Goal: Task Accomplishment & Management: Manage account settings

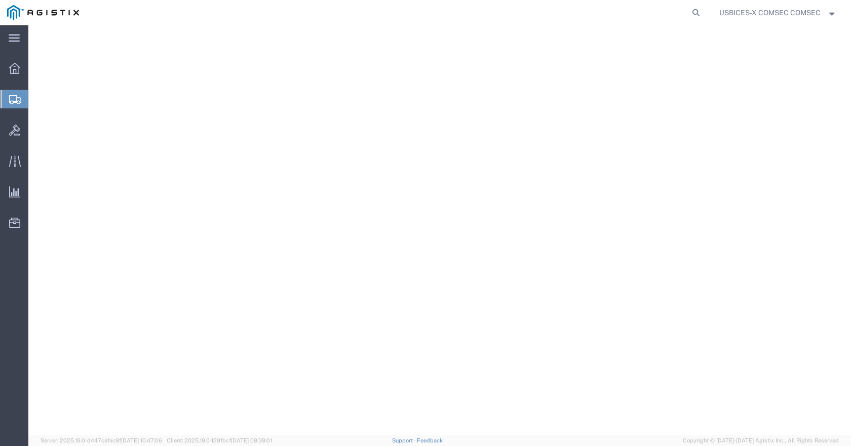
select select "59251"
select select
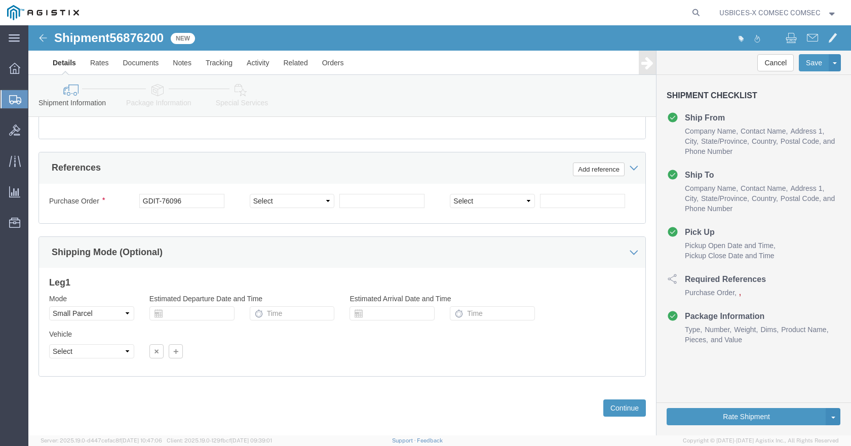
scroll to position [641, 0]
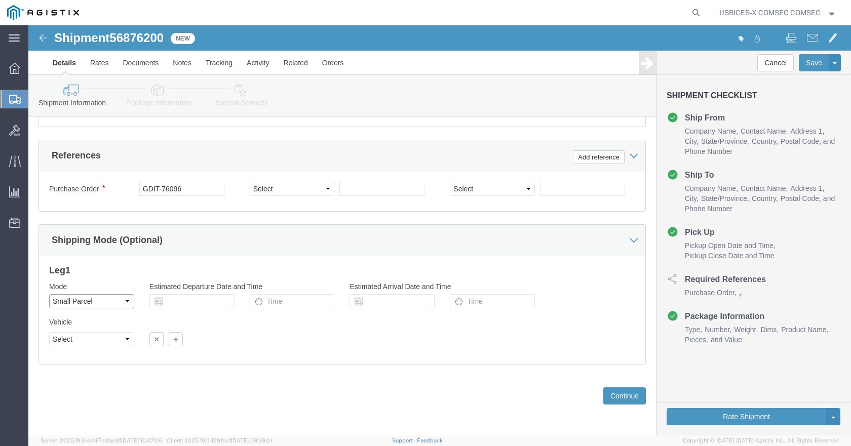
click select "Select Air Less than Truckload Multi-Leg Ocean Freight Rail Small Parcel Truckl…"
click button "Continue"
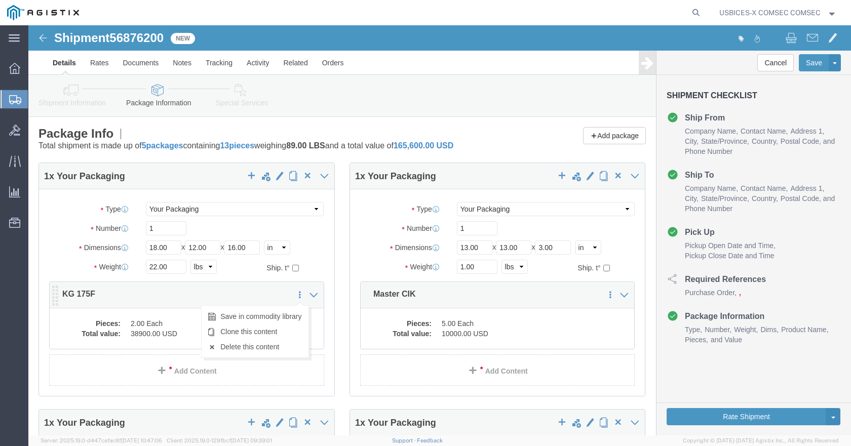
click icon
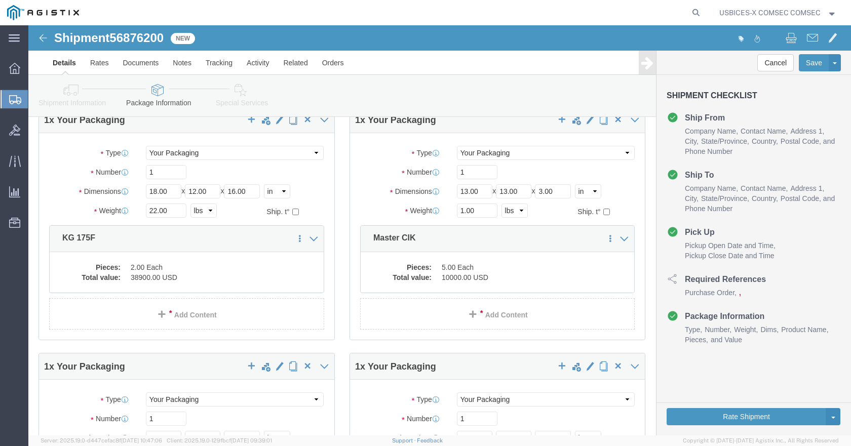
scroll to position [19, 0]
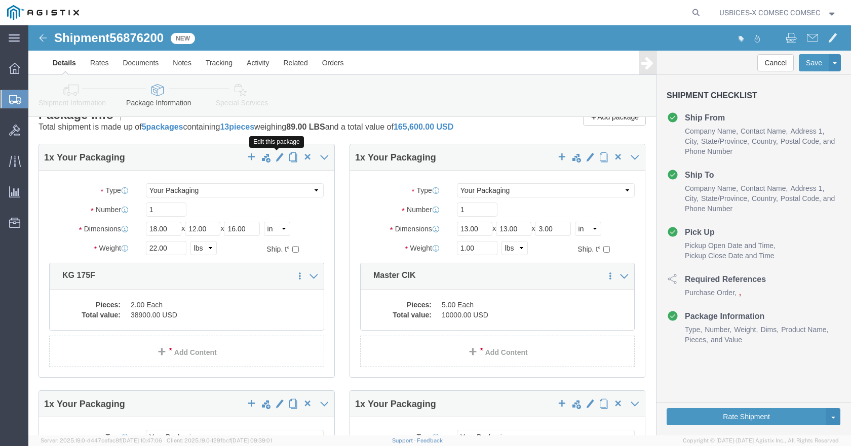
click span "button"
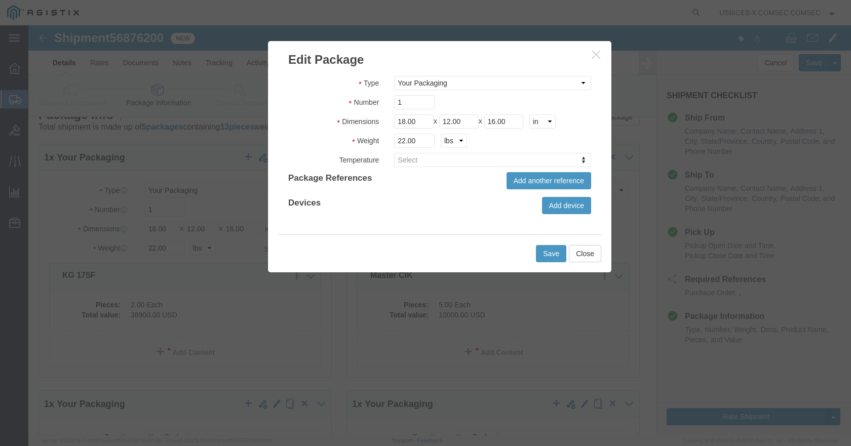
click icon "button"
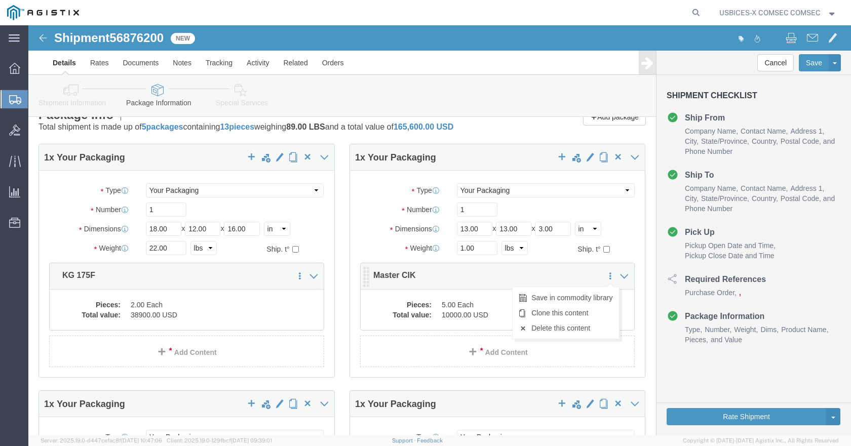
click icon
click div "Save in commodity library Clone this content Delete this content Master CIK"
click icon
click div "1 x Your Packaging Package Type Select Envelope Large Box Medium Box PAK Rack S…"
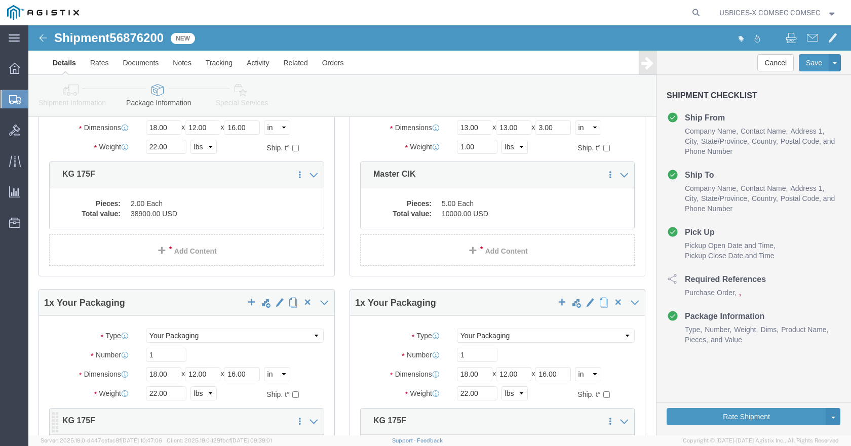
scroll to position [69, 0]
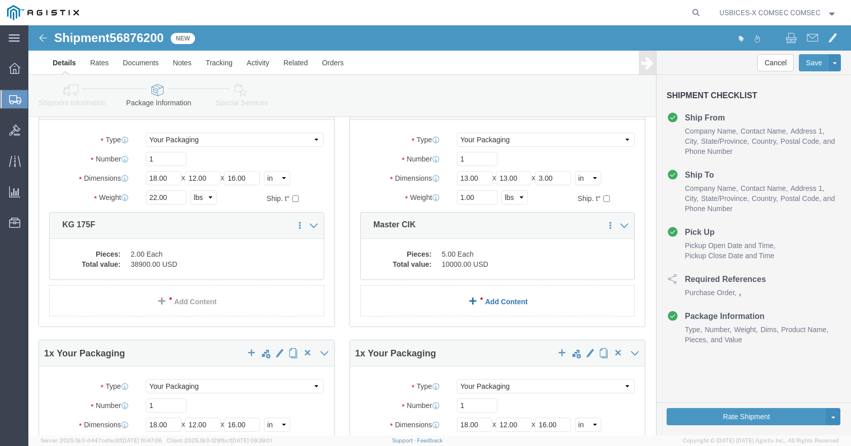
click span
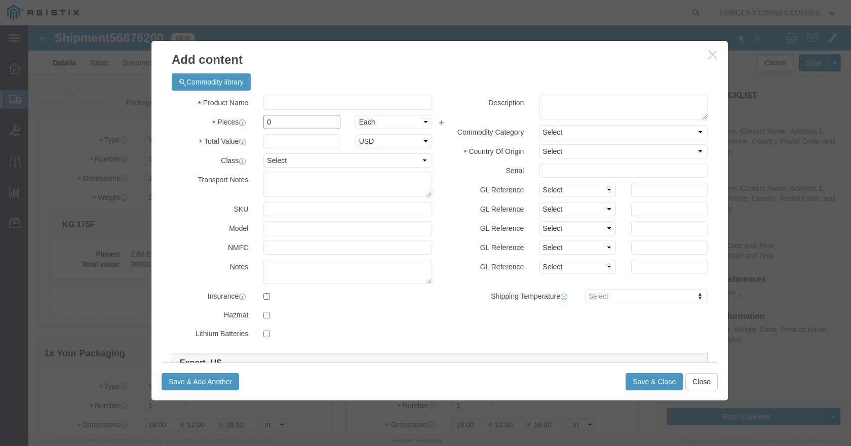
click input "0"
type input "8"
click textarea
type textarea "Computer Ignition Key"
click input "text"
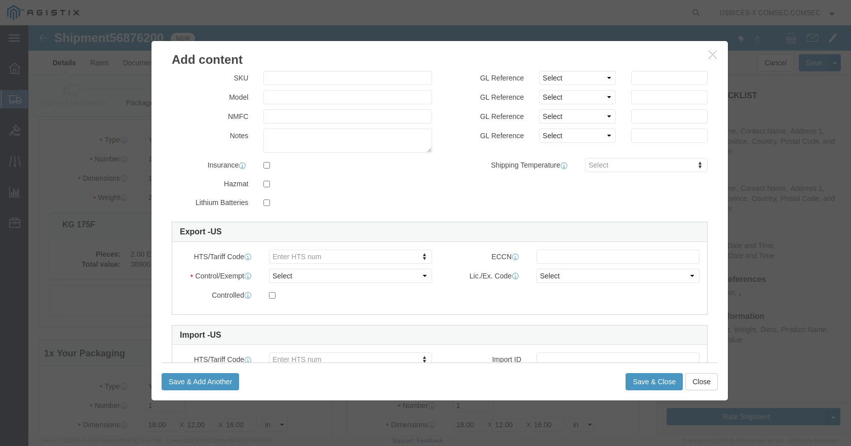
scroll to position [152, 0]
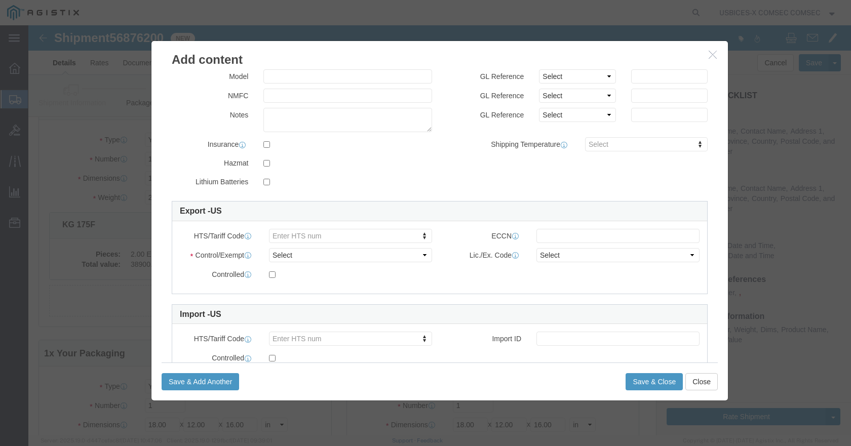
type input "Master Key"
click select "Select ATF BIS DEA EPA FDA FTR ITAR OFAC Other (OPA)"
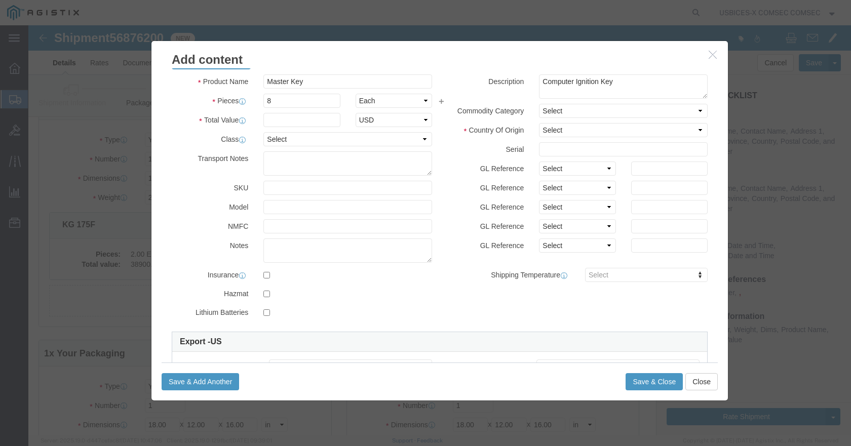
scroll to position [0, 0]
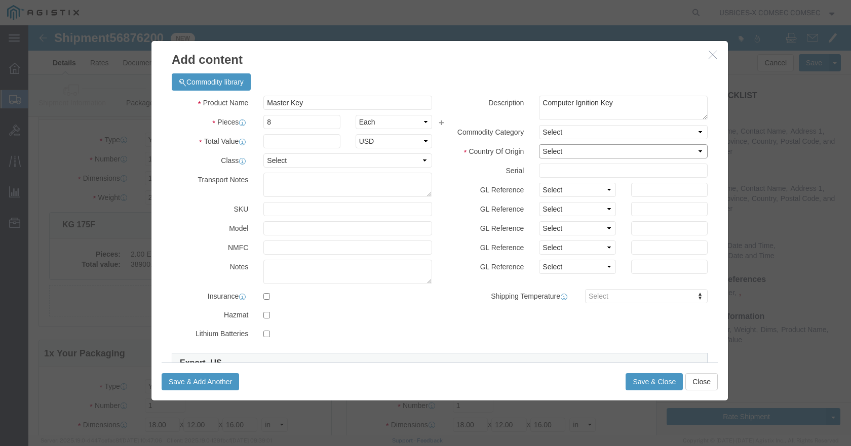
click select "Select [GEOGRAPHIC_DATA] [GEOGRAPHIC_DATA] [GEOGRAPHIC_DATA] [GEOGRAPHIC_DATA] …"
click input "text"
type input "2000"
click textarea
click select "Select [GEOGRAPHIC_DATA] [GEOGRAPHIC_DATA] [GEOGRAPHIC_DATA] [GEOGRAPHIC_DATA] …"
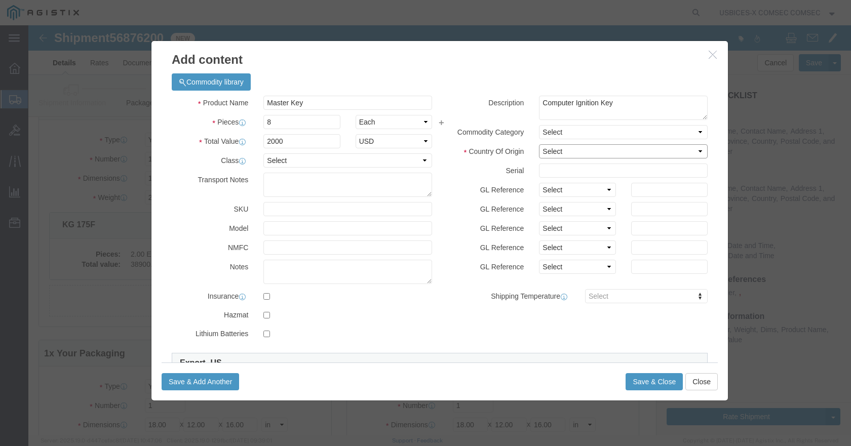
select select "US"
click select "Select [GEOGRAPHIC_DATA] [GEOGRAPHIC_DATA] [GEOGRAPHIC_DATA] [GEOGRAPHIC_DATA] …"
click icon "button"
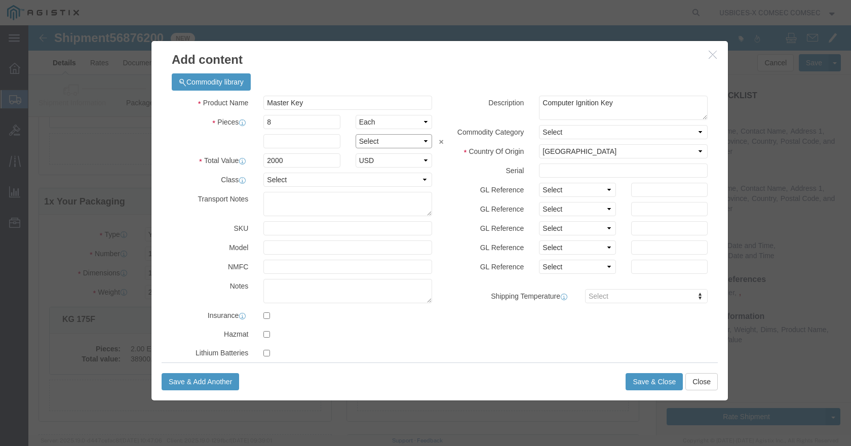
click select "Select Bag Barrels 100Board Feet Bottle Box Blister Pack Carats Can Capsule Car…"
click label "GL Reference"
click input "2000"
type input "16,000"
click icon "button"
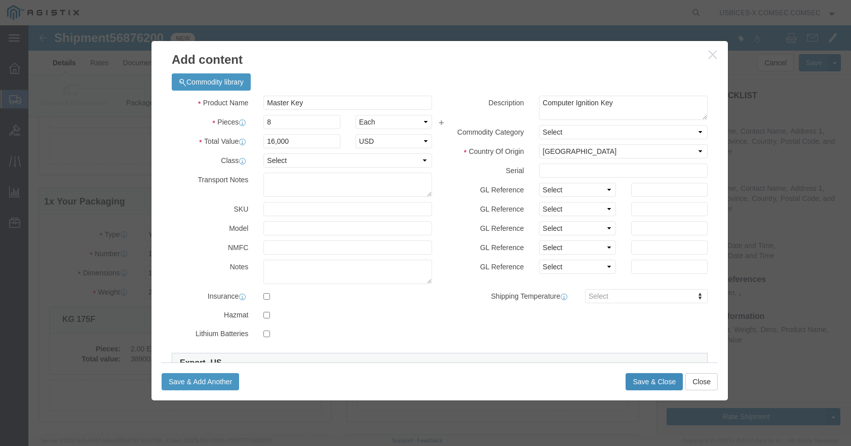
click button "Save & Close"
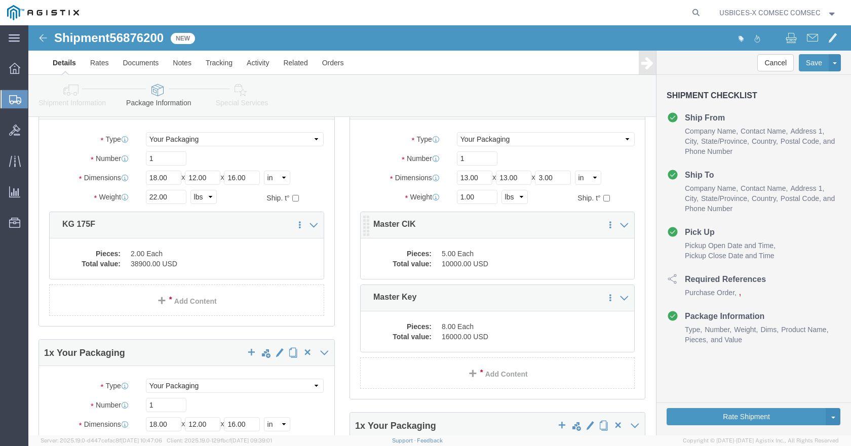
scroll to position [69, 0]
click icon
click link "Delete this content"
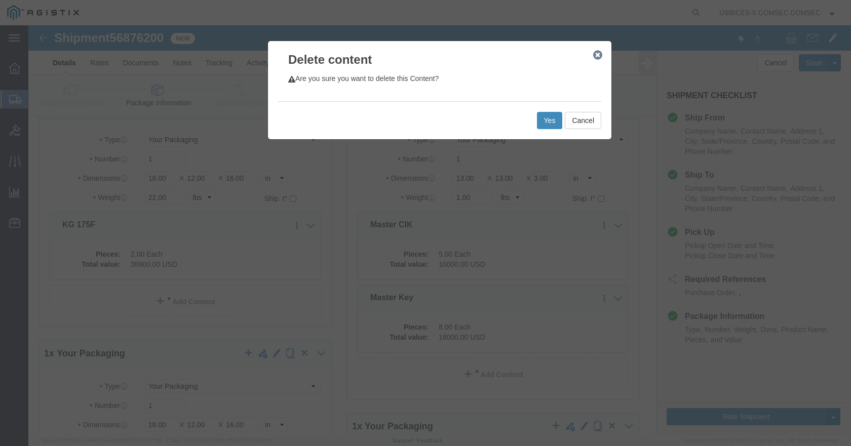
click button "Yes"
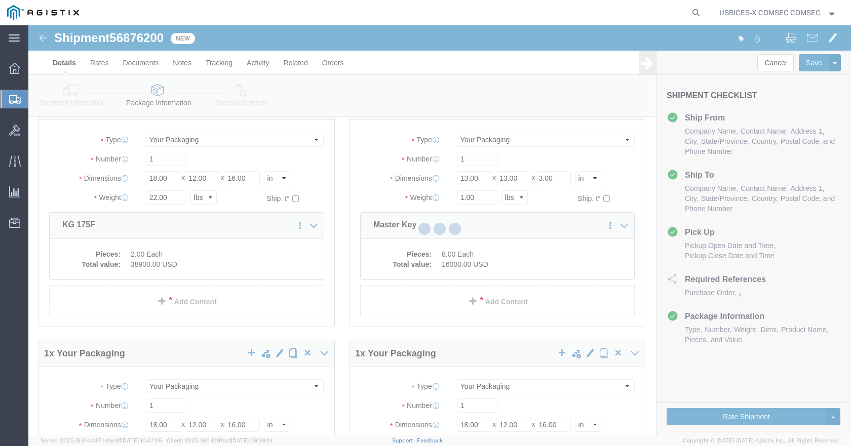
scroll to position [0, 0]
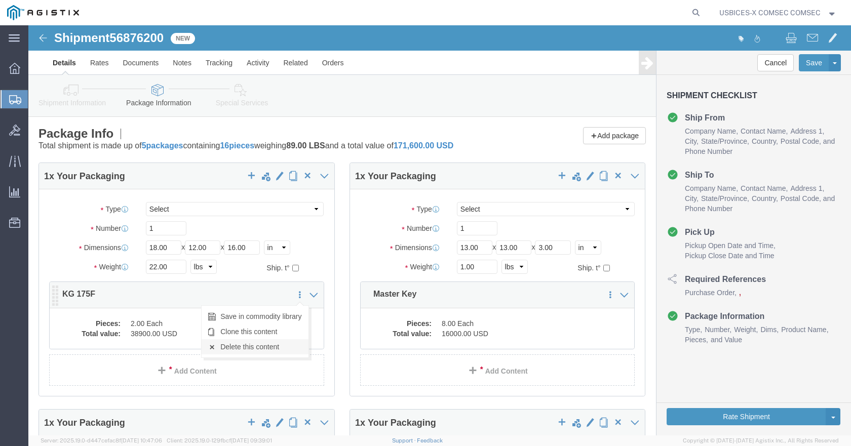
click link "Delete this content"
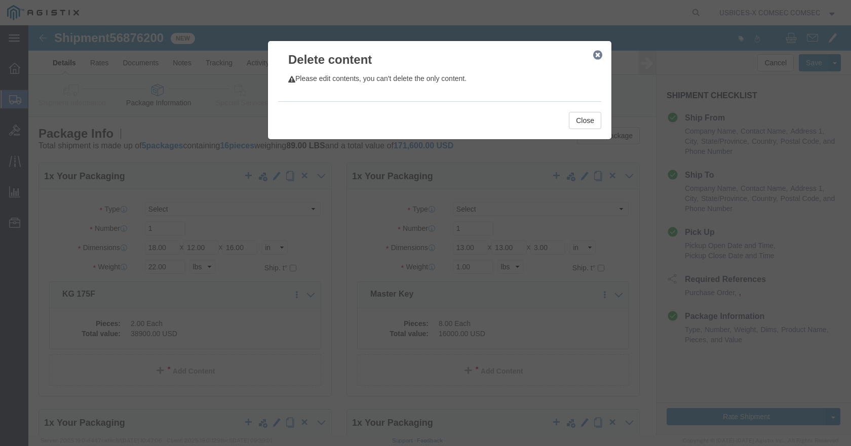
click icon "button"
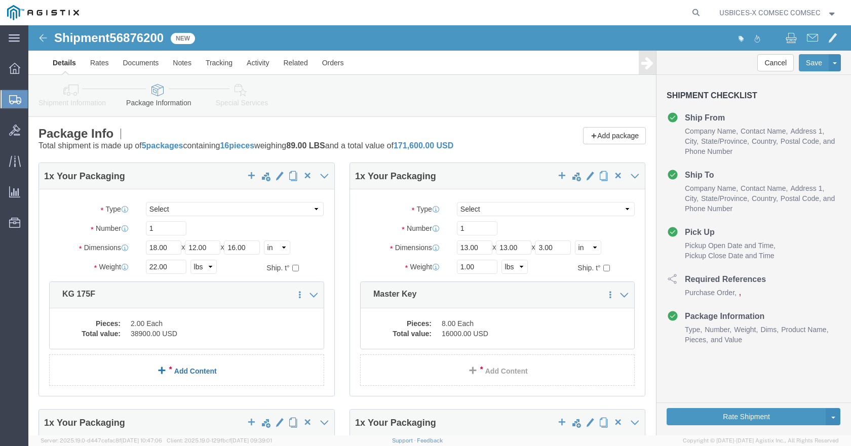
click link "Add Content"
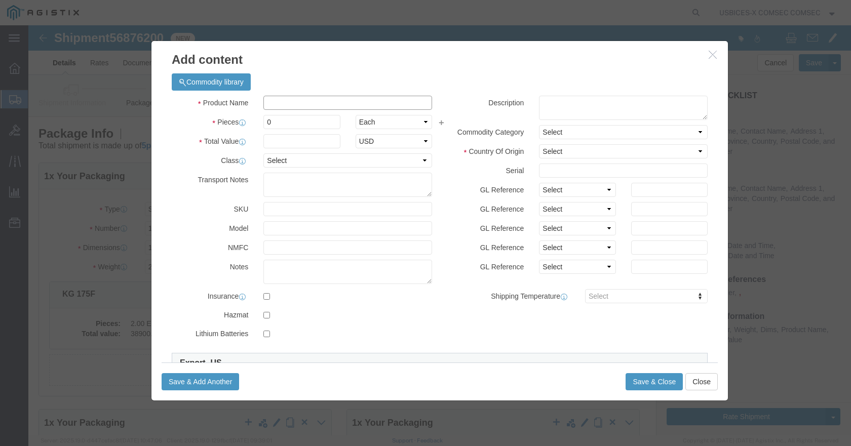
click input "text"
click textarea
type textarea "FX100"
click input "text"
type input "KG"
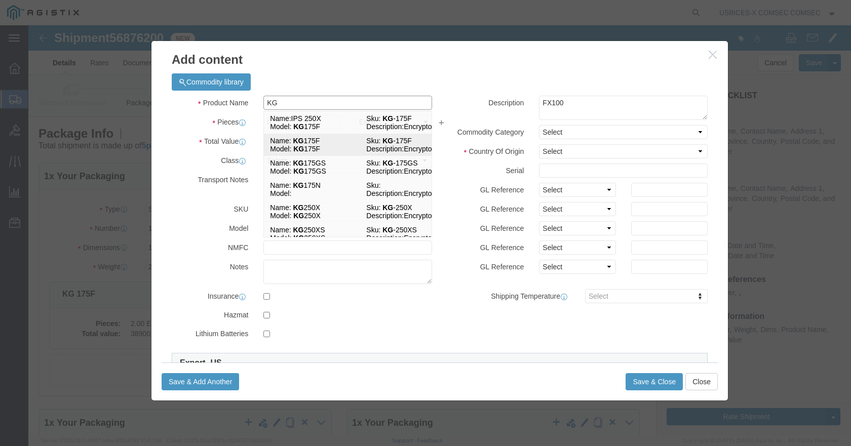
click td "Model: KG 175F"
checkbox input "true"
select select "USD"
select select "92.5"
select select "US"
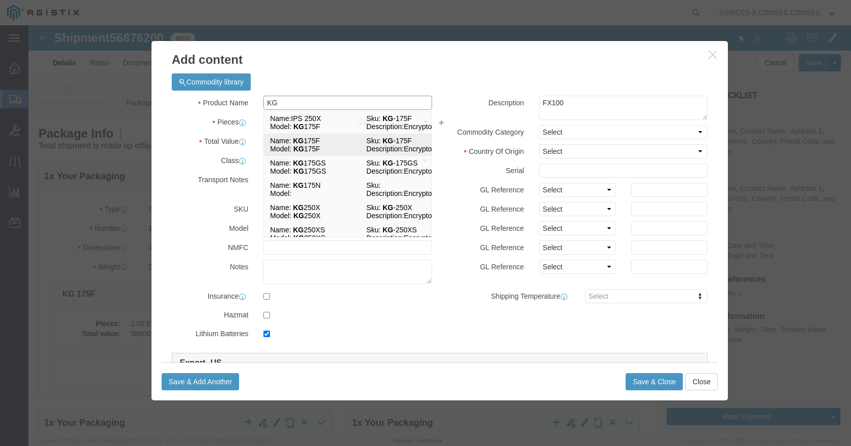
checkbox input "true"
type input "8471410150"
type input "XIII(b)(1)"
select select "ITAR"
checkbox input "true"
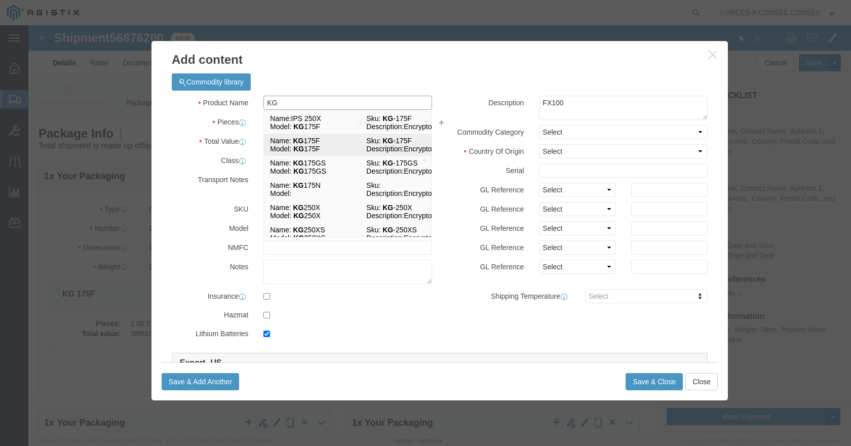
checkbox input "false"
type input "KG 175F"
type input "KG-175F"
type input "KG 175F"
type textarea "Encryptor"
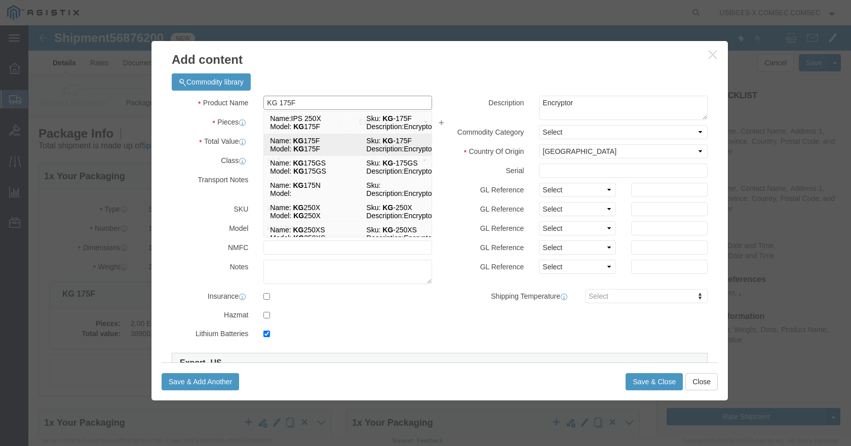
select select "126.4B1"
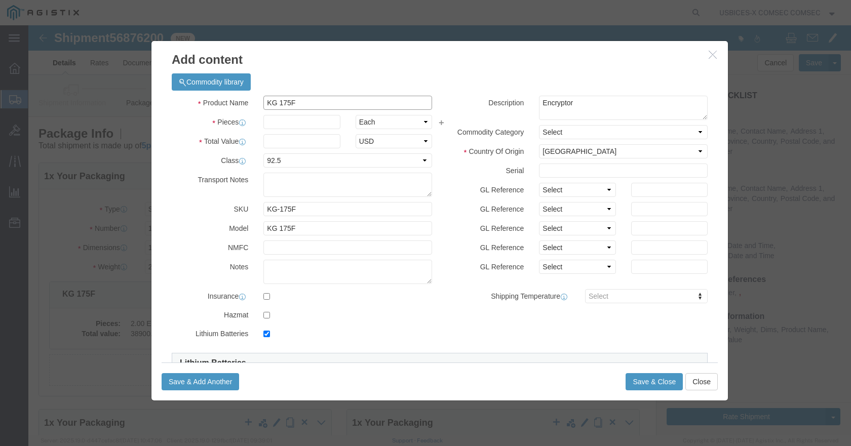
type input "KG 175F"
click input "text"
type input "2"
click input "text"
type input "4000"
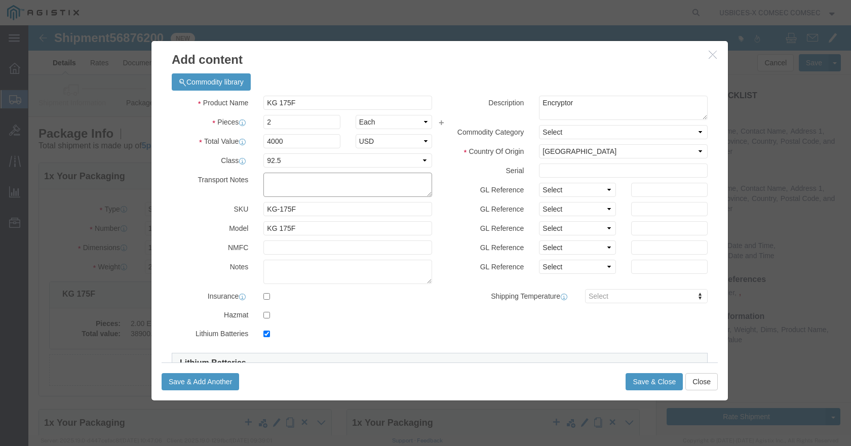
click textarea
click textarea "Encryptor"
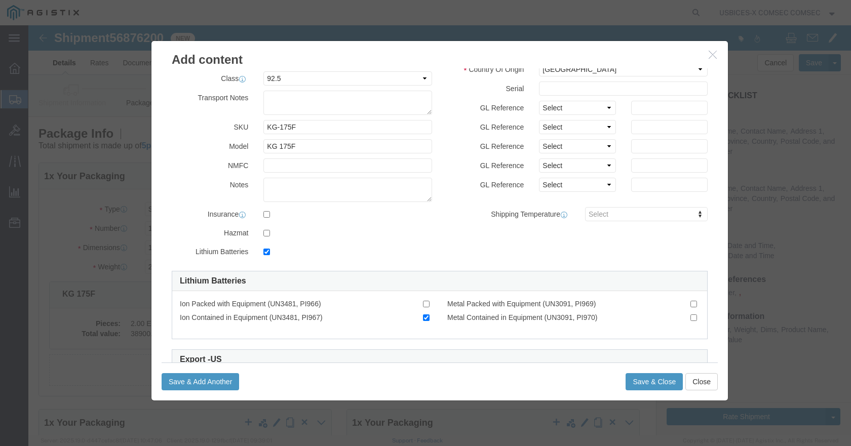
scroll to position [101, 0]
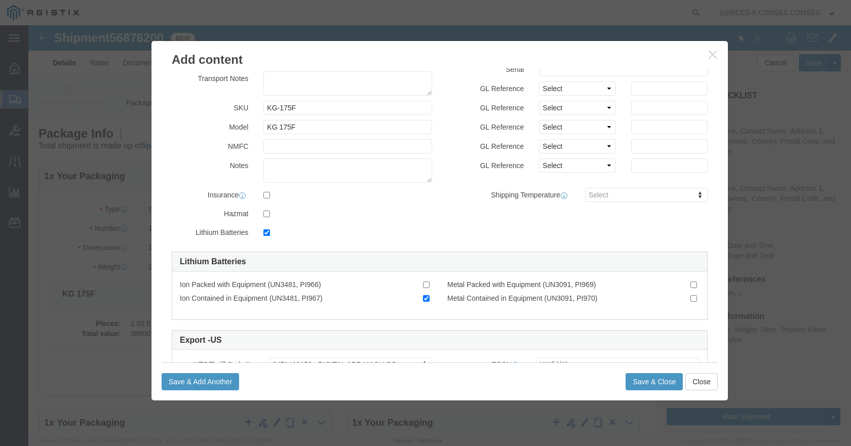
type textarea "Encryptor - FX100"
click input "checkbox"
checkbox input "false"
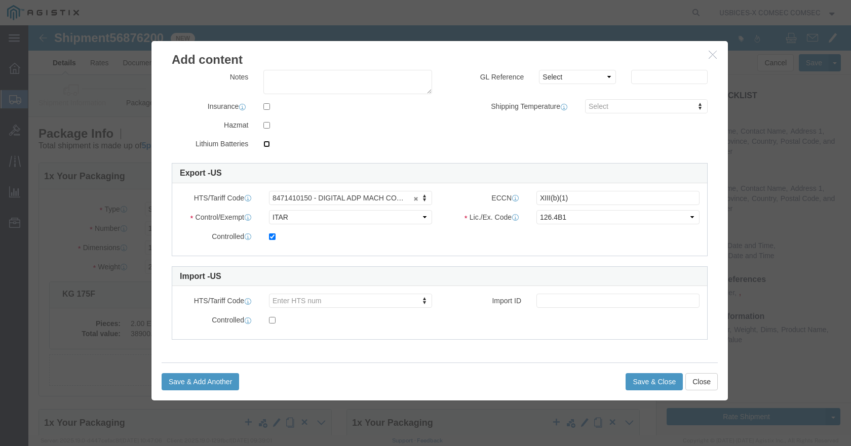
scroll to position [0, 0]
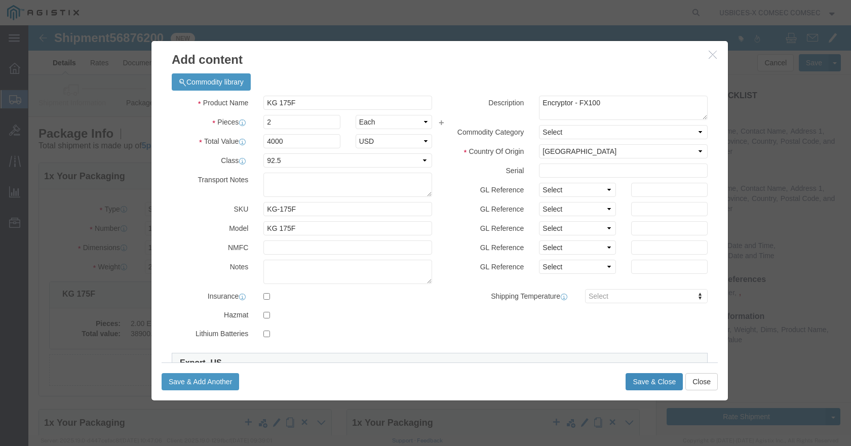
click button "Save & Close"
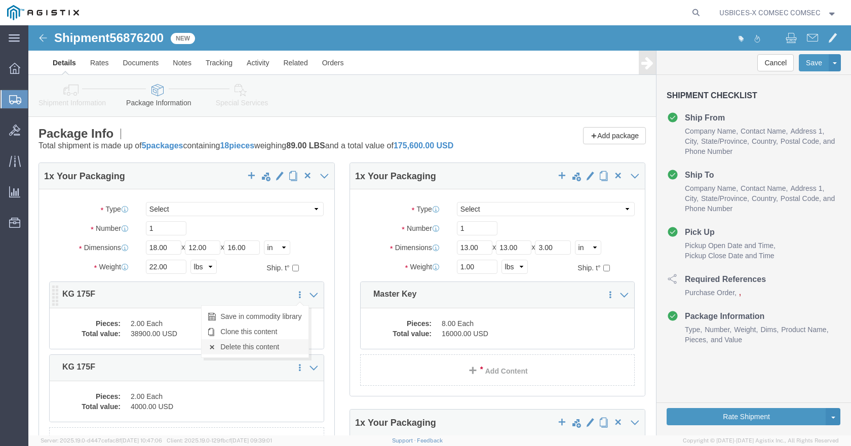
click link "Delete this content"
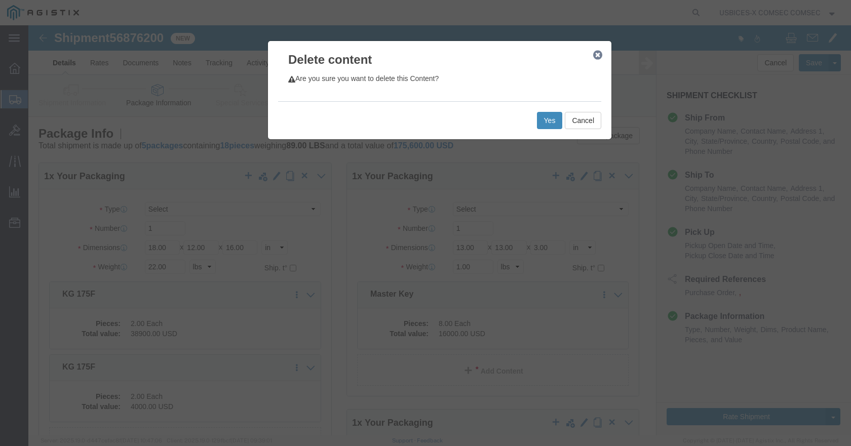
click button "Yes"
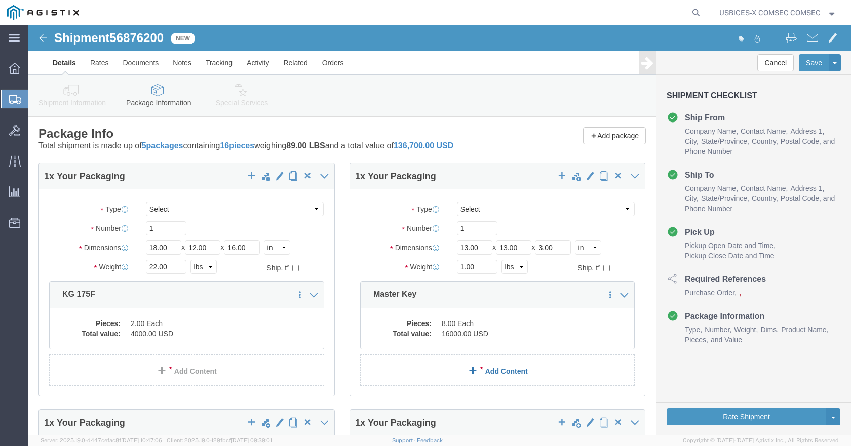
click link "Add Content"
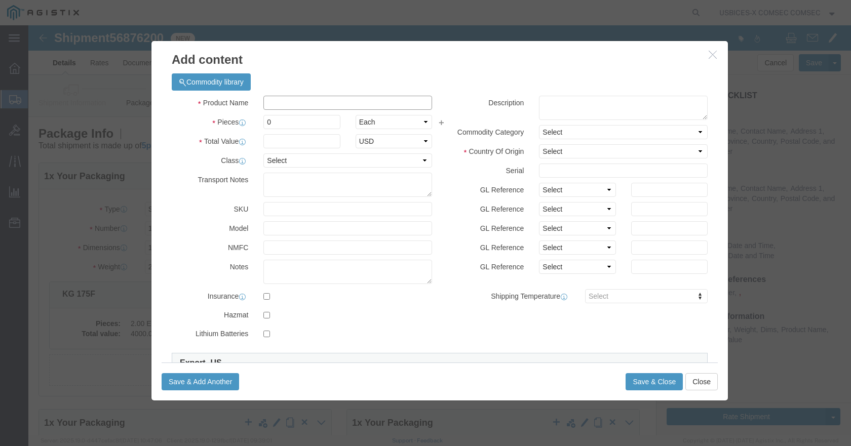
click input "text"
type input "CIK"
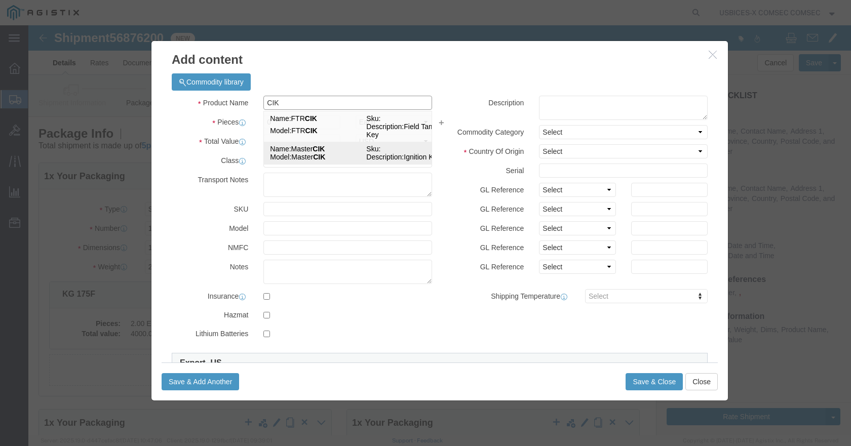
click td "Name: Master CIK"
type input "2000"
select select "USD"
select select "92.5"
select select "US"
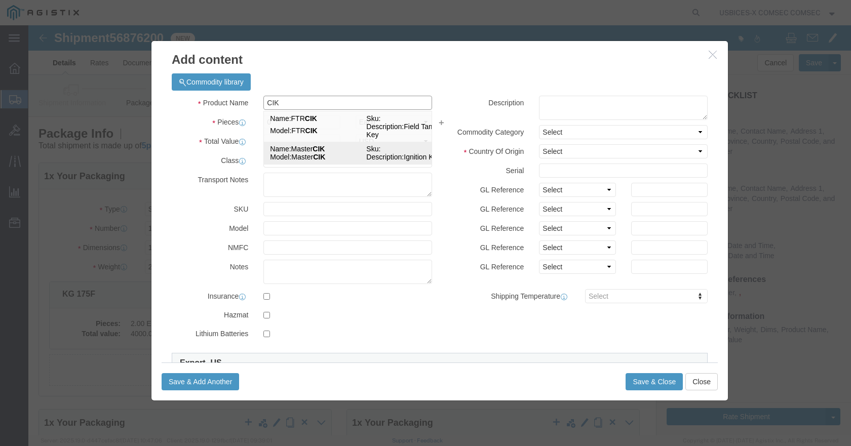
type input "8471.41.0150"
type input "XIII(f)"
select select "ITAR"
checkbox input "true"
checkbox input "false"
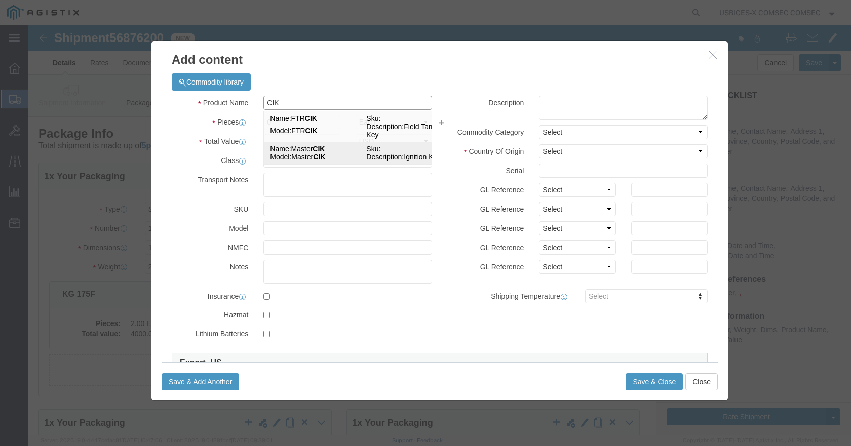
type input "Master CIK"
type textarea "Ignition Key"
select select "126.4B1"
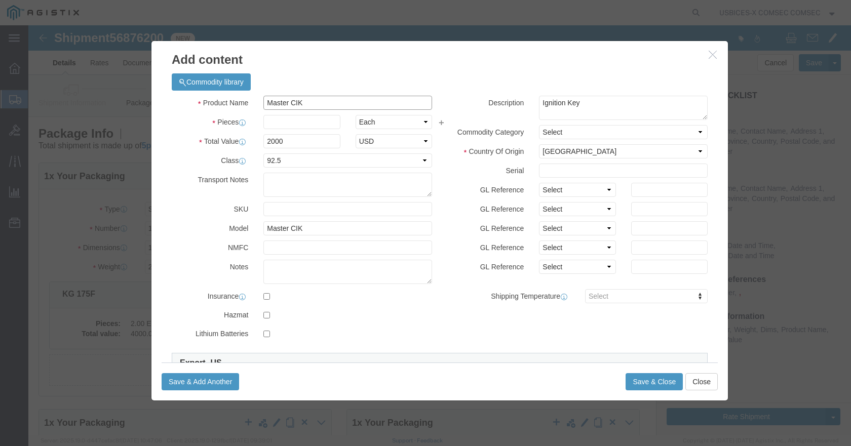
type input "Master CIK"
click input "text"
type input "8"
type input "16000"
click div "Product Name Master CIK CIK Pieces 8 Select Bag Barrels 100Board Feet Bottle Bo…"
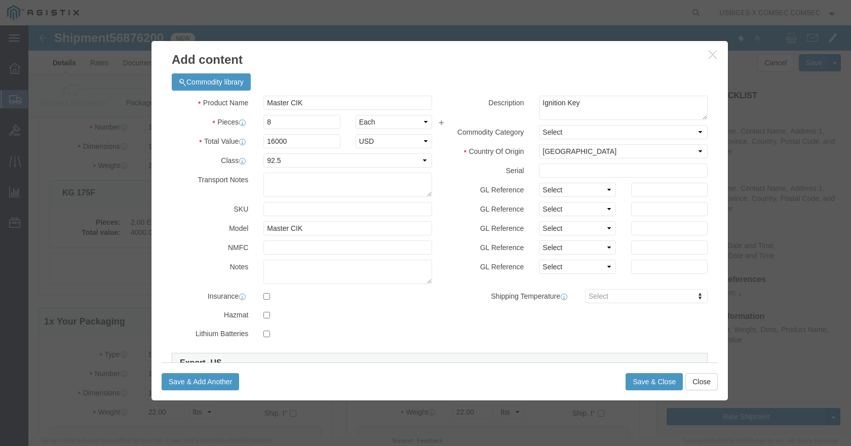
click div "Save & Add Another Save & Close Close"
click button "Save & Close"
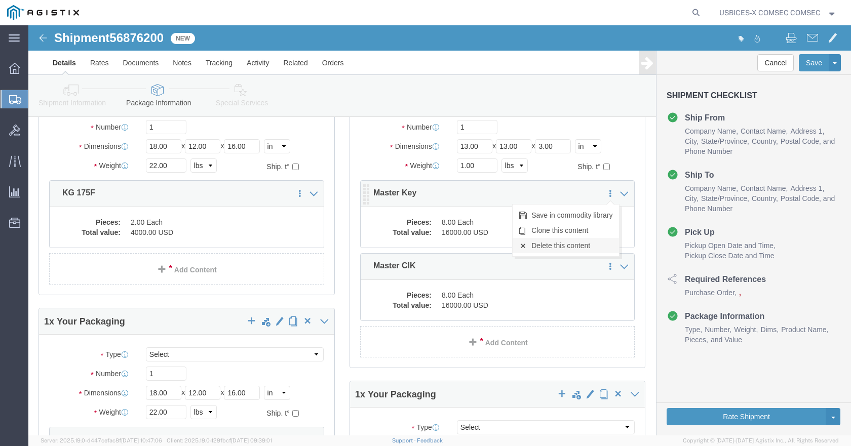
click link "Delete this content"
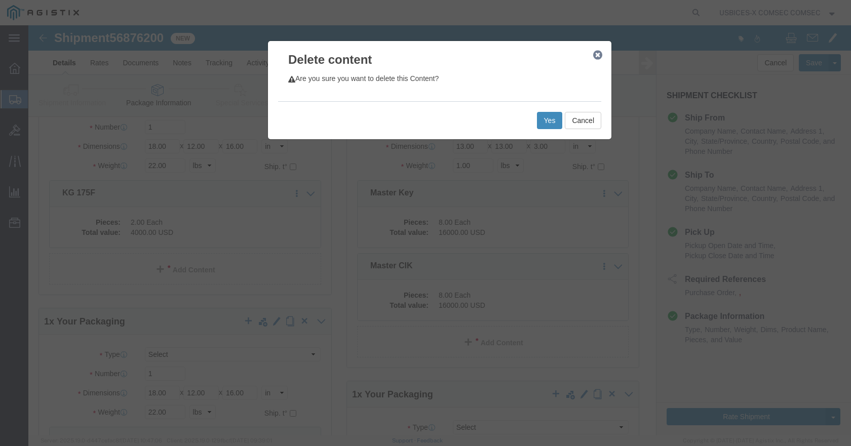
click button "Yes"
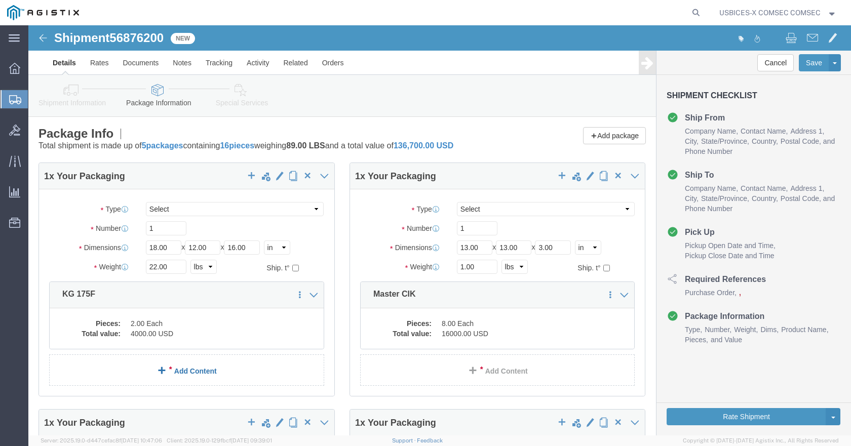
click link "Add Content"
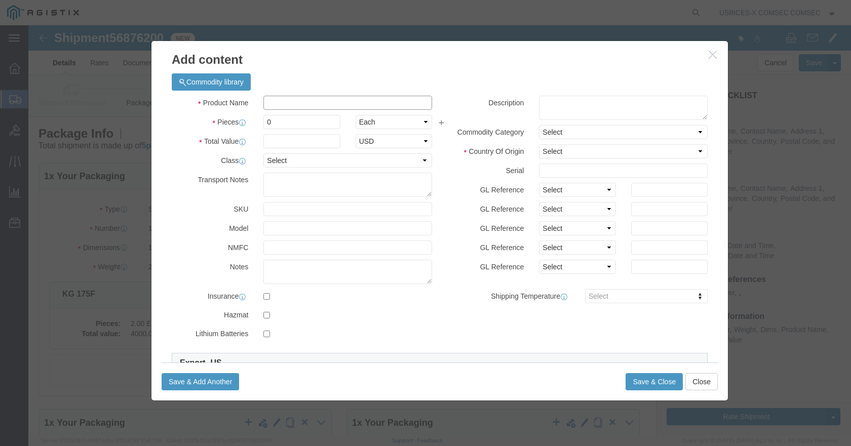
click input "text"
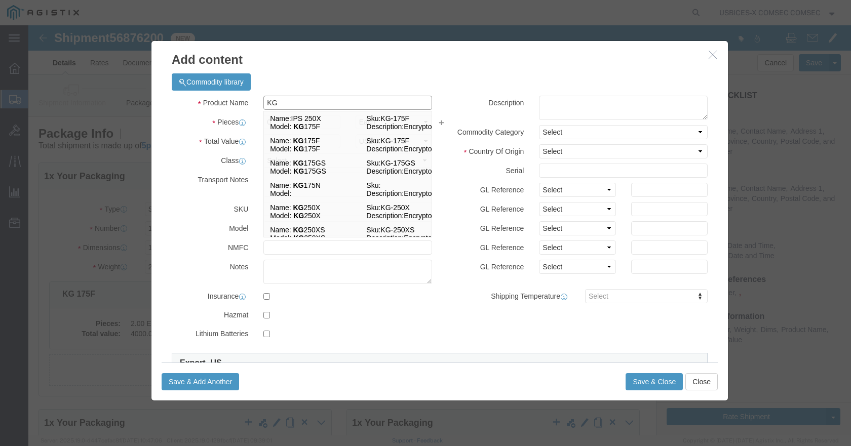
type input "KG"
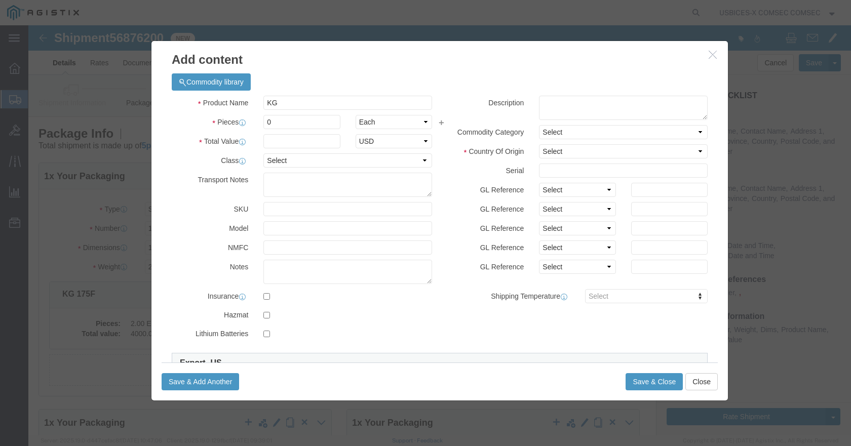
click button "button"
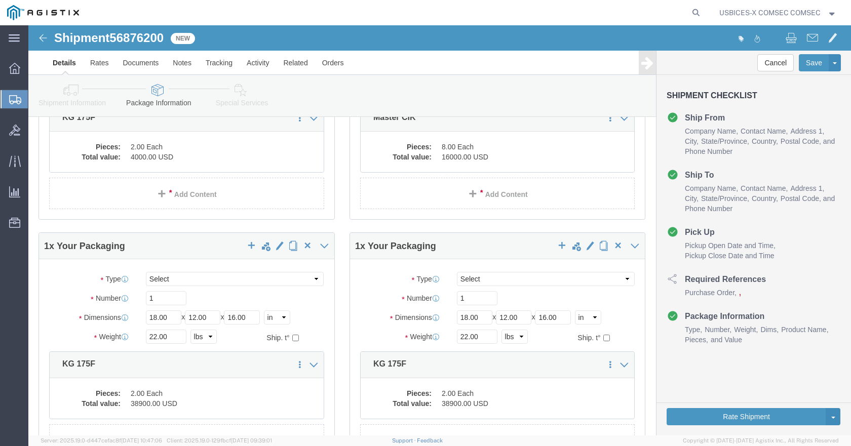
scroll to position [101, 0]
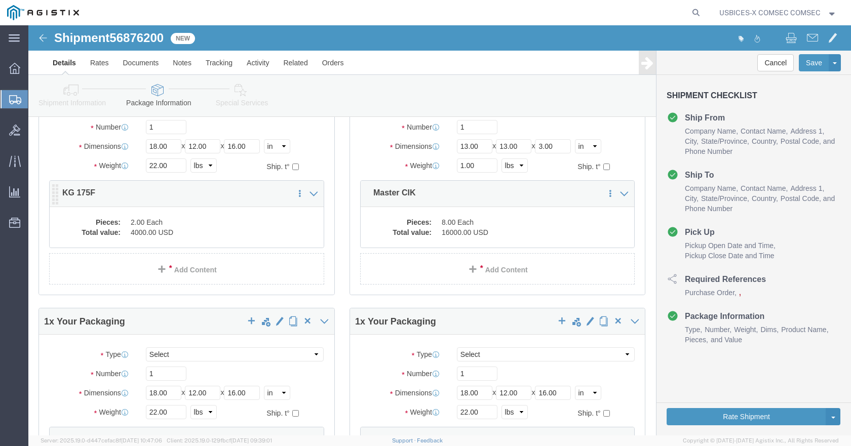
click dt "Pieces:"
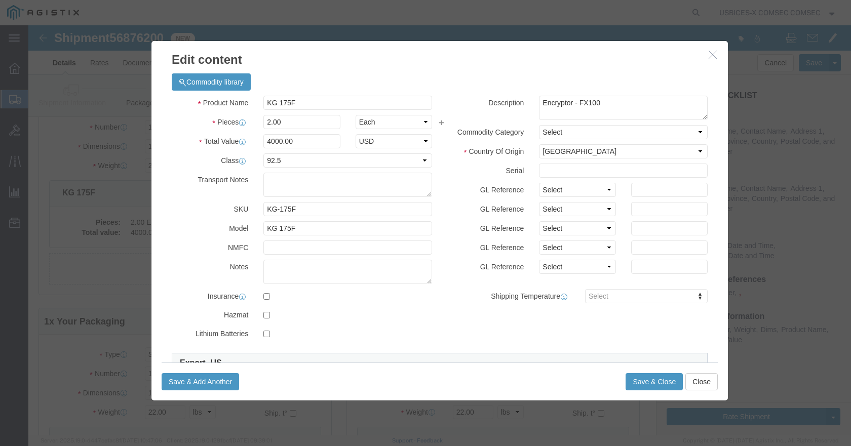
click h3 "Edit content"
click icon "button"
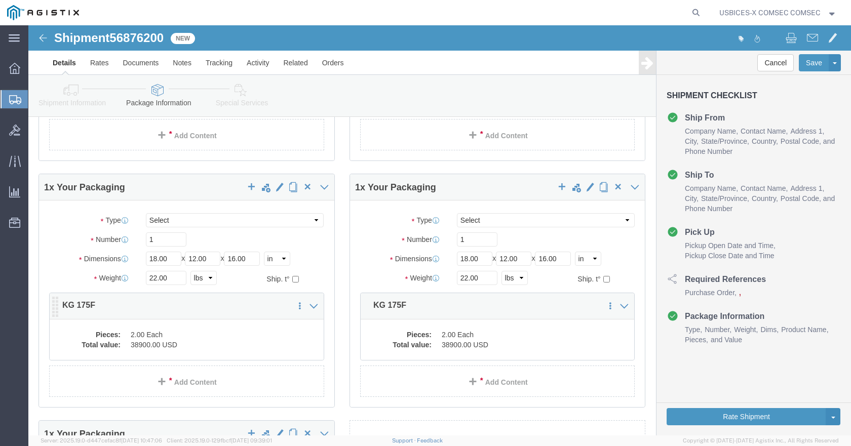
scroll to position [253, 0]
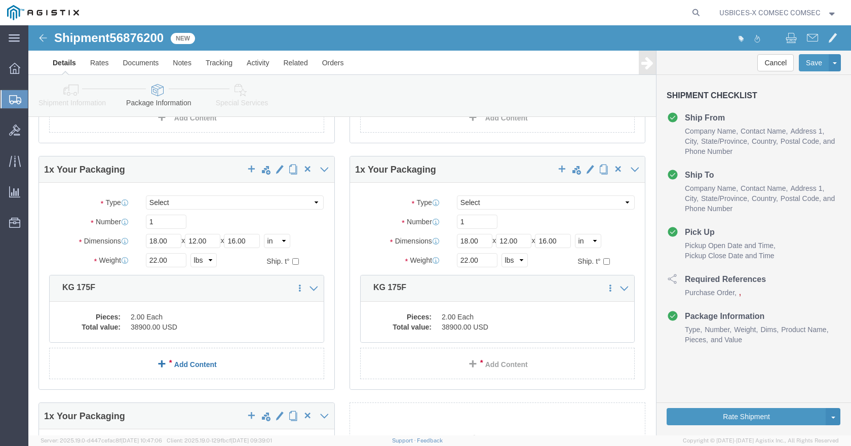
click link "Add Content"
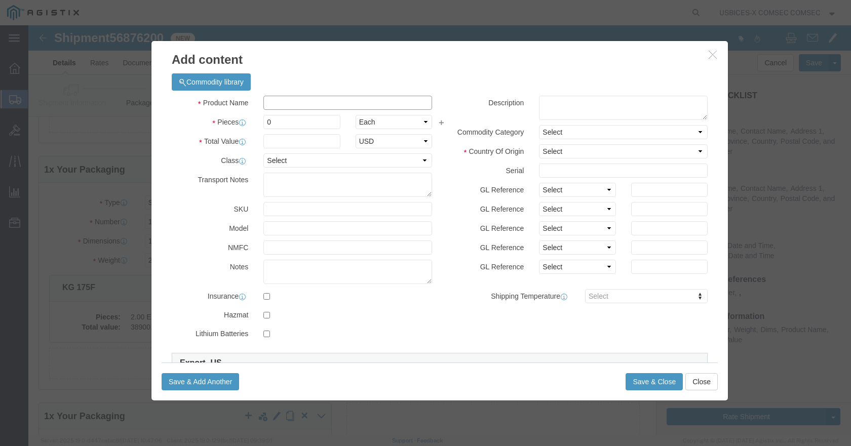
click input "text"
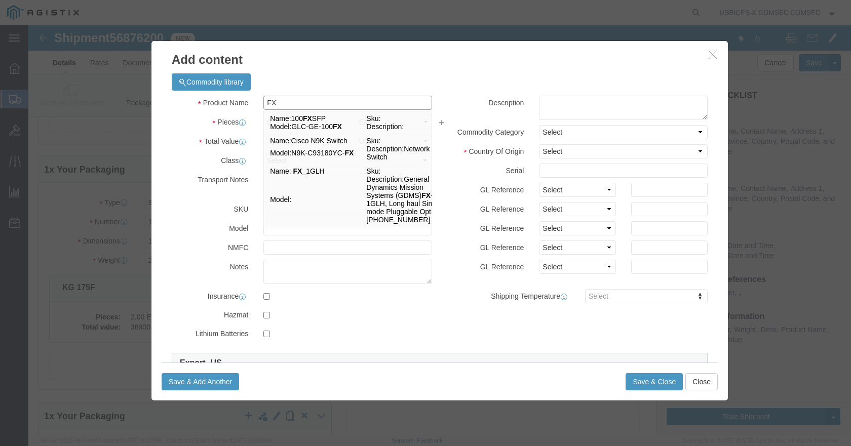
type input "F"
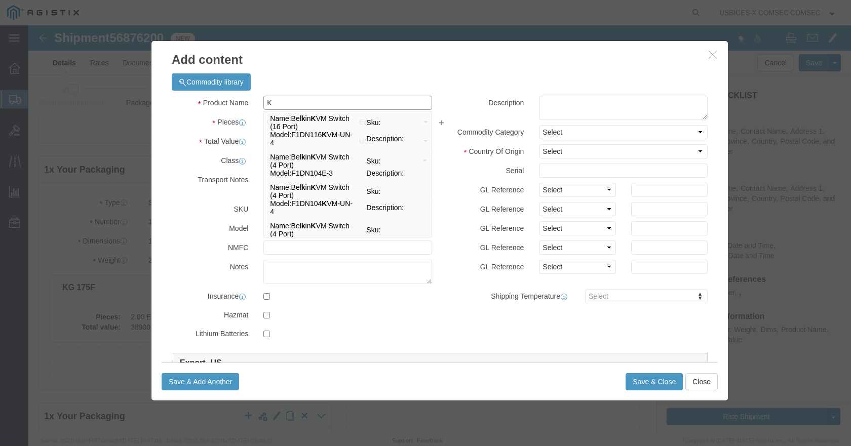
type input "KG"
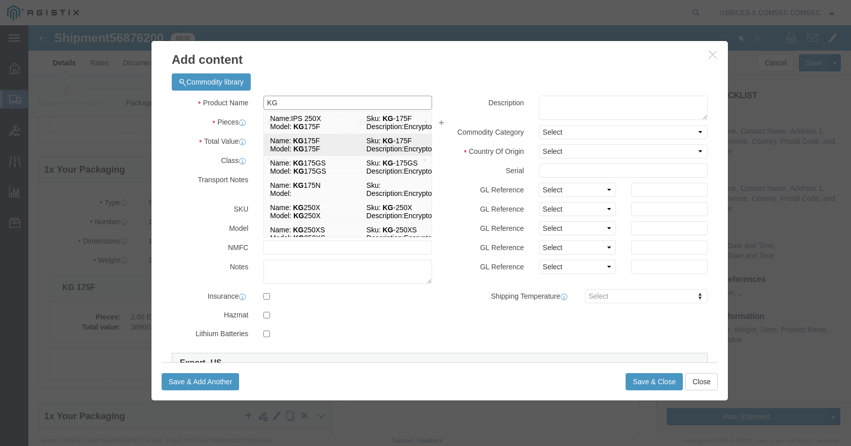
click strong "KG"
checkbox input "true"
select select "USD"
select select "92.5"
select select "US"
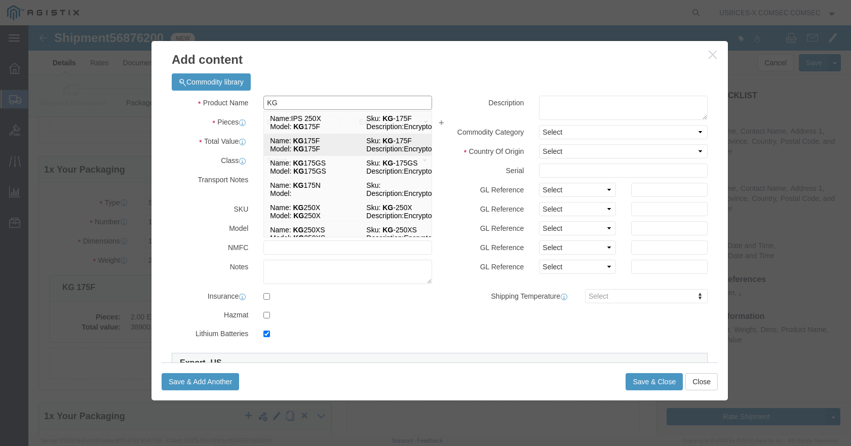
checkbox input "true"
type input "8471410150"
type input "XIII(b)(1)"
select select "ITAR"
checkbox input "true"
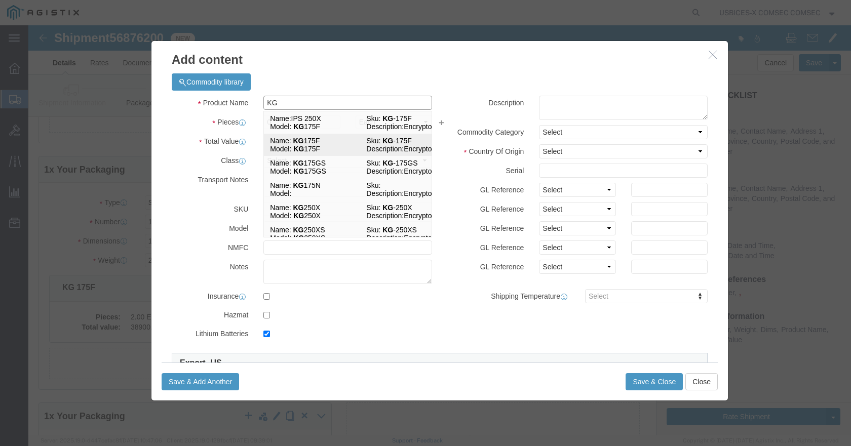
checkbox input "false"
type input "KG 175F"
type input "KG-175F"
type input "KG 175F"
type textarea "Encryptor"
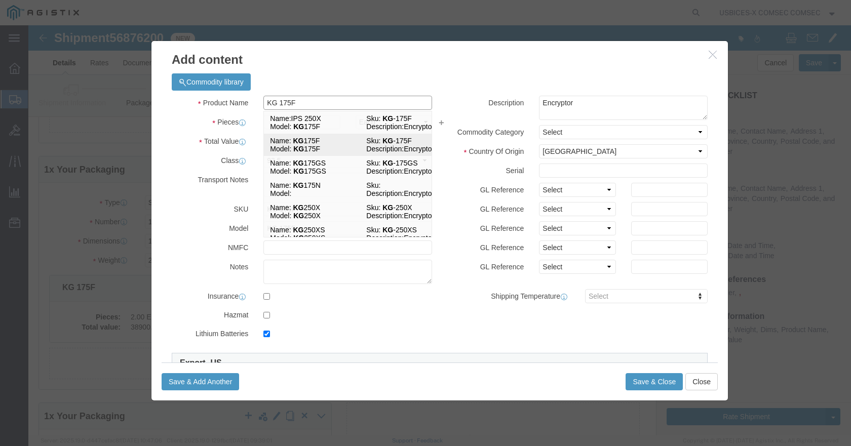
select select "126.4B1"
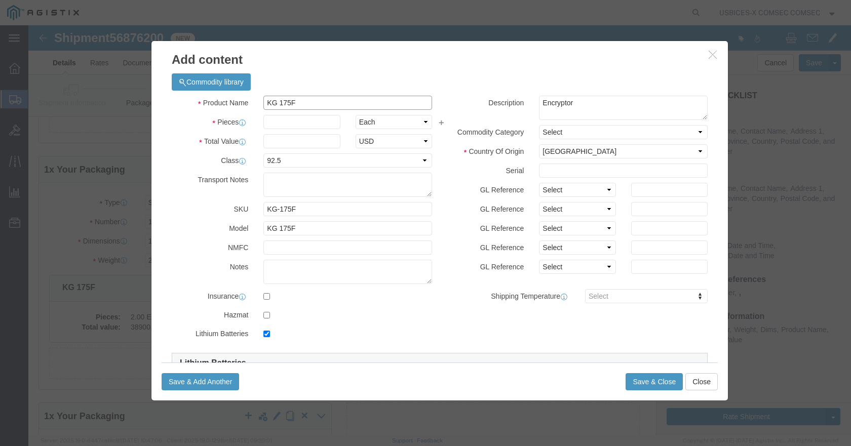
type input "KG 175F"
click div "Commodity library"
click textarea "Encryptor"
click textarea "Encryptor -FX1G-SM"
drag, startPoint x: 604, startPoint y: 81, endPoint x: 540, endPoint y: 89, distance: 64.9
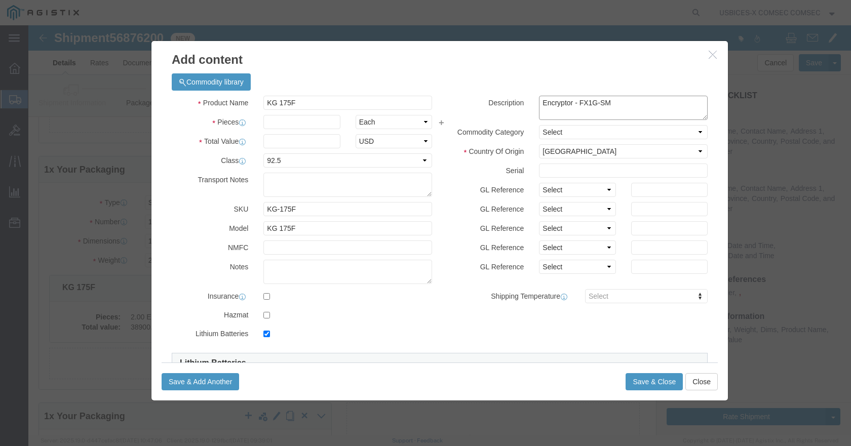
click textarea "Encryptor - FX1G-SM"
type textarea "Encryptor - FX1G-SM"
click input "checkbox"
checkbox input "false"
click input "text"
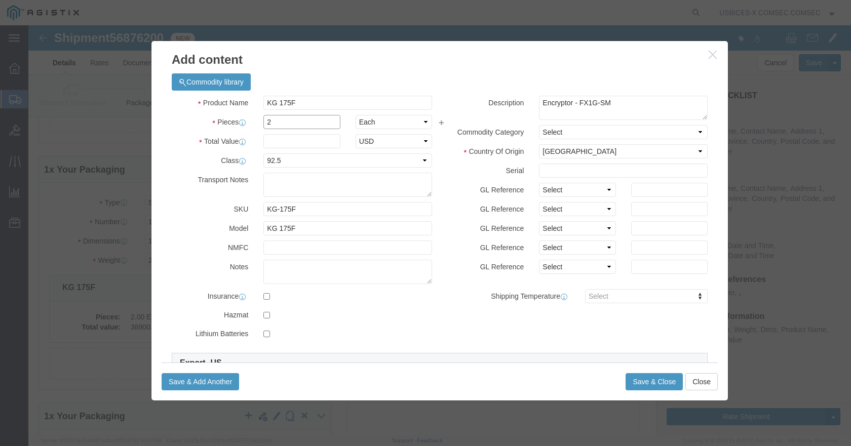
type input "2"
click label "Total Value"
click input "text"
click textarea
drag, startPoint x: 286, startPoint y: 117, endPoint x: 181, endPoint y: 118, distance: 104.9
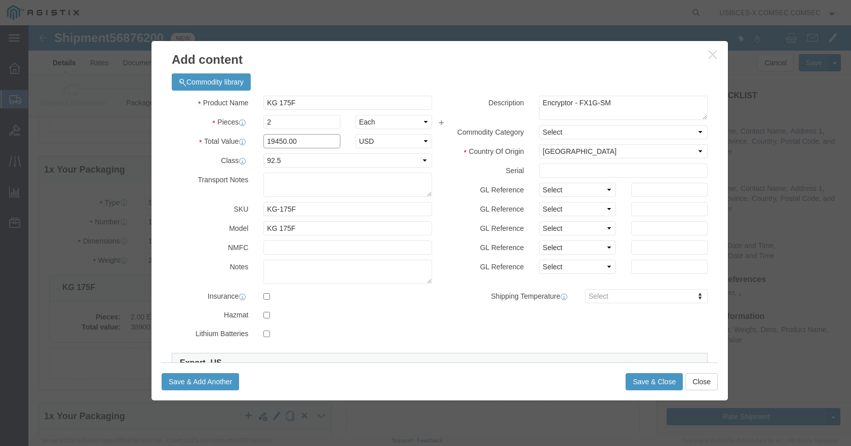
click div "Total Value 19450.00 Select ADP AED AFN ALL AMD AOA ARS ATS AUD AWG AZN BAM BBD…"
click input "38900.00"
type input "38900.00"
click label "NMFC"
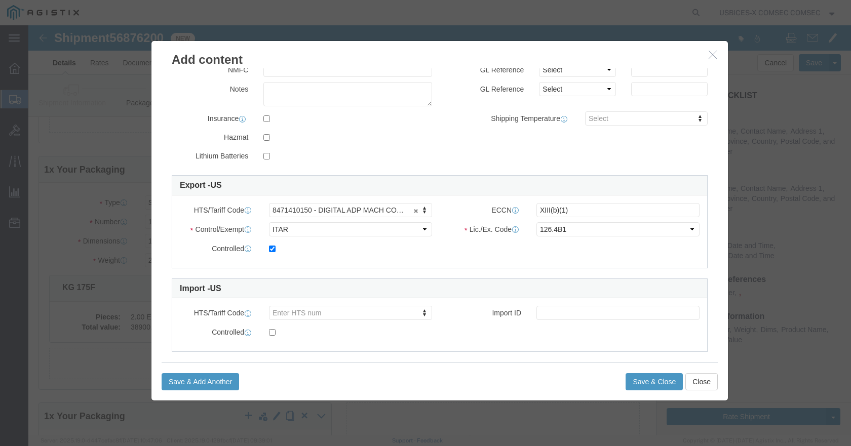
scroll to position [190, 0]
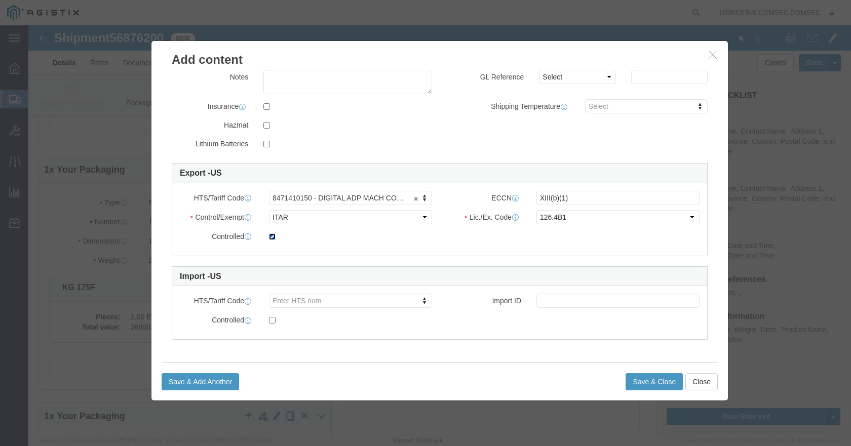
click input "checkbox"
checkbox input "false"
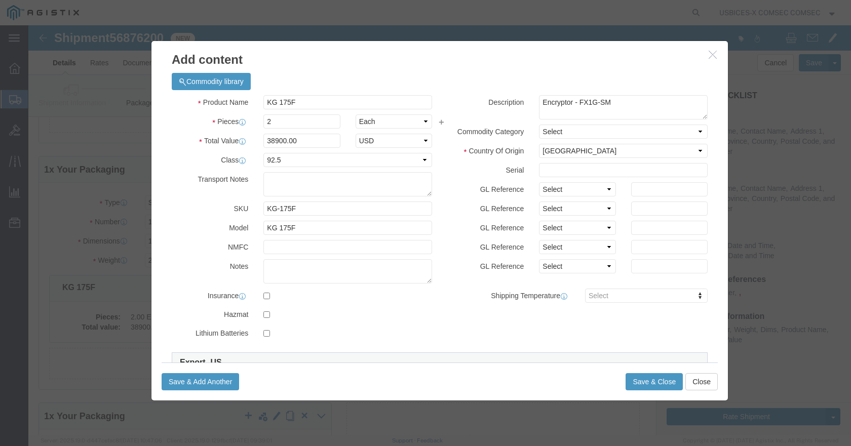
scroll to position [0, 0]
click button "Save & Close"
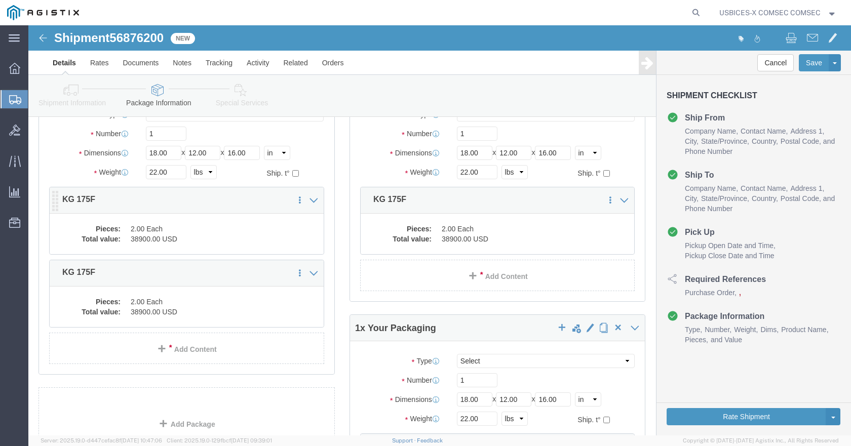
scroll to position [355, 0]
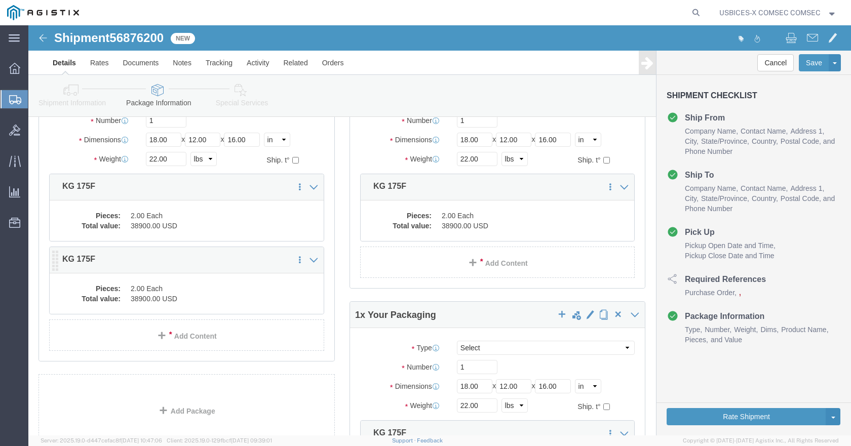
click dd "2.00 Each"
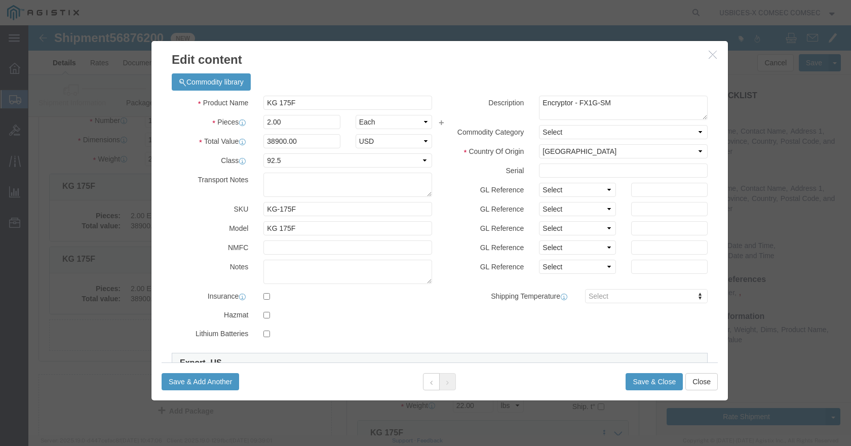
click h3 "Edit content"
click icon "button"
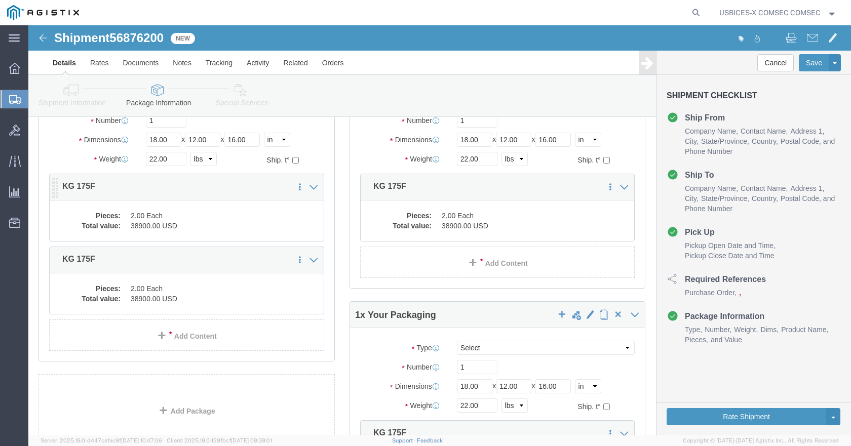
click div "Pieces: 2.00 Each Total value: 38900.00 USD"
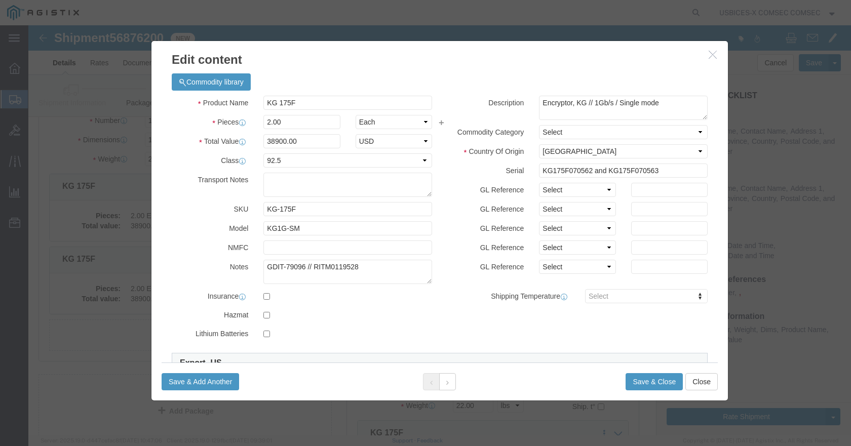
click icon "button"
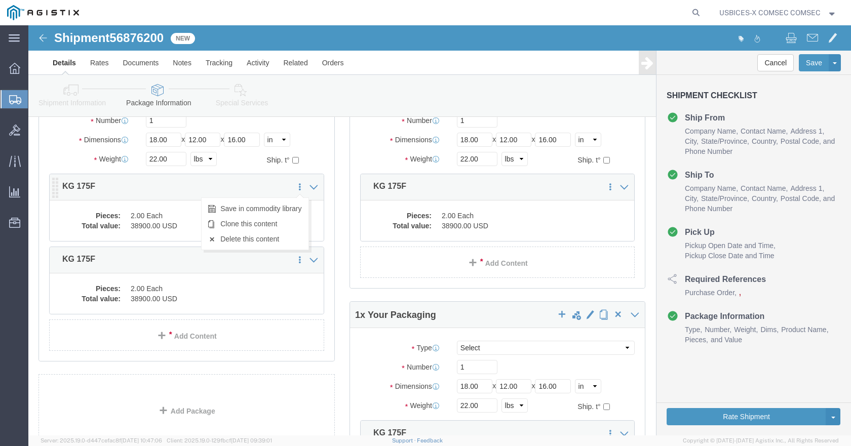
click icon
click link "Delete this content"
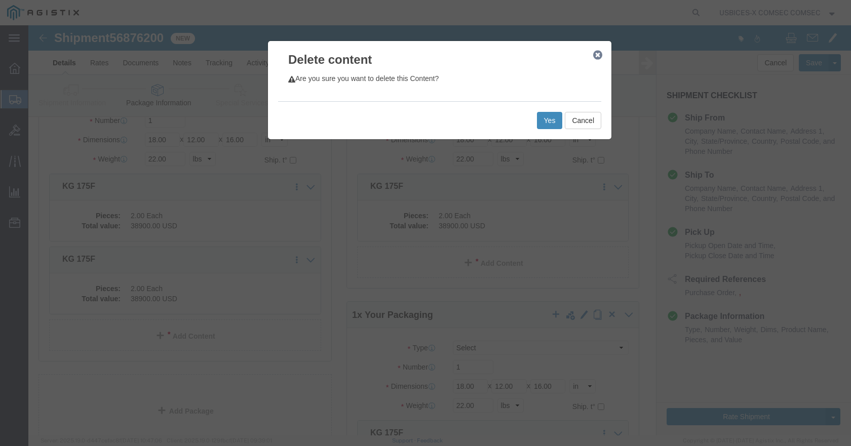
click button "Yes"
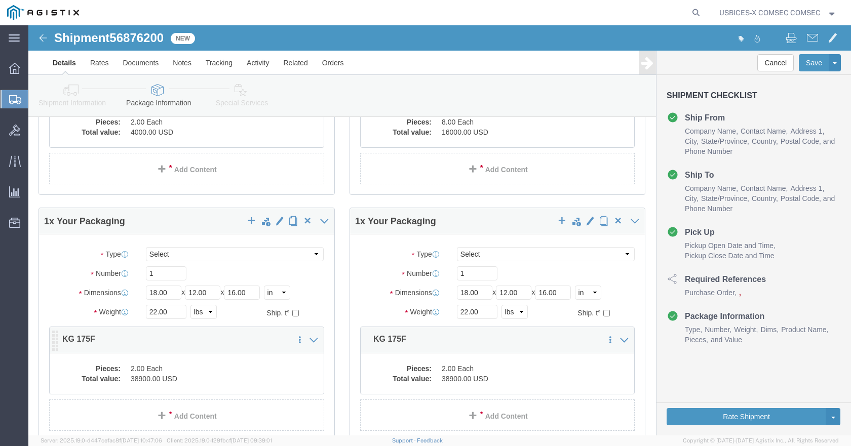
scroll to position [203, 0]
click dd "38900.00 USD"
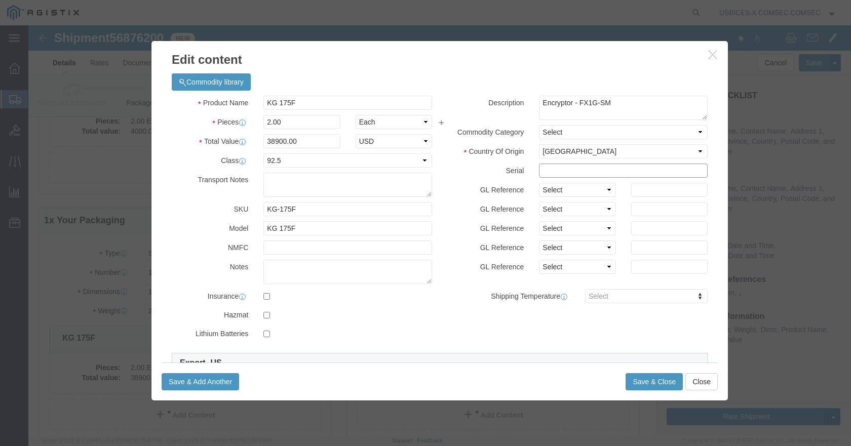
click input "text"
drag, startPoint x: 581, startPoint y: 148, endPoint x: 462, endPoint y: 141, distance: 119.8
click div "Serial KG175F070565,"
click input "KG175F070565,"
paste input "KG175F070565,"
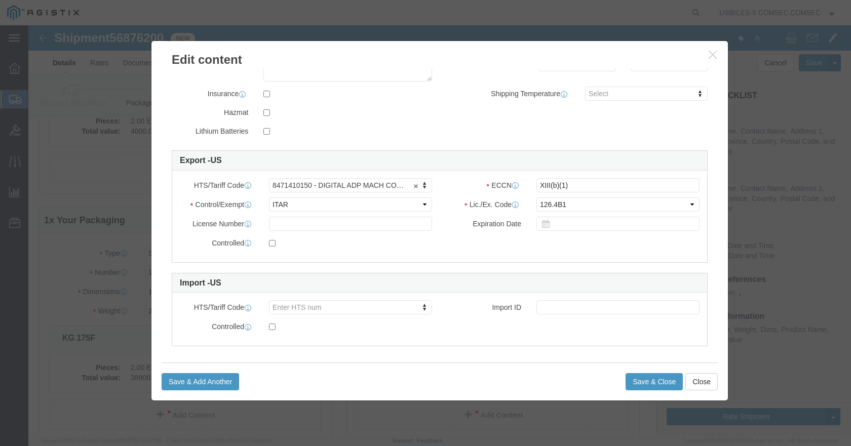
scroll to position [209, 0]
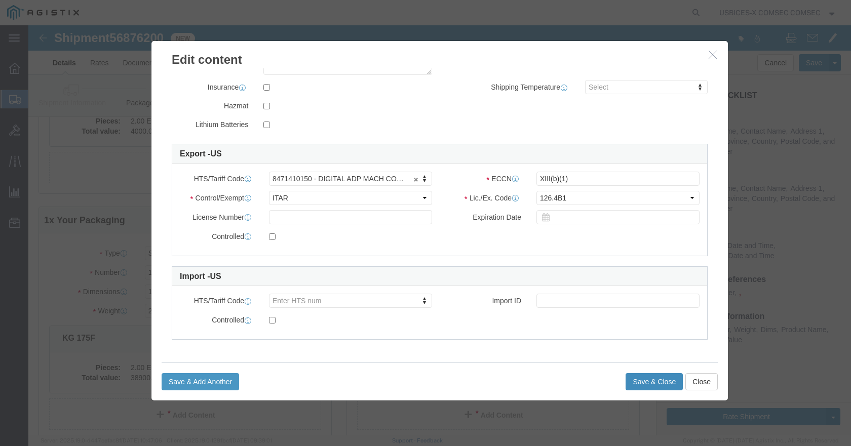
type input "KG175F070565, KG175F070564"
click button "Save & Close"
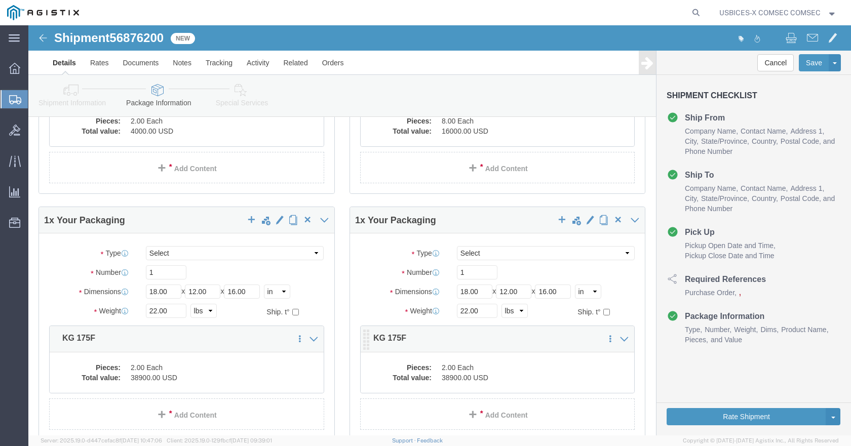
click dd "2.00 Each"
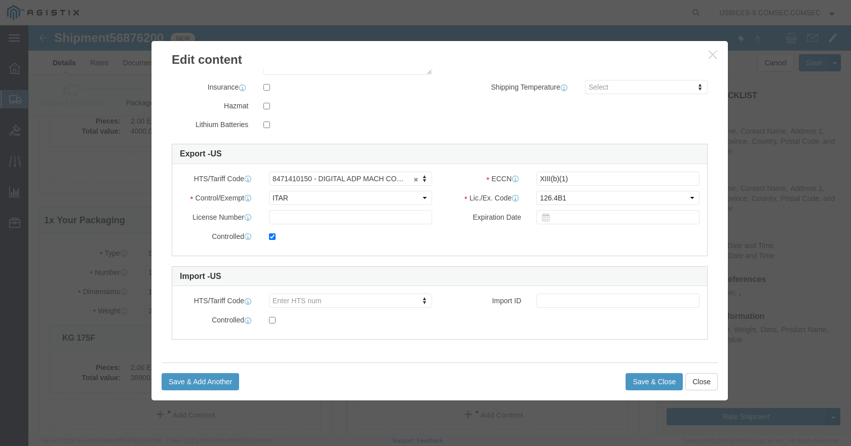
click button "button"
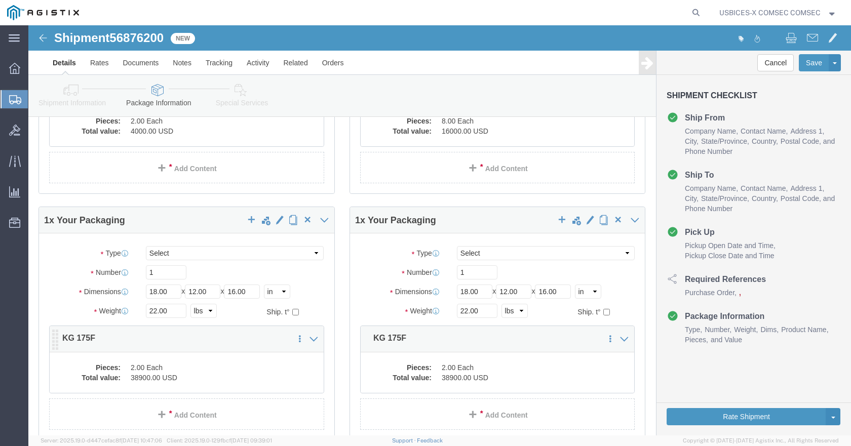
click dd "2.00 Each"
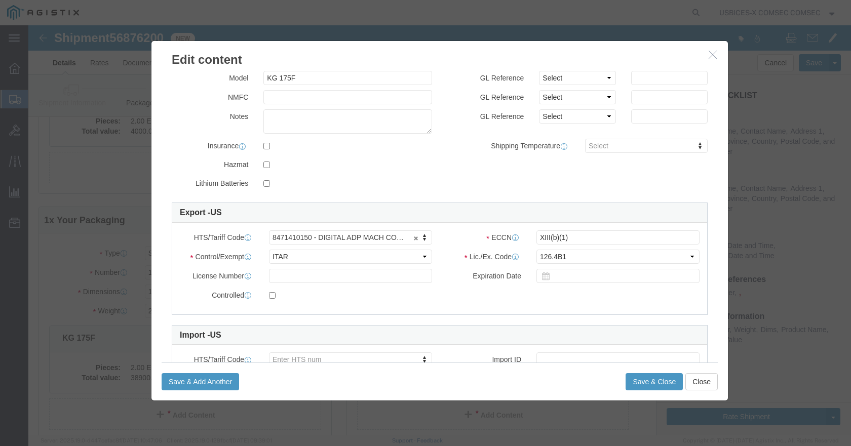
scroll to position [203, 0]
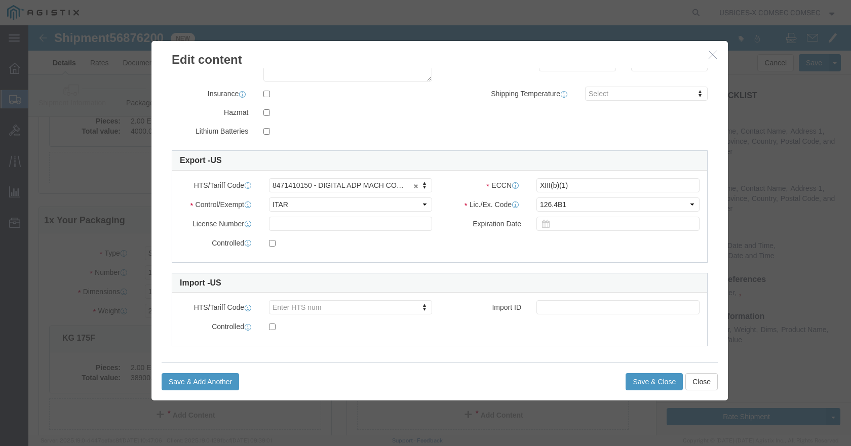
click label
click input "checkbox"
checkbox input "true"
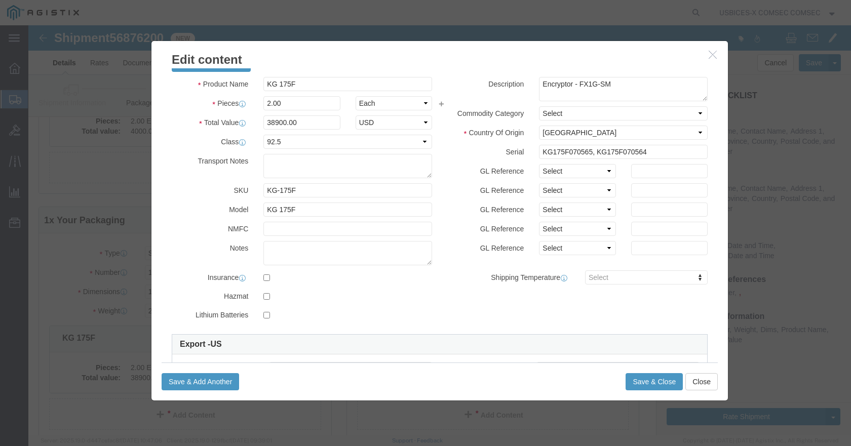
scroll to position [0, 0]
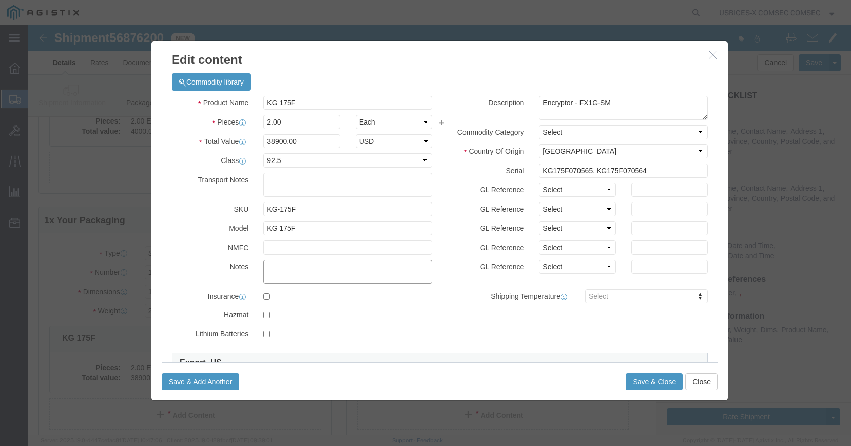
click textarea
type textarea "PO GDIT-76096"
click button "Save & Close"
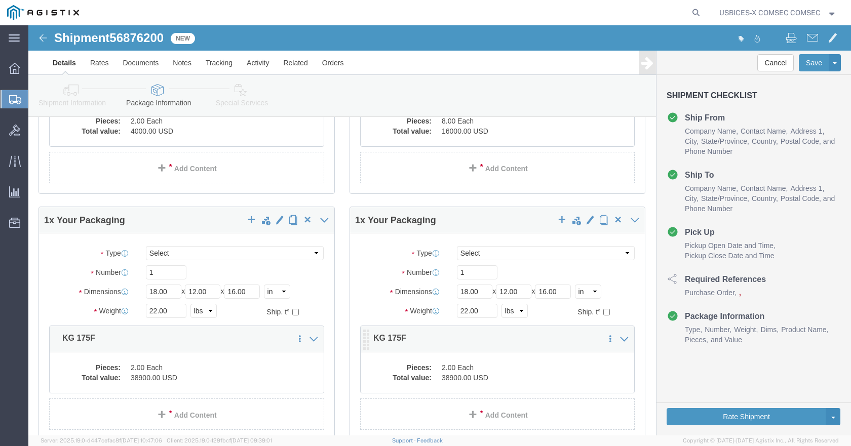
click dd "2.00 Each"
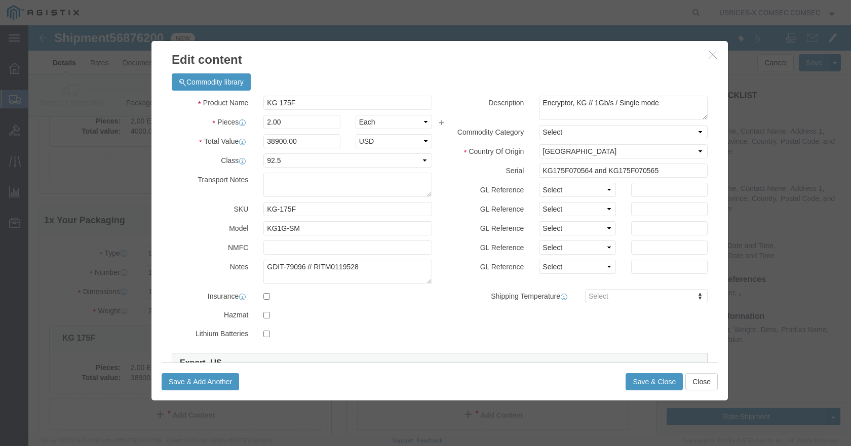
click icon "button"
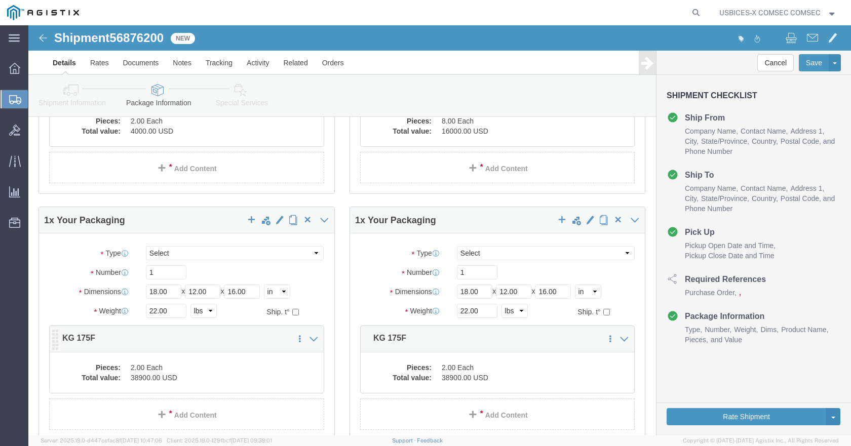
click dd "38900.00 USD"
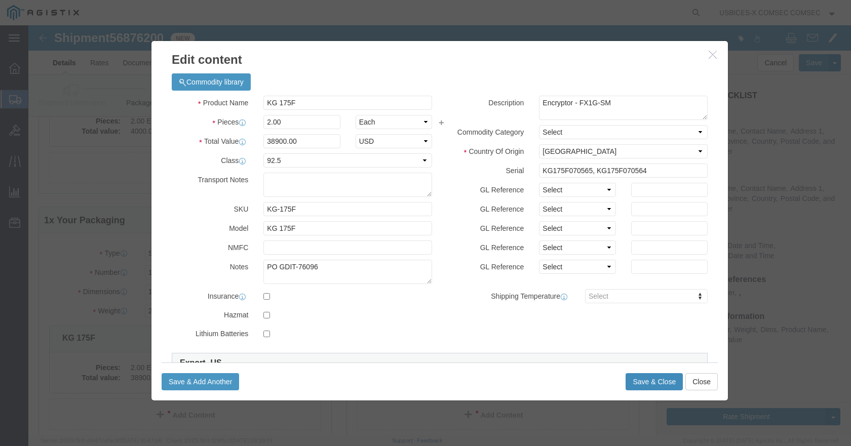
click button "Save & Close"
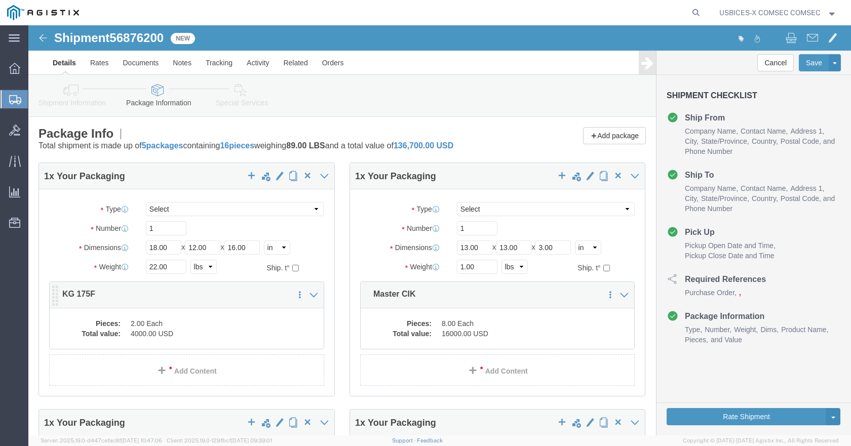
click dd "2.00 Each"
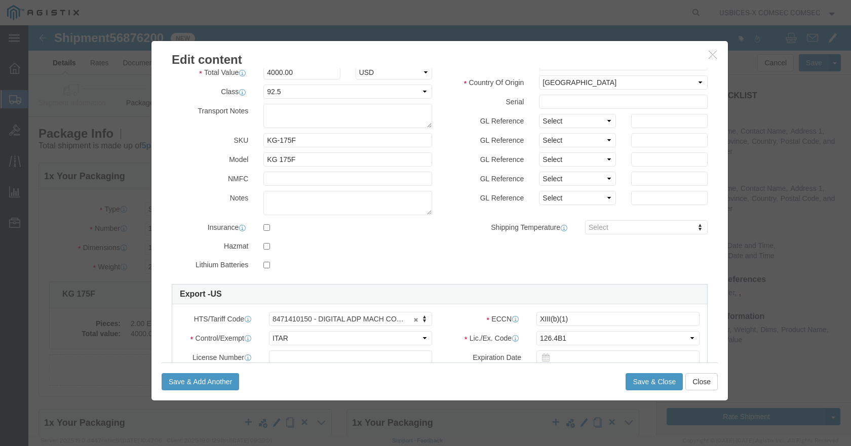
scroll to position [51, 0]
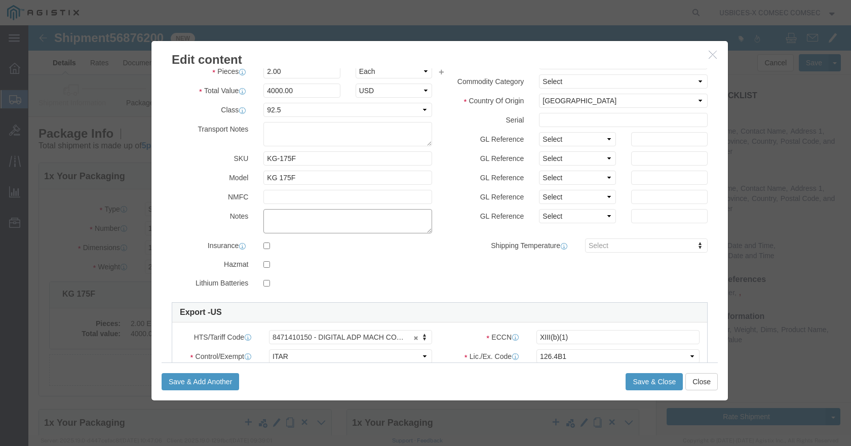
click textarea
type textarea "PO GDIT-76096"
click input "text"
paste input "KG175F070565,"
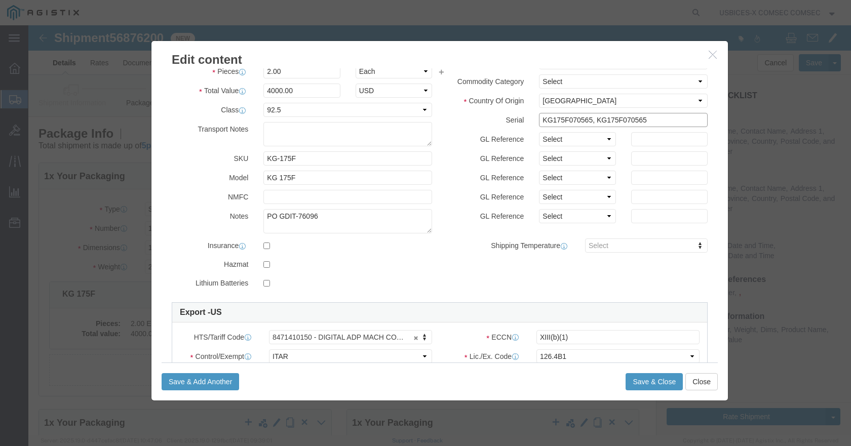
click input "KG175F070565, KG175F070565"
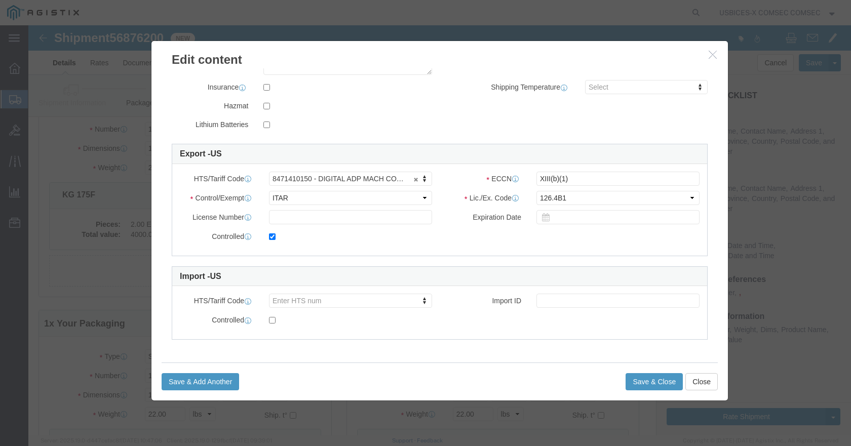
scroll to position [101, 0]
type input "KG175F068995, KG175F068996"
click button "Save & Close"
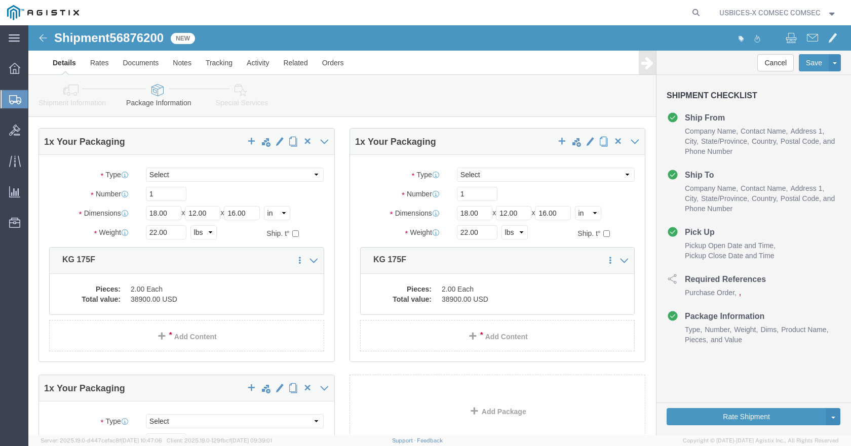
scroll to position [304, 0]
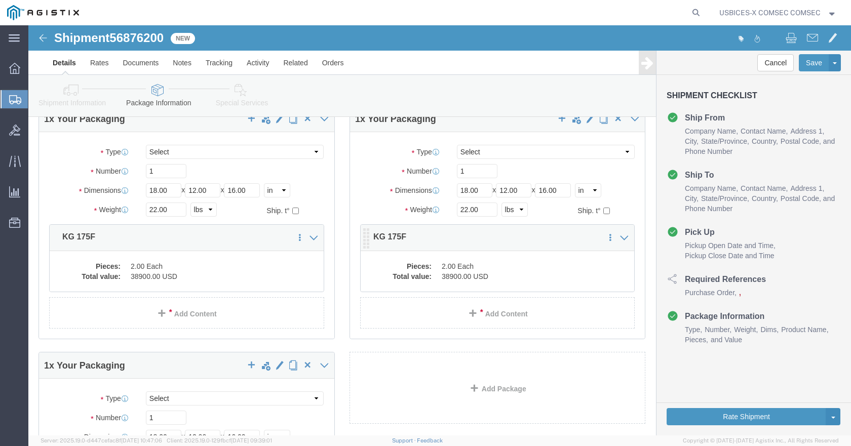
click dd "2.00 Each"
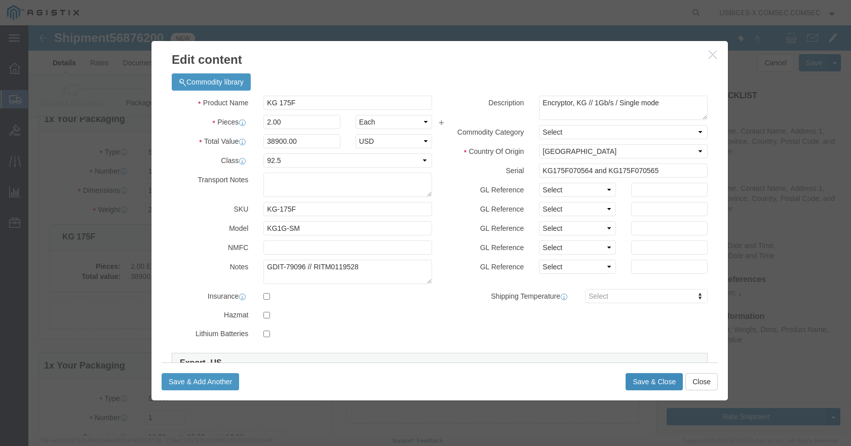
click button "Save & Close"
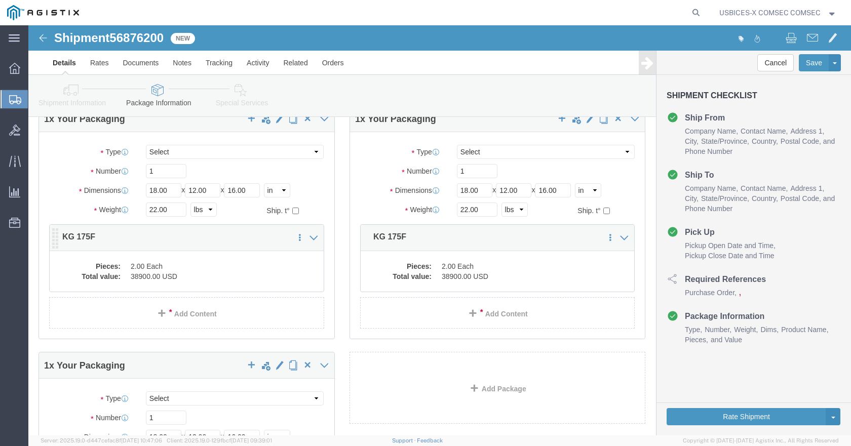
click dd "2.00 Each"
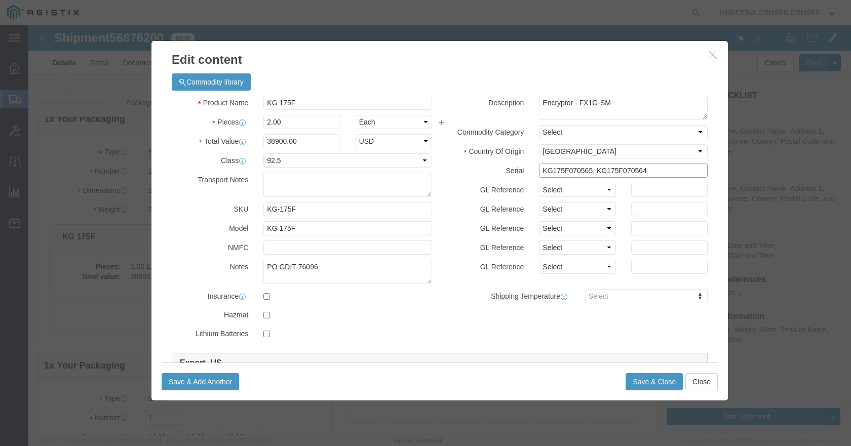
click input "KG175F070565, KG175F070564"
click input "KG175F070563, KG175F070564"
type input "KG175F070563, KG175F070562"
click button "Save & Close"
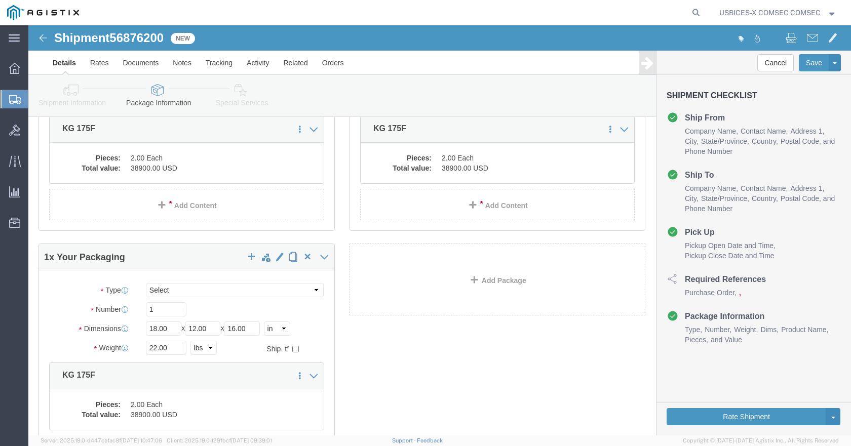
scroll to position [456, 0]
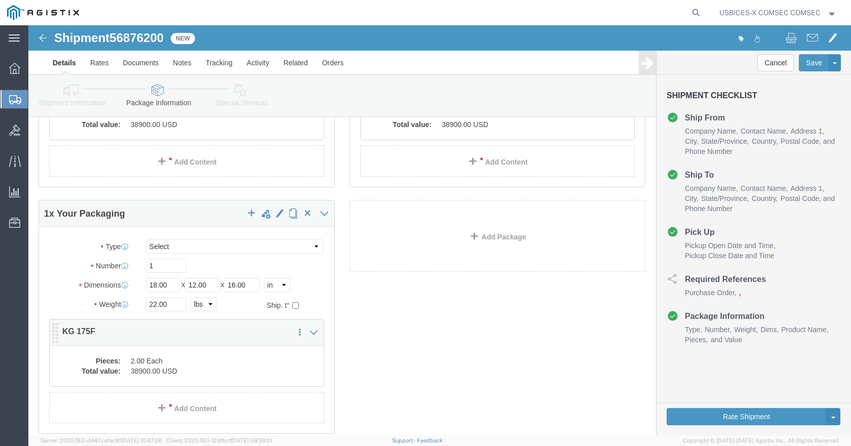
click dd "38900.00 USD"
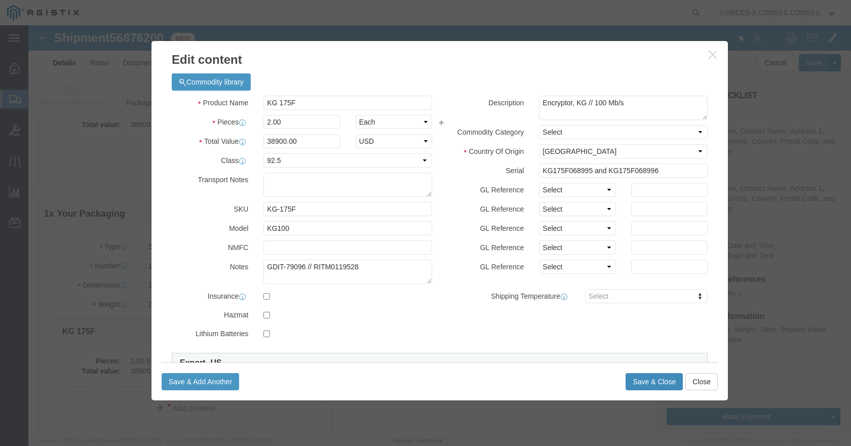
click button "Save & Close"
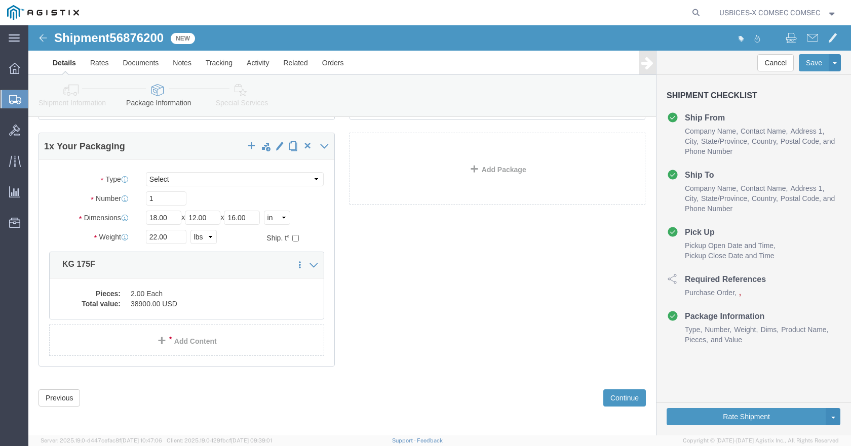
scroll to position [525, 0]
click dd "2.00 Each"
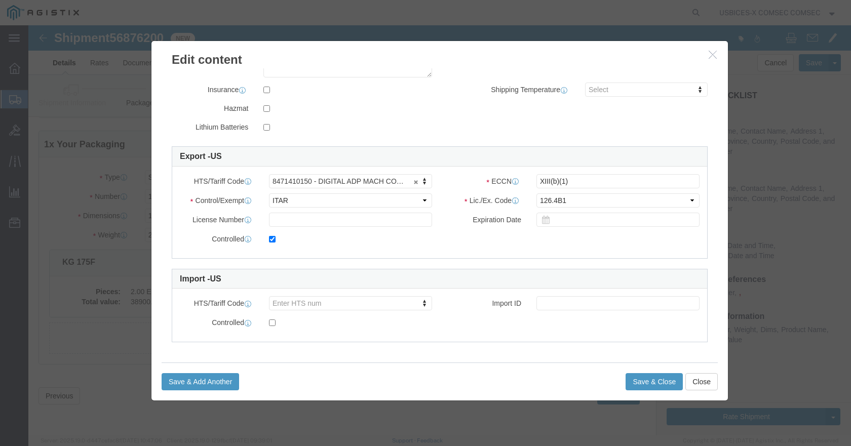
scroll to position [209, 0]
click icon "button"
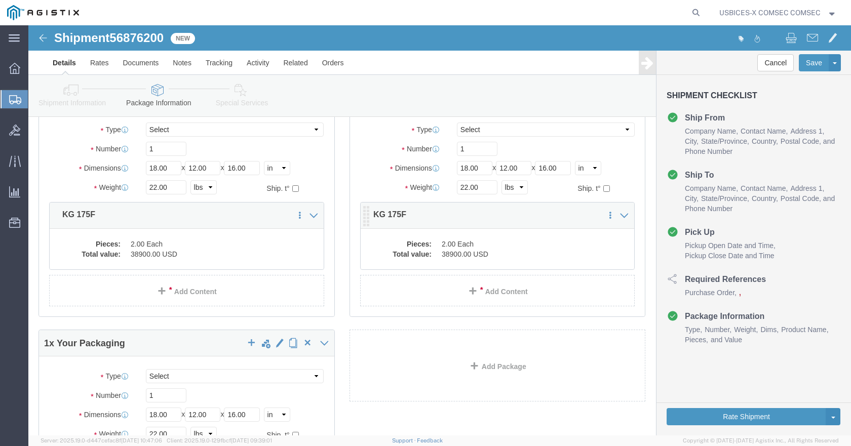
scroll to position [323, 0]
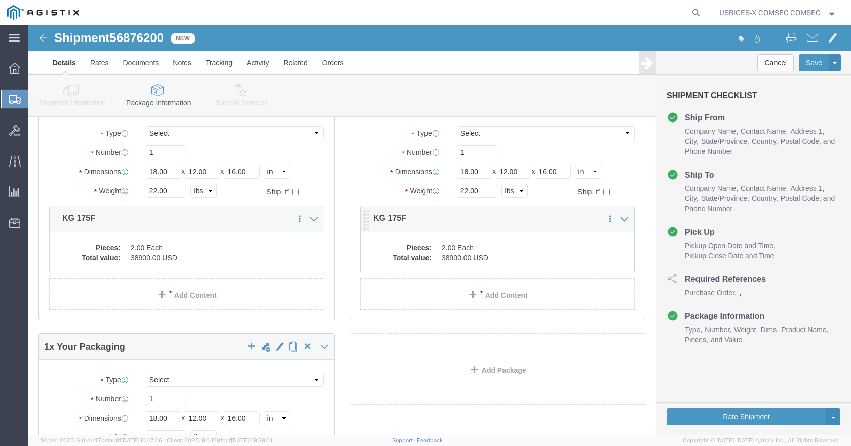
click dd "2.00 Each"
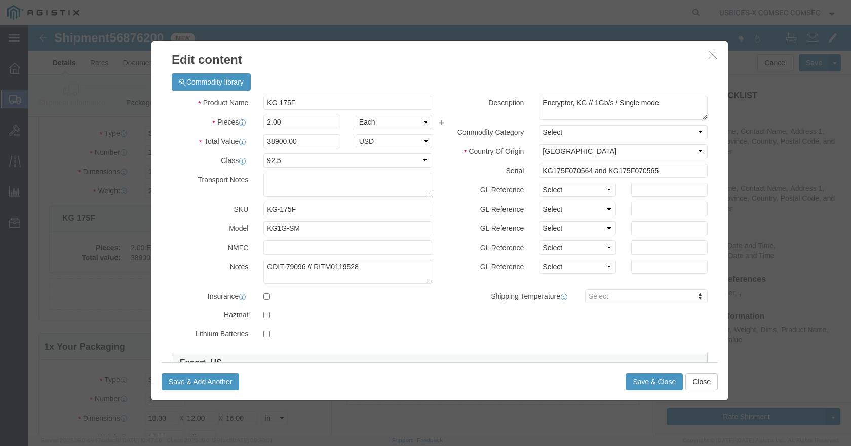
click icon "button"
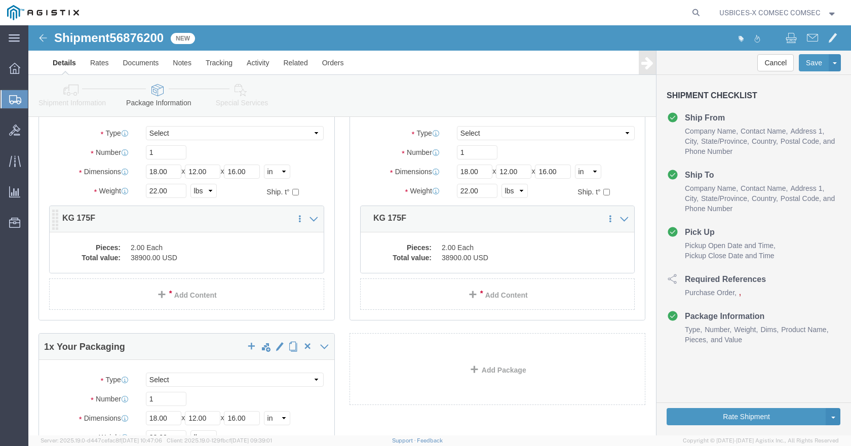
click div "Pieces: 2.00 Each Total value: 38900.00 USD"
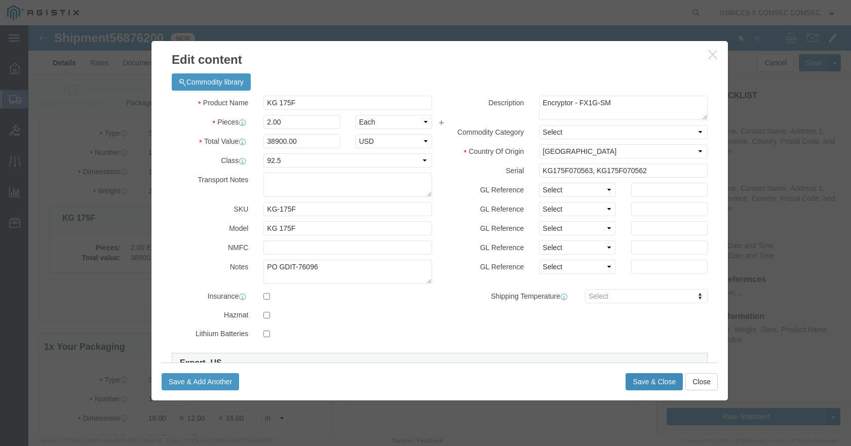
click button "Save & Close"
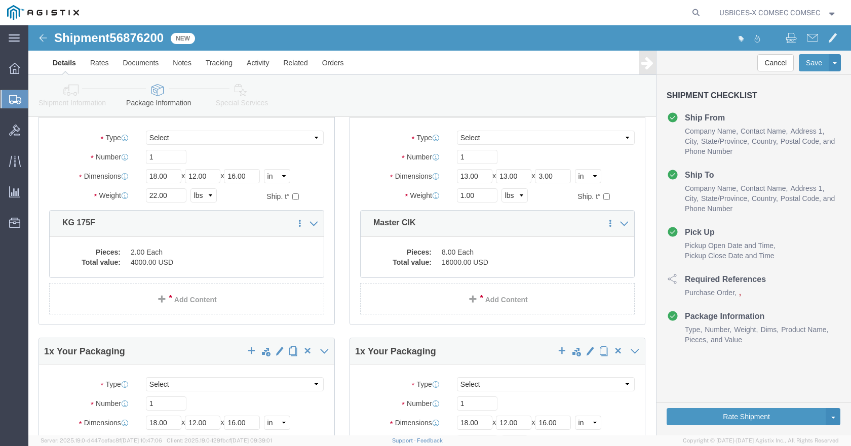
scroll to position [69, 0]
click dd "8.00 Each"
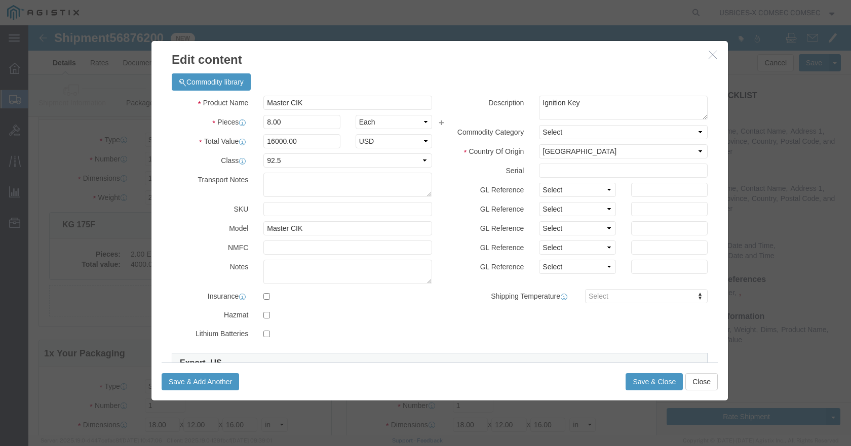
click icon "button"
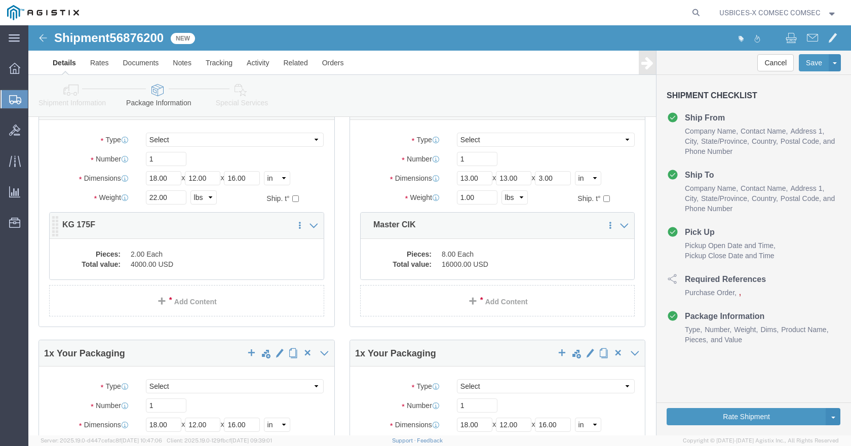
click dd "2.00 Each"
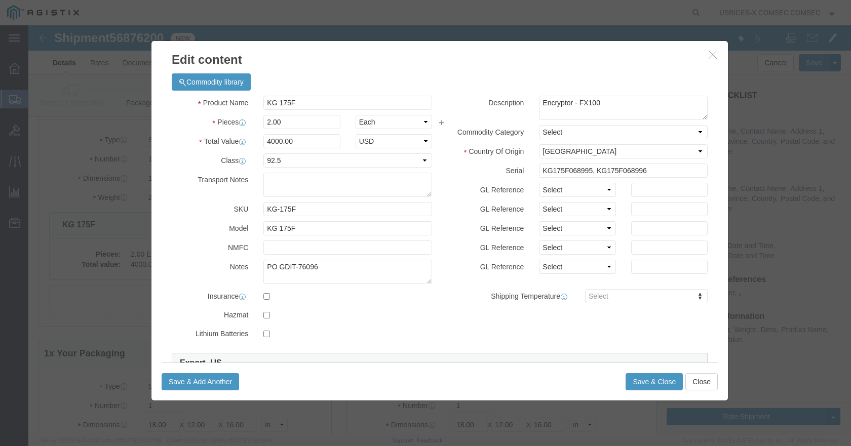
click button "button"
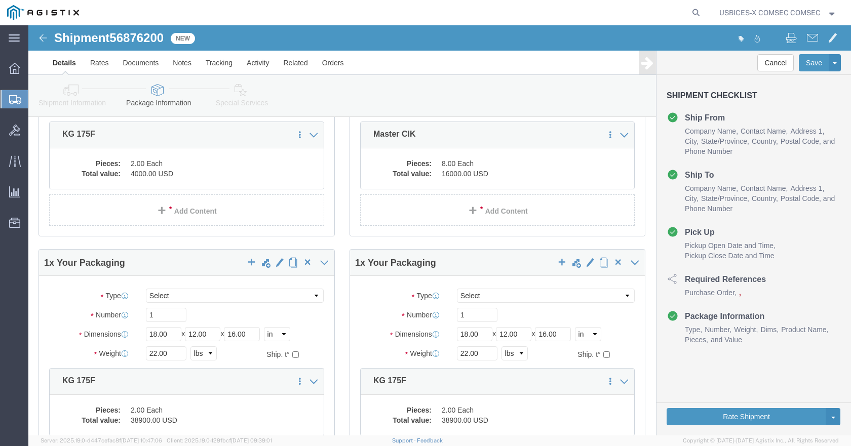
scroll to position [221, 0]
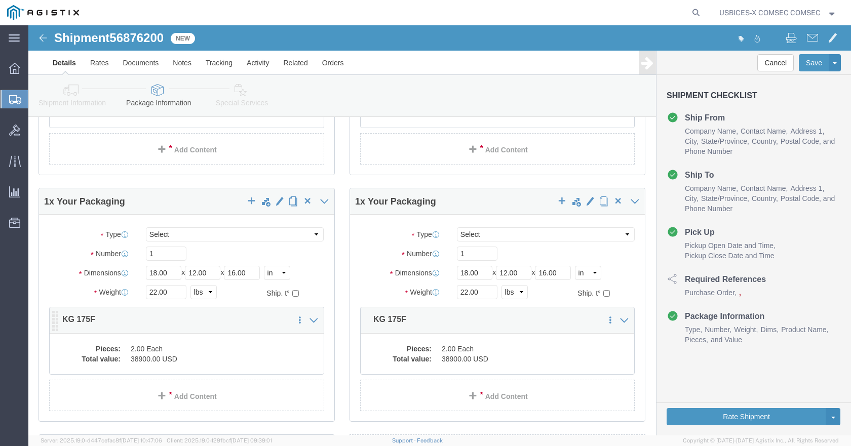
click dd "2.00 Each"
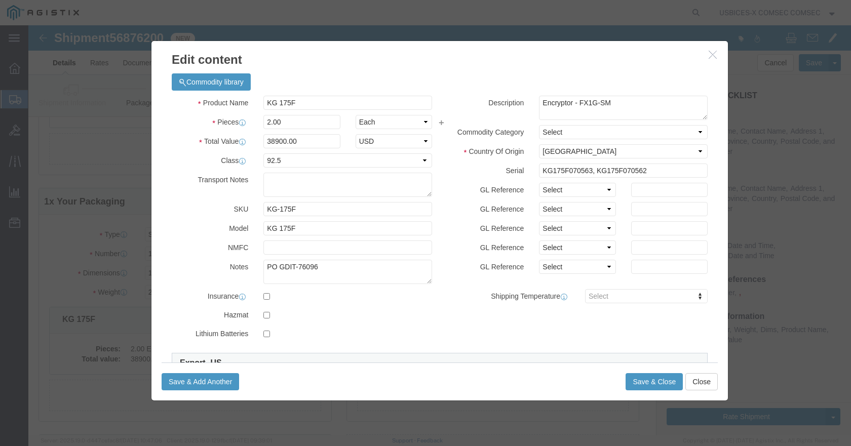
click icon "button"
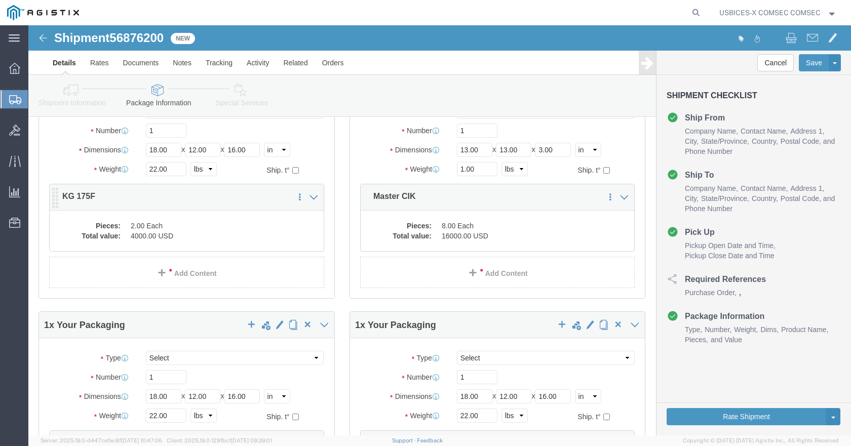
scroll to position [69, 0]
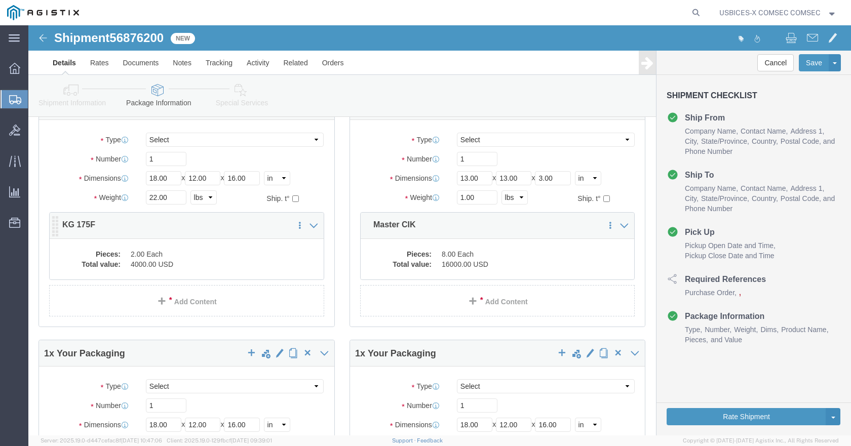
click dd "4000.00 USD"
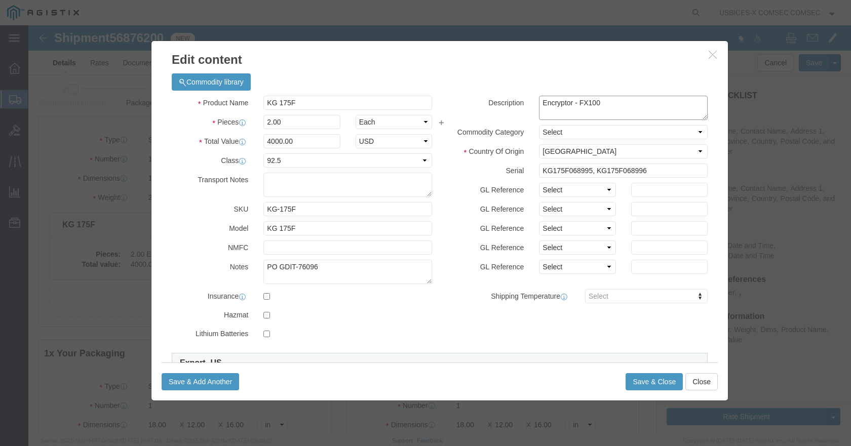
drag, startPoint x: 574, startPoint y: 78, endPoint x: 543, endPoint y: 86, distance: 32.0
click textarea "Encryptor - FX100"
type textarea "Encryptor - FX1G-SM"
drag, startPoint x: 556, startPoint y: 144, endPoint x: 537, endPoint y: 150, distance: 19.6
click input "KG175F068995, KG175F068996"
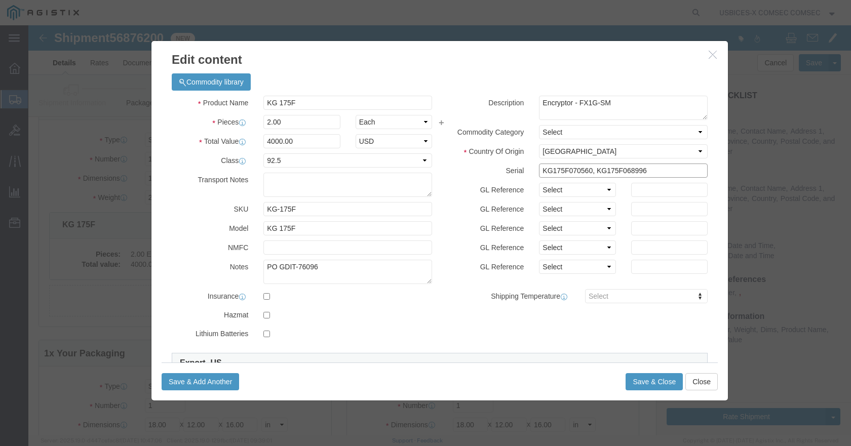
drag, startPoint x: 559, startPoint y: 144, endPoint x: 478, endPoint y: 150, distance: 80.8
click div "Serial KG175F070560, KG175F068996"
click input "KG175F070560, KG175F068996"
drag, startPoint x: 621, startPoint y: 145, endPoint x: 562, endPoint y: 148, distance: 59.4
click input "KG175F070560, KG175F068996"
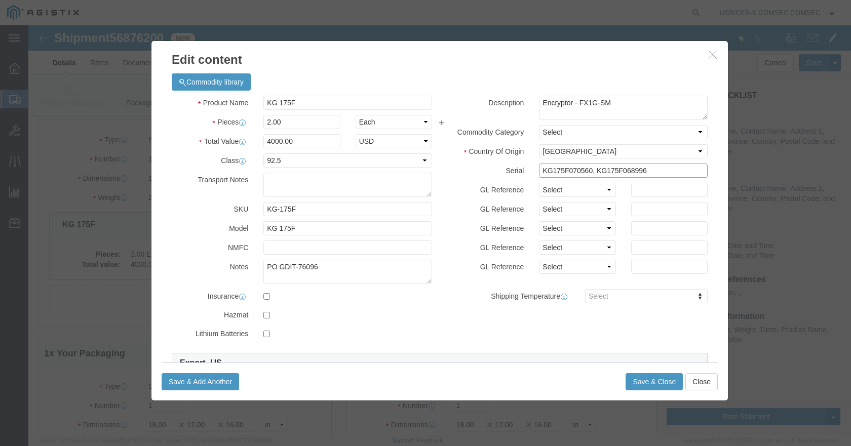
paste input "70560,"
click input "KG175F070560, KG175F070560,"
type input "KG175F070560, KG175F070561"
click button "Save & Close"
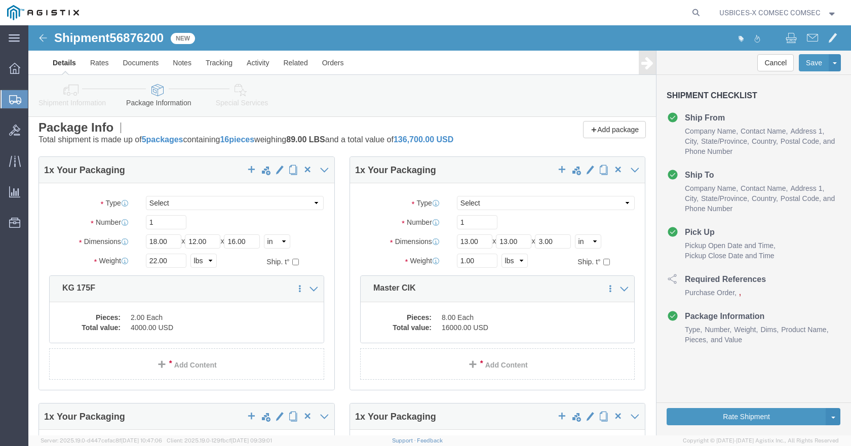
scroll to position [0, 0]
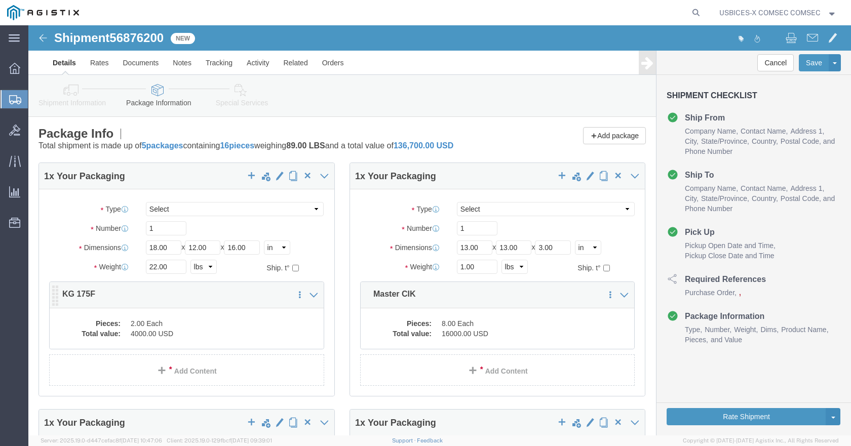
click div "Pieces: 2.00 Each Total value: 4000.00 USD"
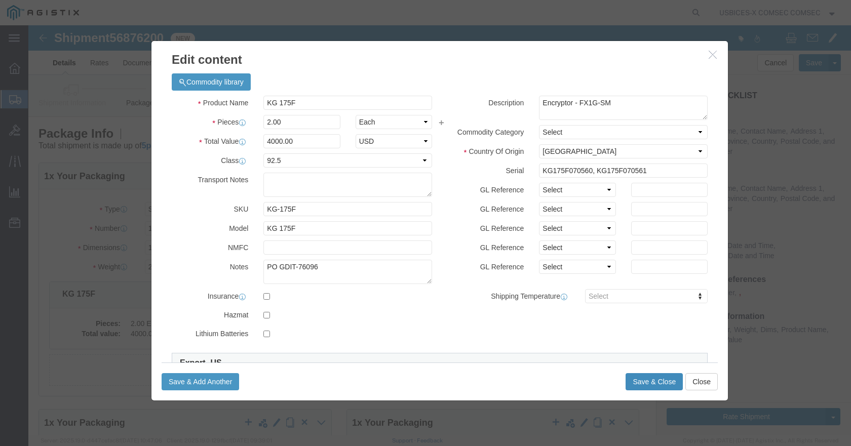
click button "Save & Close"
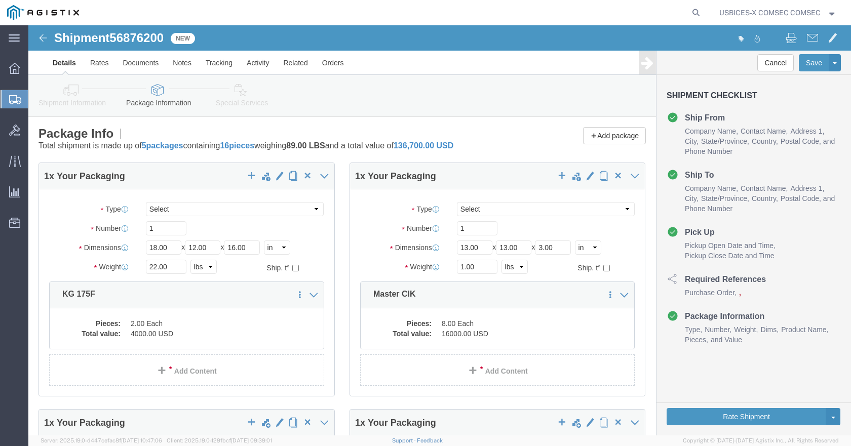
click dd "8.00 Each"
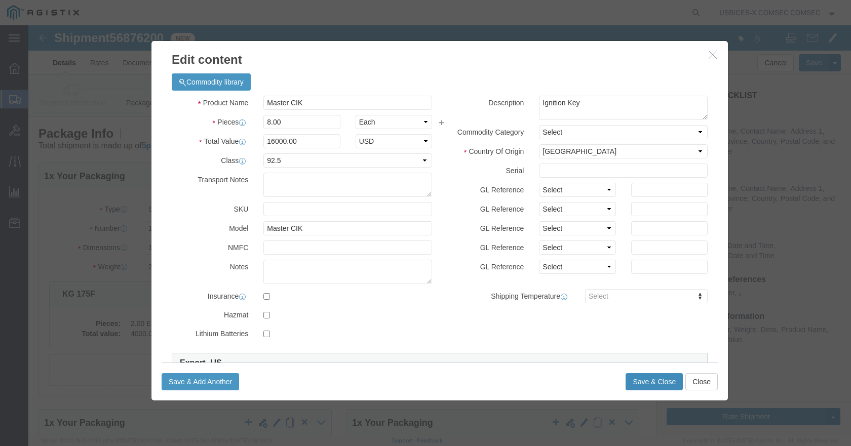
click button "Save & Close"
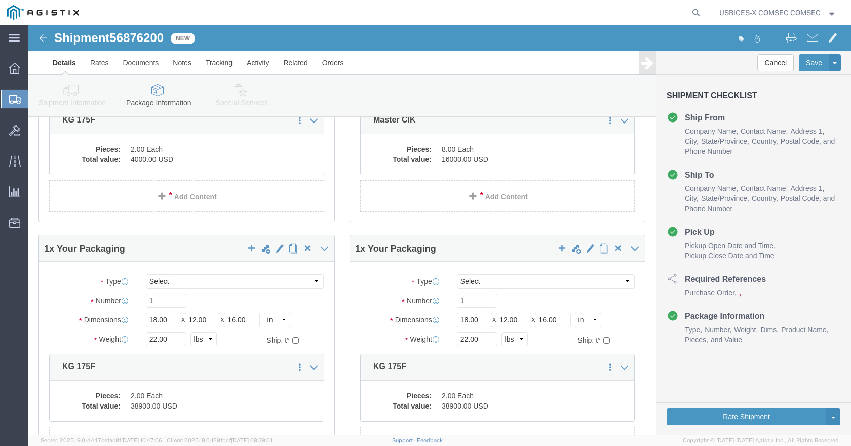
scroll to position [203, 0]
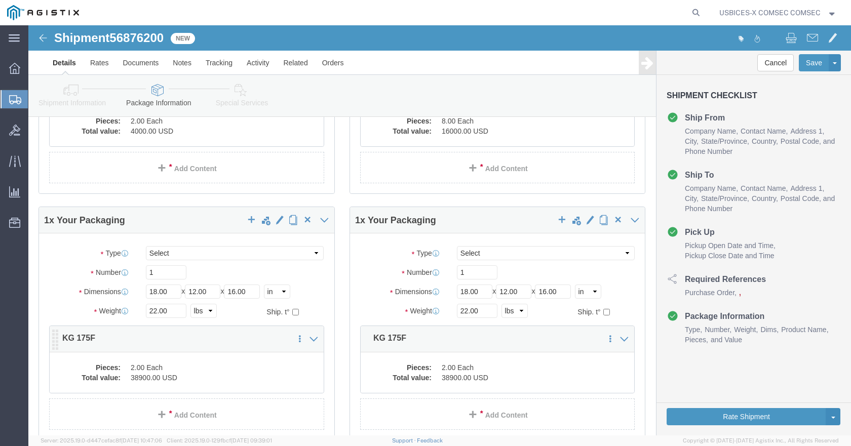
click dd "2.00 Each"
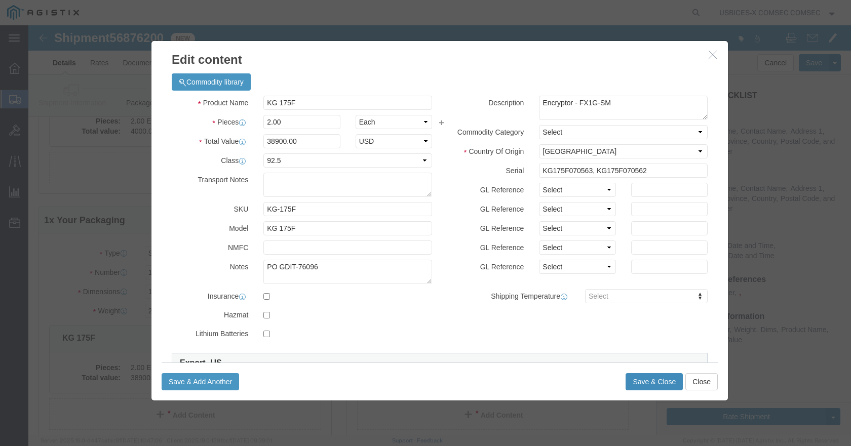
click button "Save & Close"
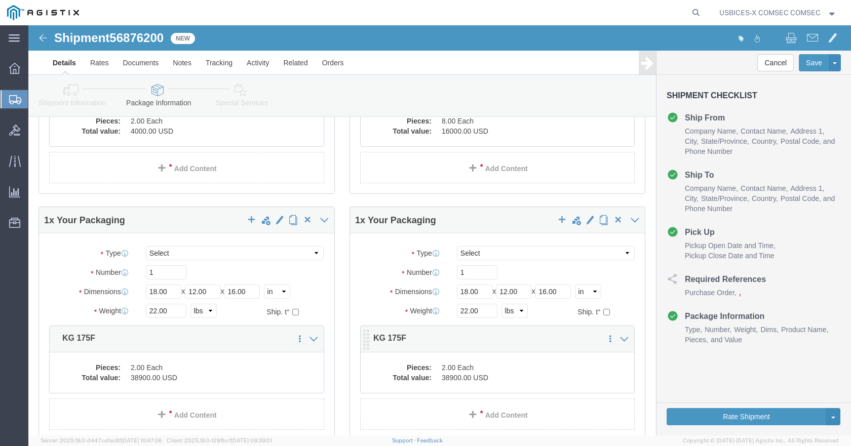
click dd "38900.00 USD"
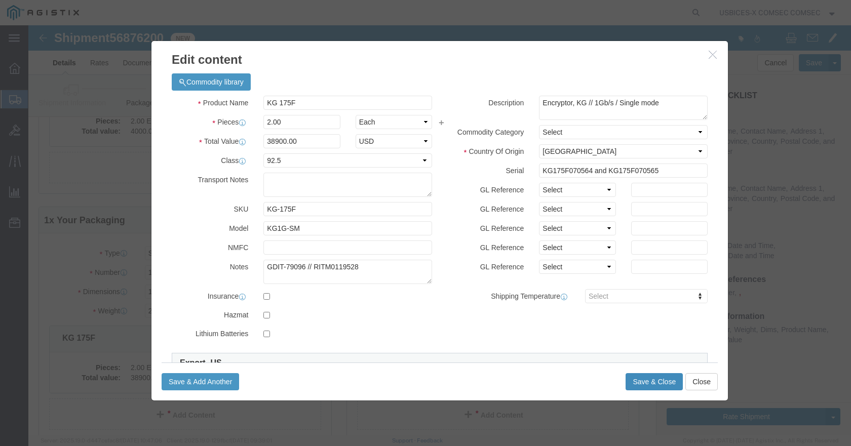
click button "Save & Close"
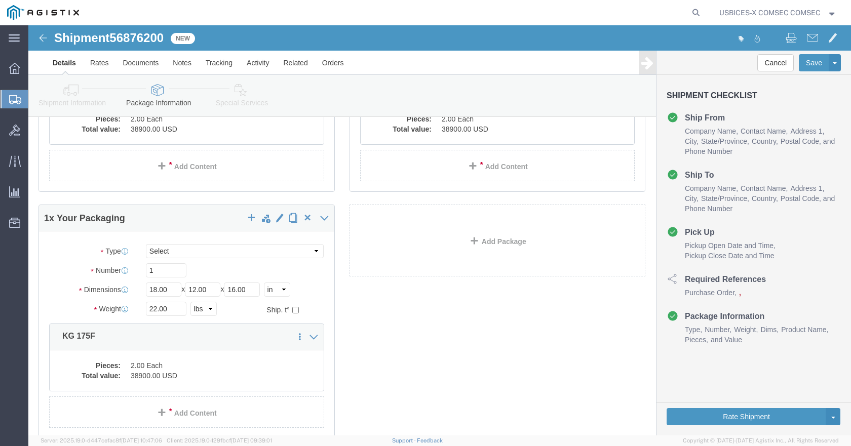
scroll to position [456, 0]
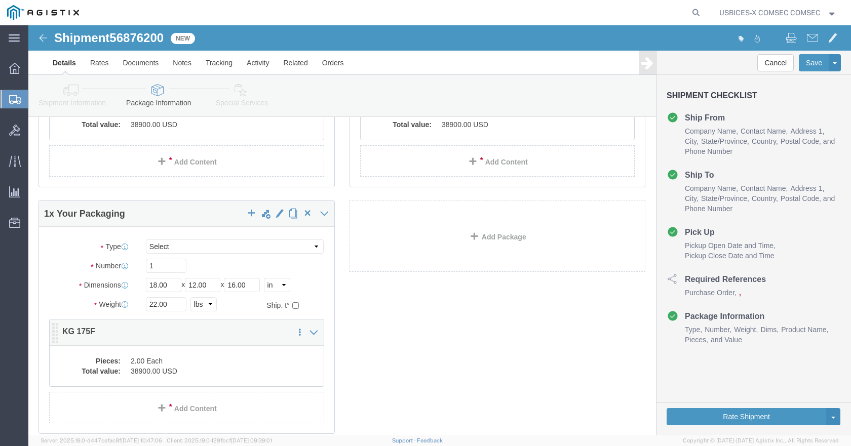
click dd "38900.00 USD"
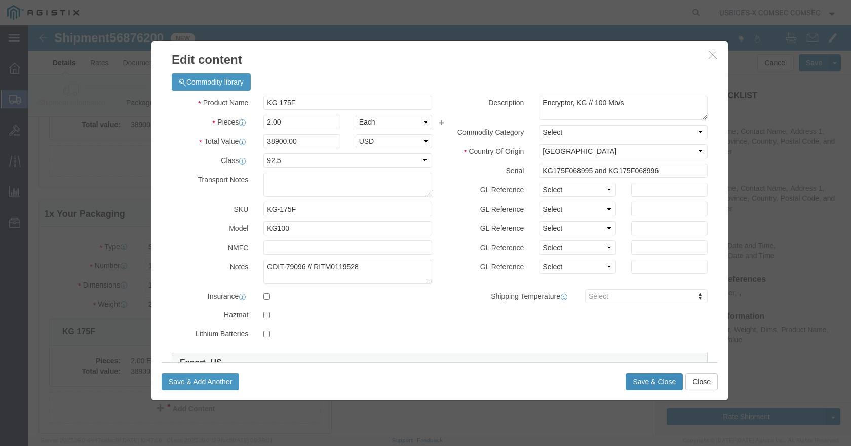
click button "Save & Close"
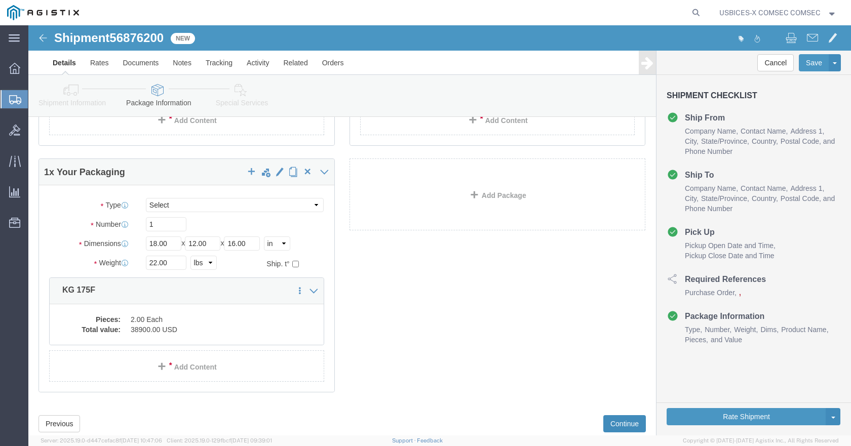
scroll to position [525, 0]
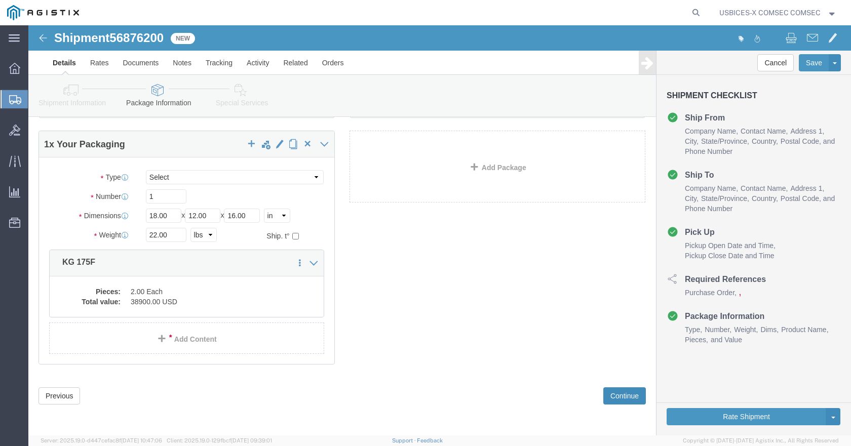
click button "Continue"
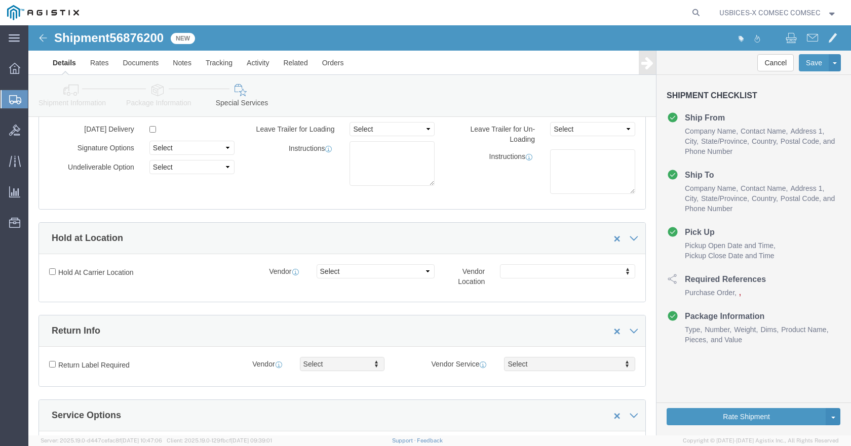
scroll to position [0, 0]
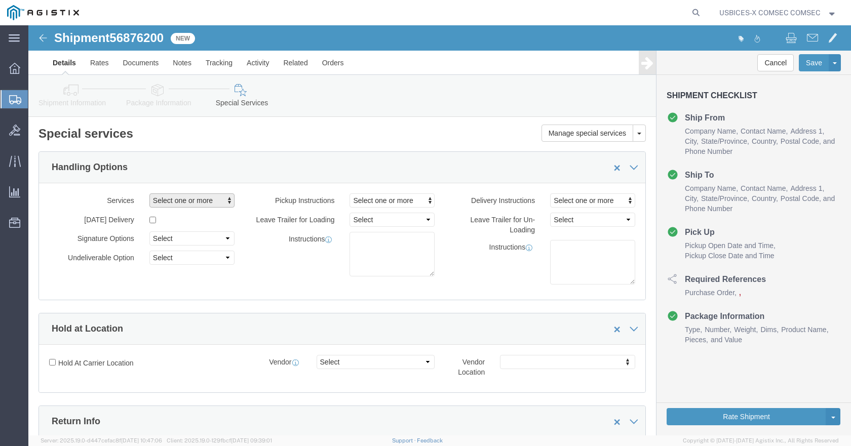
click span "button"
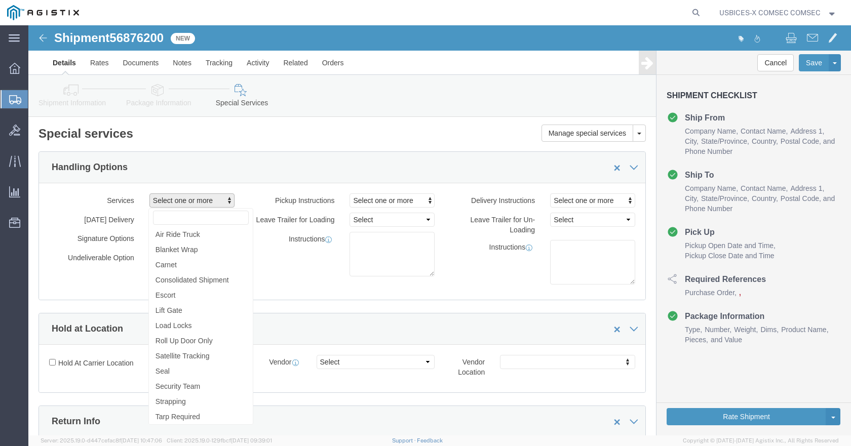
click span "button"
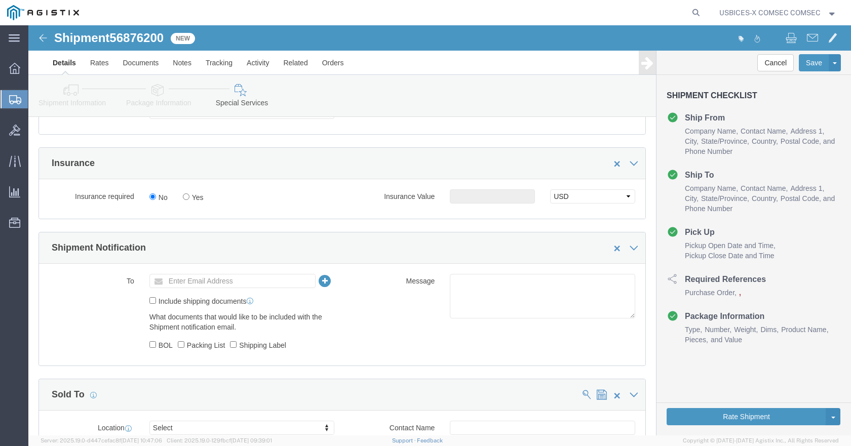
scroll to position [557, 0]
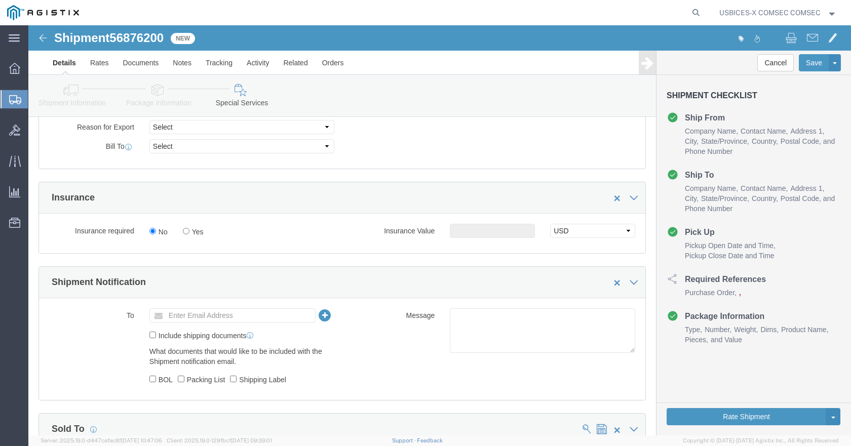
click label "Packing List"
click input "Packing List"
checkbox input "true"
click input "Include shipping documents"
checkbox input "true"
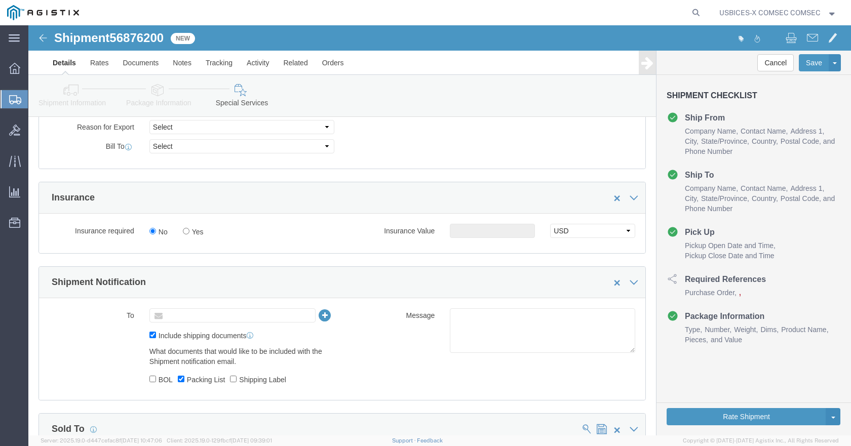
click input "text"
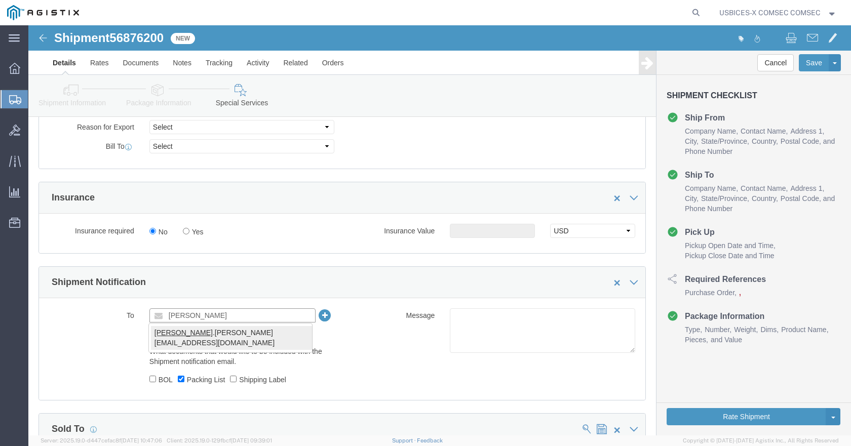
type input "[PERSON_NAME]"
type input "[PERSON_NAME][EMAIL_ADDRESS][PERSON_NAME][DOMAIN_NAME]"
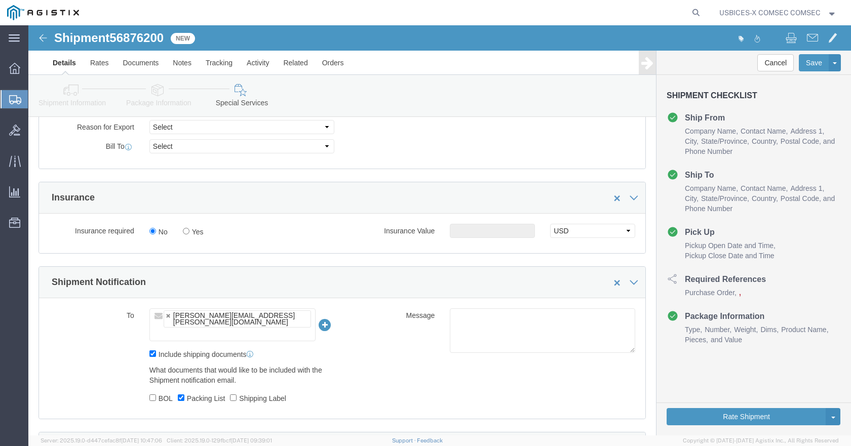
click icon
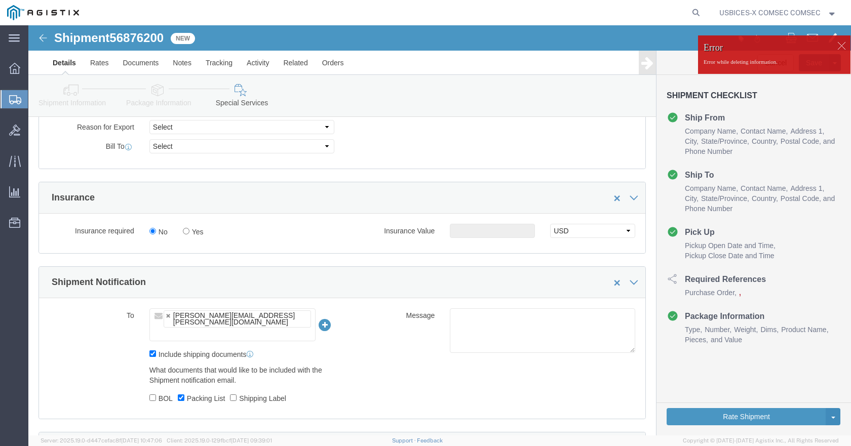
click ul "[PERSON_NAME][EMAIL_ADDRESS][PERSON_NAME][DOMAIN_NAME]"
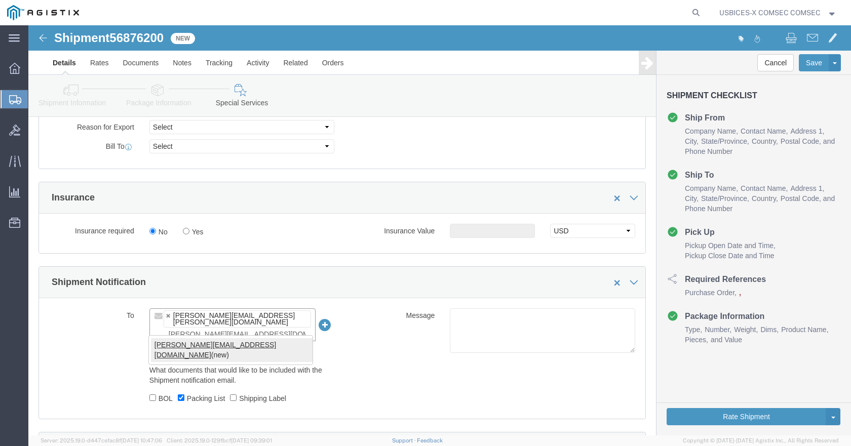
type input "[PERSON_NAME][EMAIL_ADDRESS][DOMAIN_NAME]"
type input "[PERSON_NAME][EMAIL_ADDRESS][PERSON_NAME][DOMAIN_NAME],[PERSON_NAME][DOMAIN_NAM…"
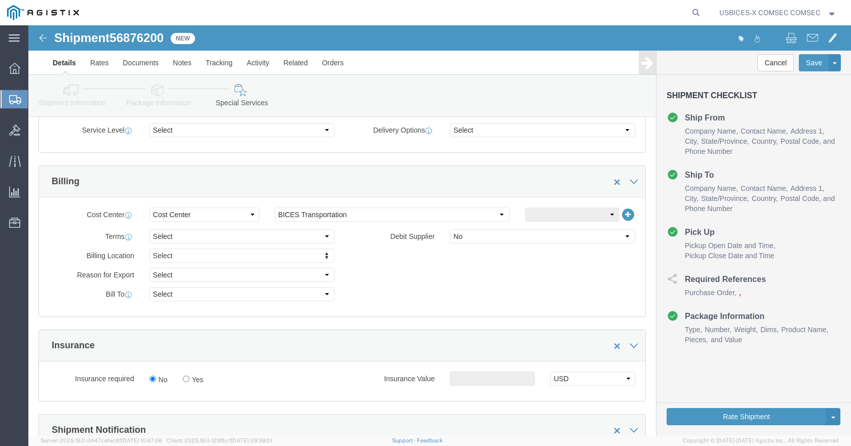
scroll to position [318, 0]
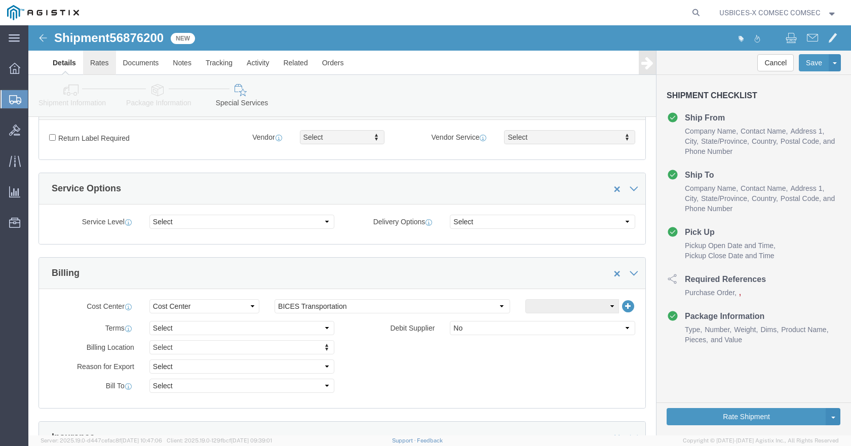
click link "Rates"
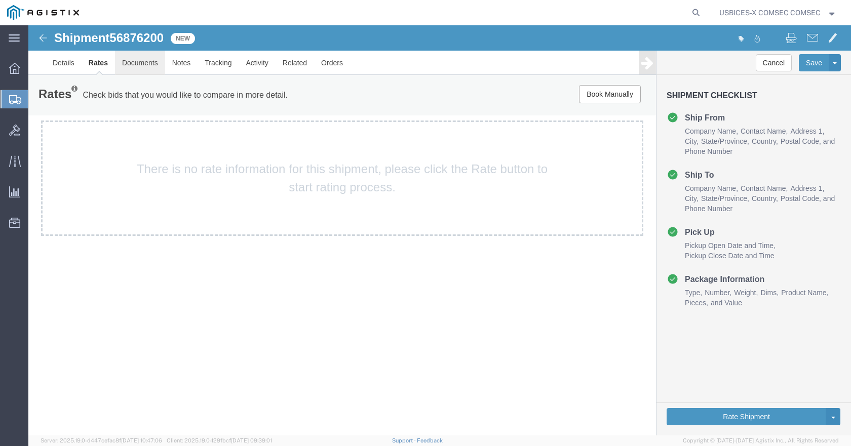
click at [147, 65] on link "Documents" at bounding box center [140, 63] width 50 height 24
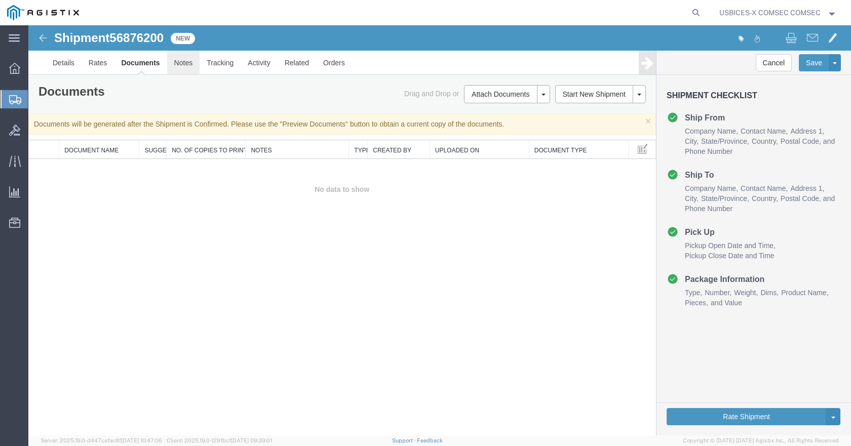
click at [175, 67] on link "Notes" at bounding box center [183, 63] width 33 height 24
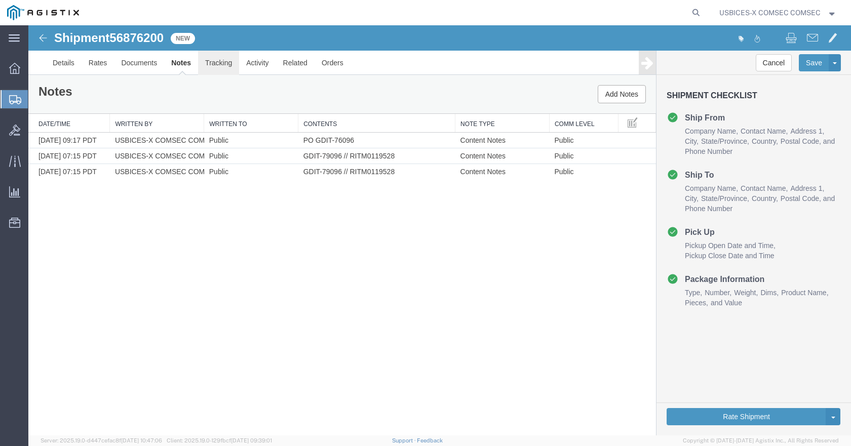
click at [213, 65] on link "Tracking" at bounding box center [218, 63] width 41 height 24
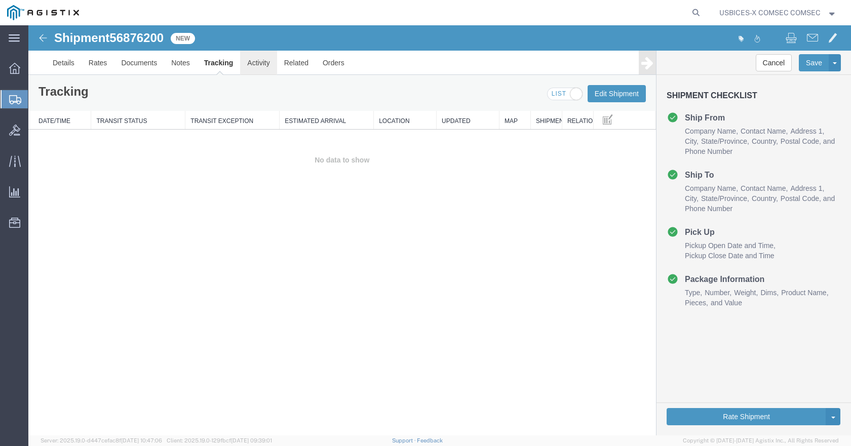
click at [252, 71] on link "Activity" at bounding box center [258, 63] width 36 height 24
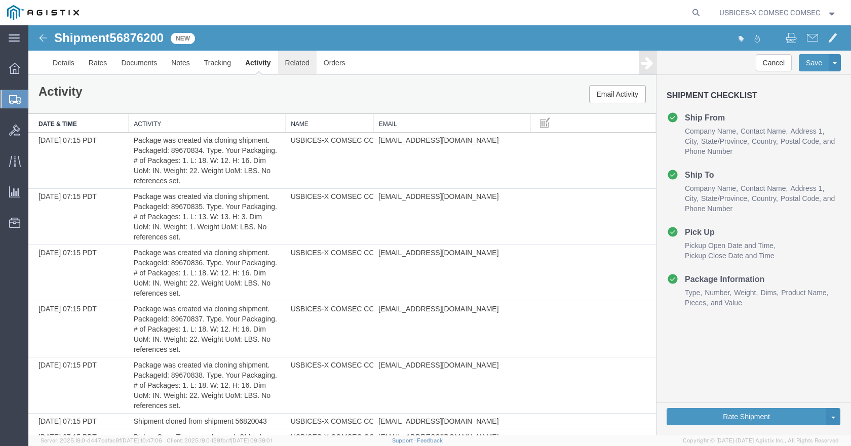
click at [290, 63] on link "Related" at bounding box center [297, 63] width 39 height 24
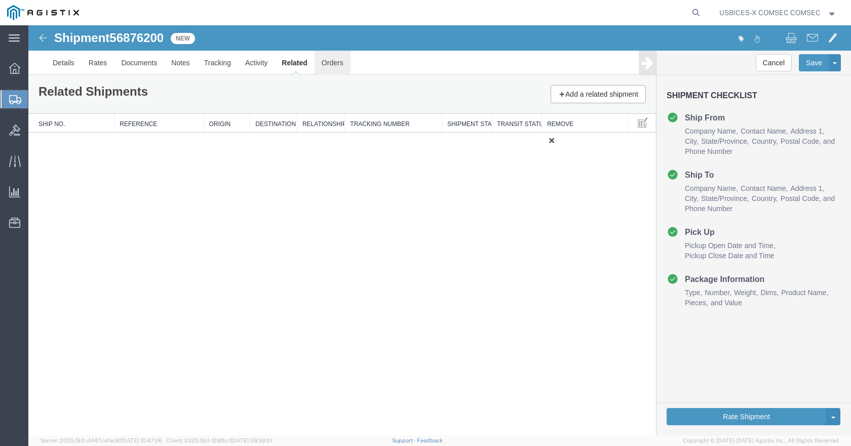
click at [328, 64] on link "Orders" at bounding box center [333, 63] width 36 height 24
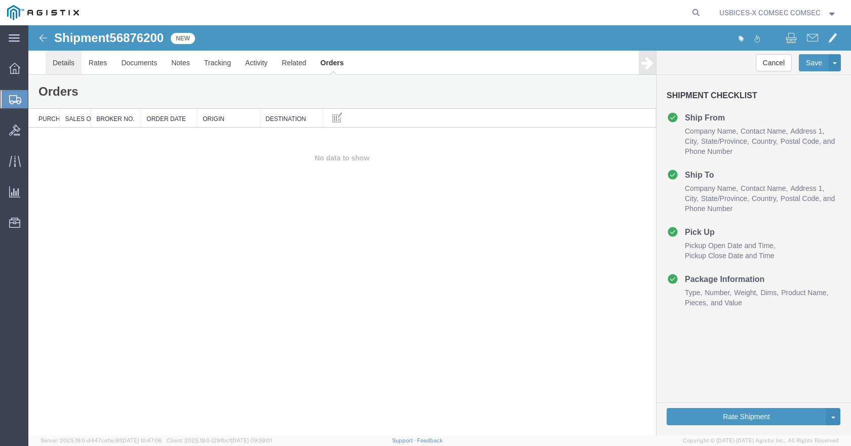
click at [74, 66] on link "Details" at bounding box center [64, 63] width 36 height 24
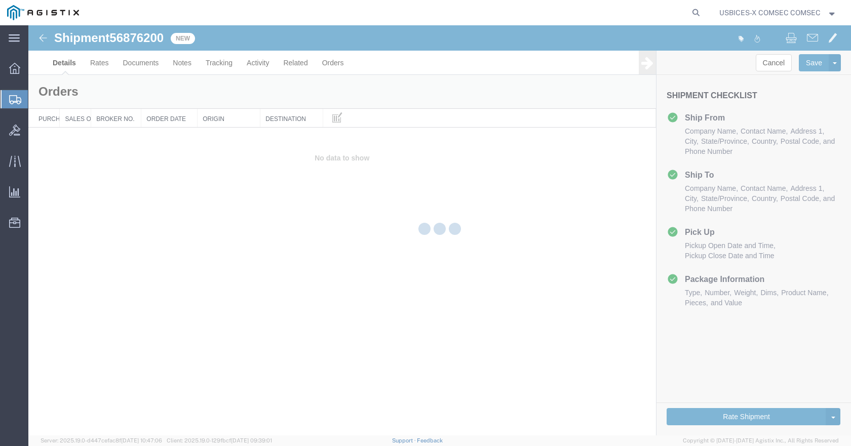
select select "59251"
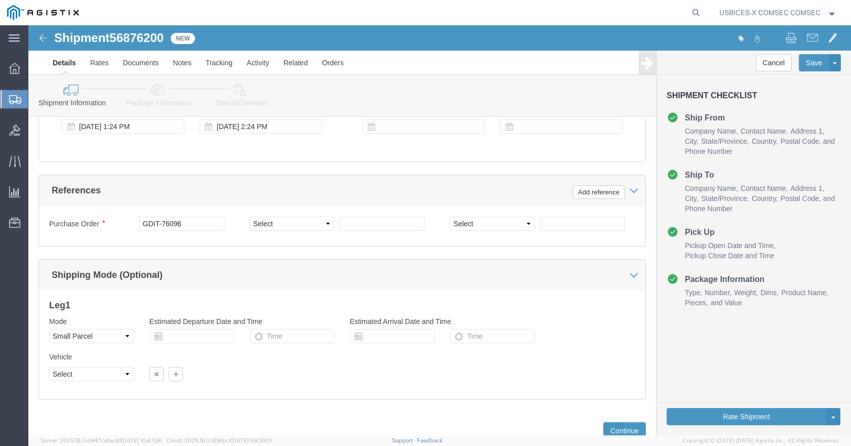
scroll to position [641, 0]
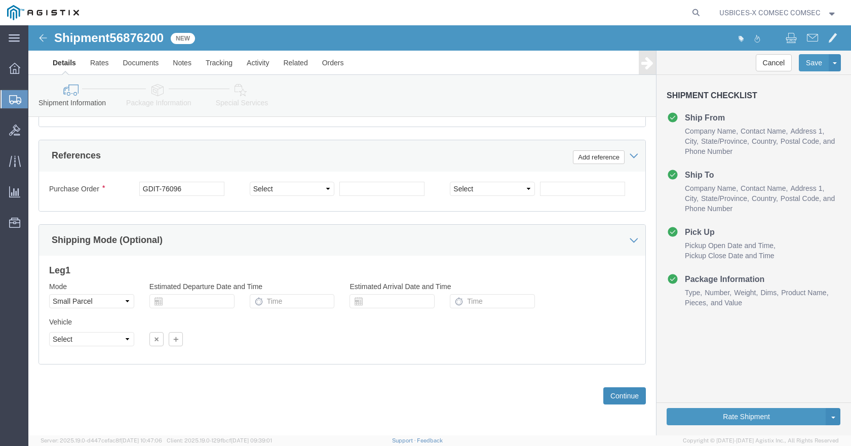
click button "Continue"
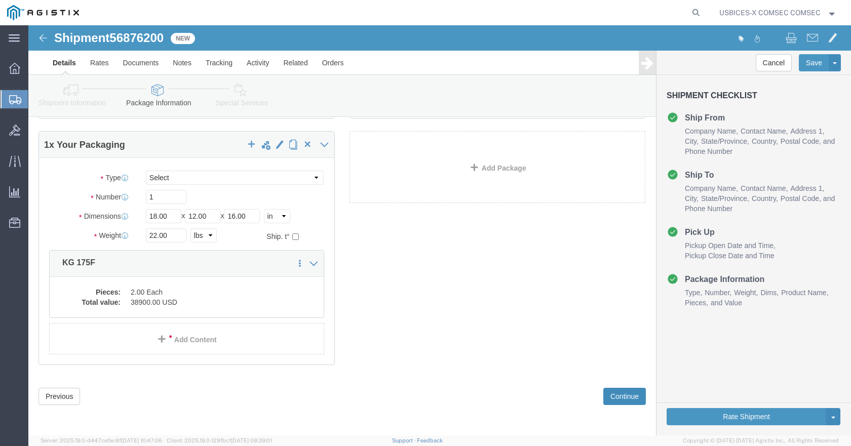
scroll to position [525, 0]
click button "Continue"
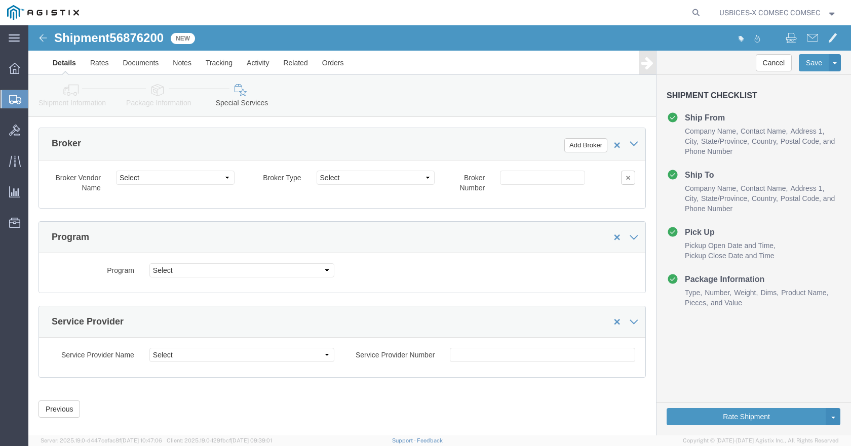
scroll to position [1122, 0]
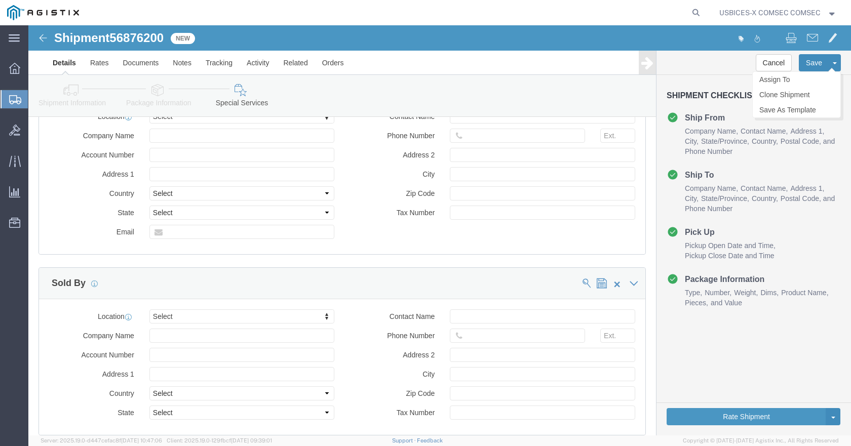
click button "Save"
click icon
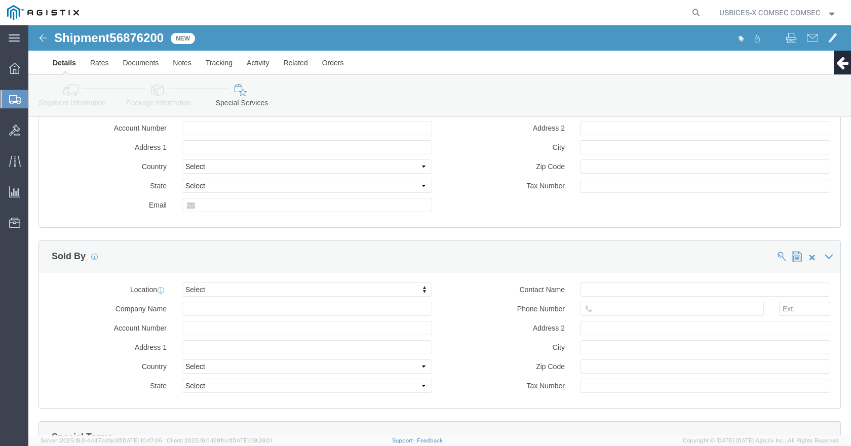
click at [36, 100] on span "Shipments" at bounding box center [32, 99] width 8 height 20
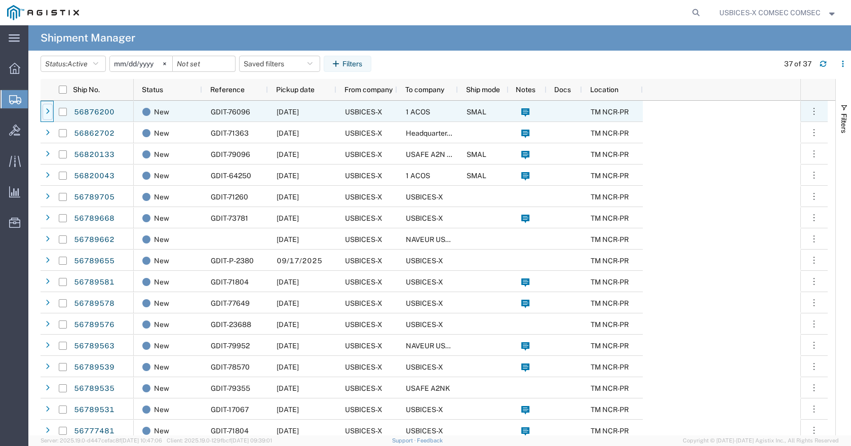
click at [46, 114] on icon at bounding box center [48, 111] width 4 height 7
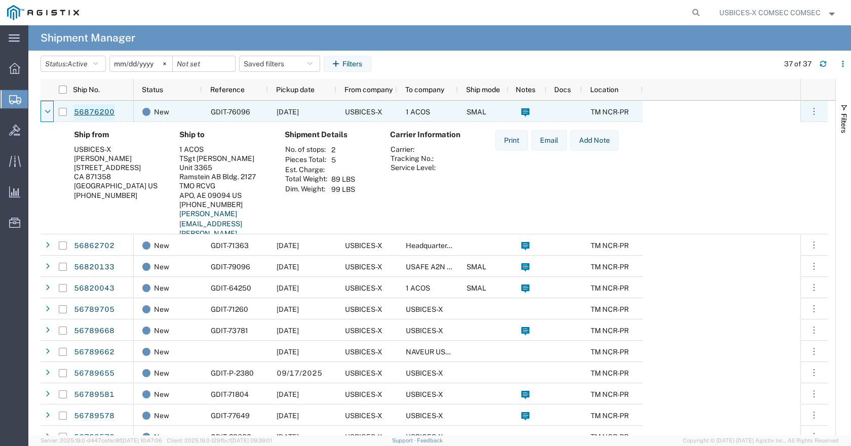
click at [97, 112] on link "56876200" at bounding box center [94, 112] width 42 height 16
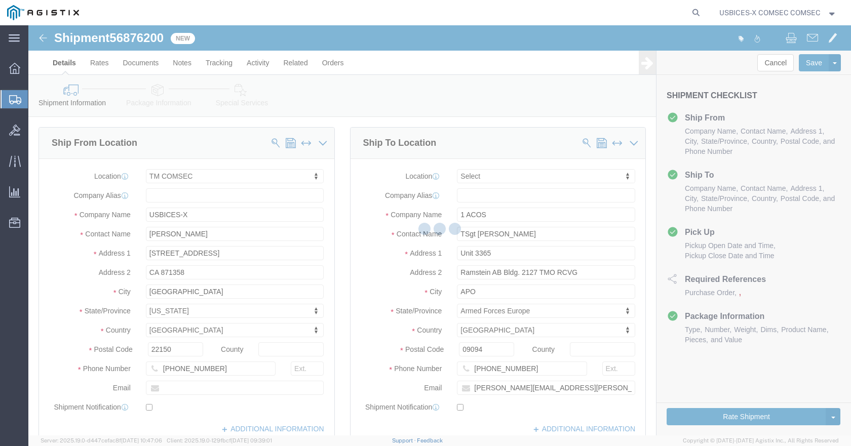
select select "59251"
select select
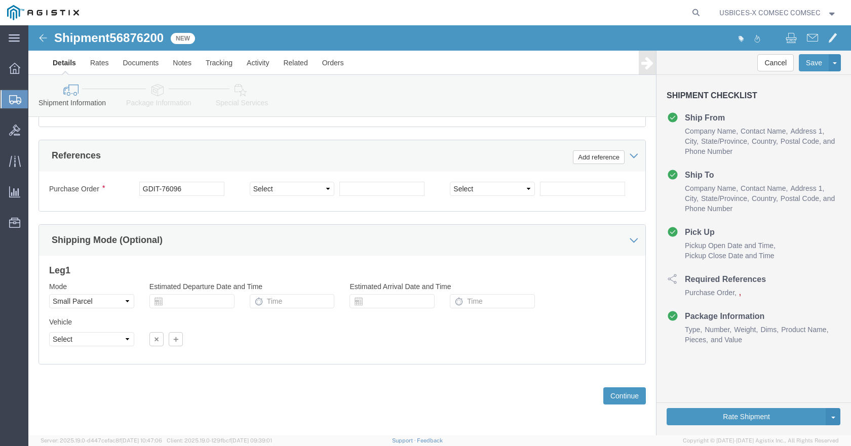
scroll to position [641, 0]
click button "Continue"
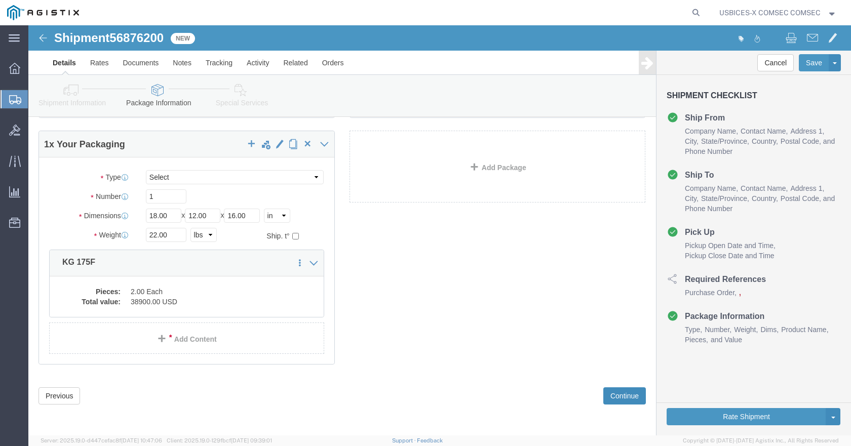
click button "Continue"
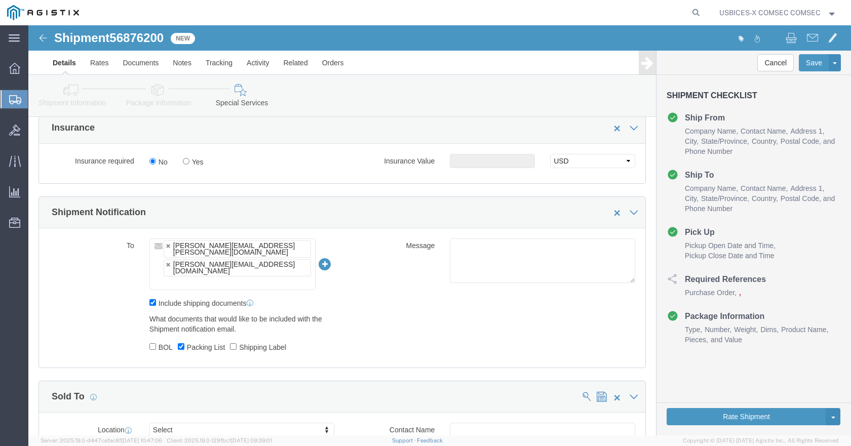
scroll to position [615, 0]
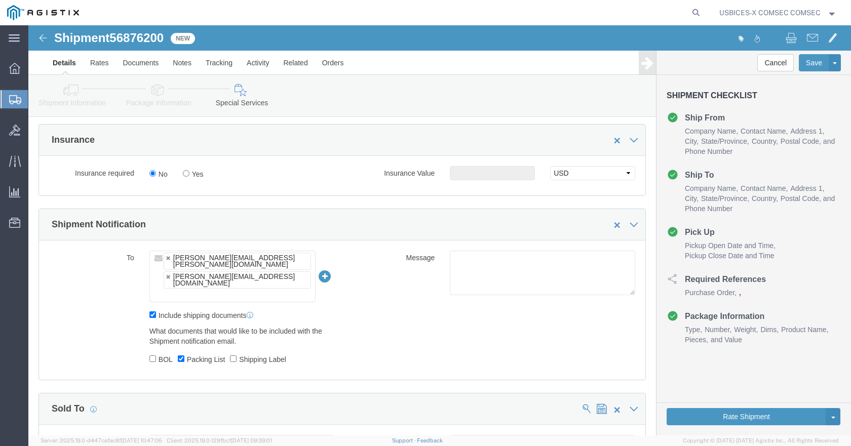
click label "BOL"
click input "BOL"
checkbox input "true"
click input "Shipping Label"
click label "Shipping Label"
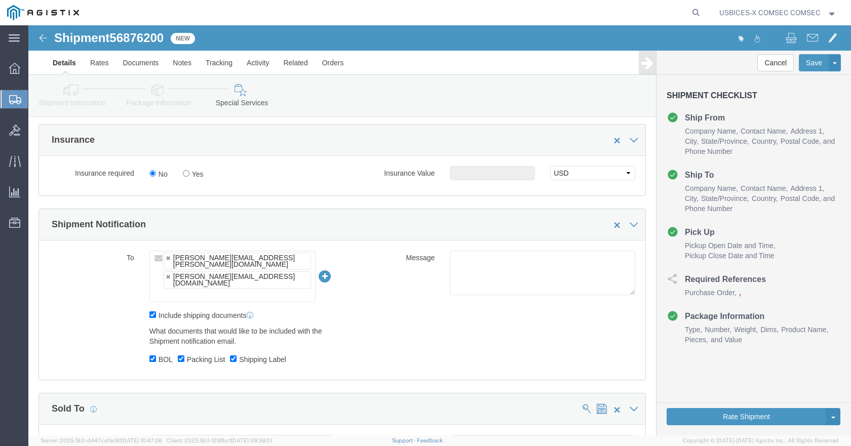
click input "Shipping Label"
checkbox input "false"
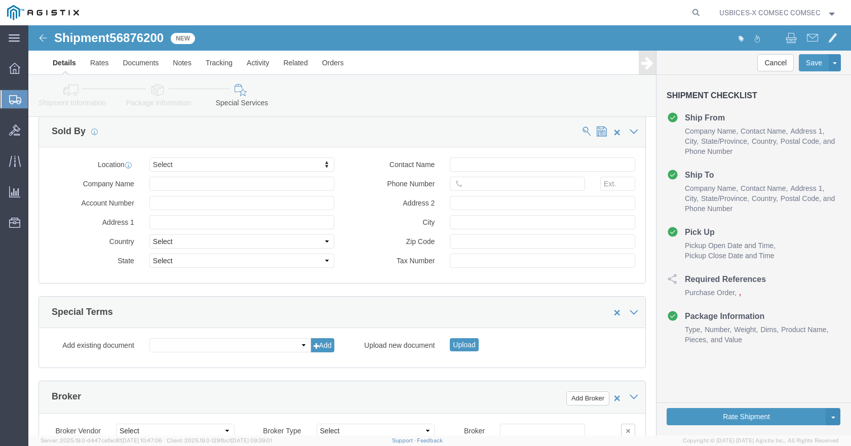
scroll to position [1527, 0]
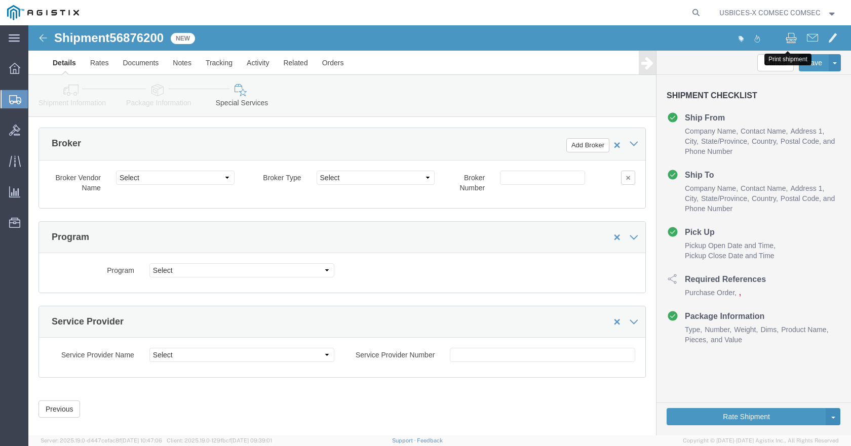
click span
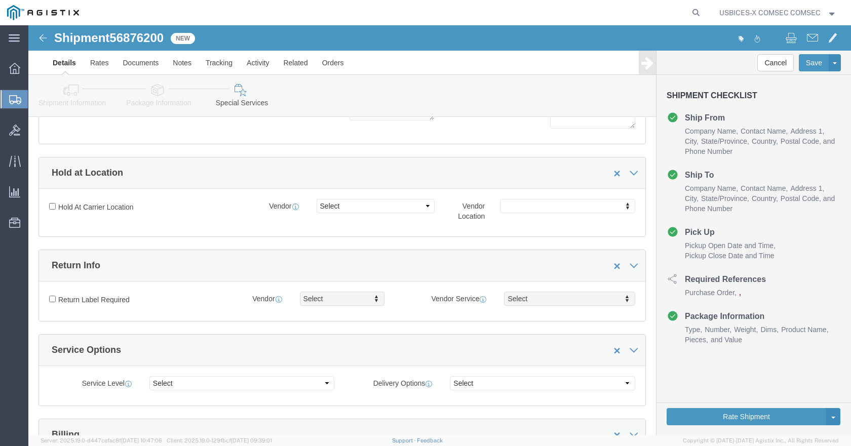
scroll to position [203, 0]
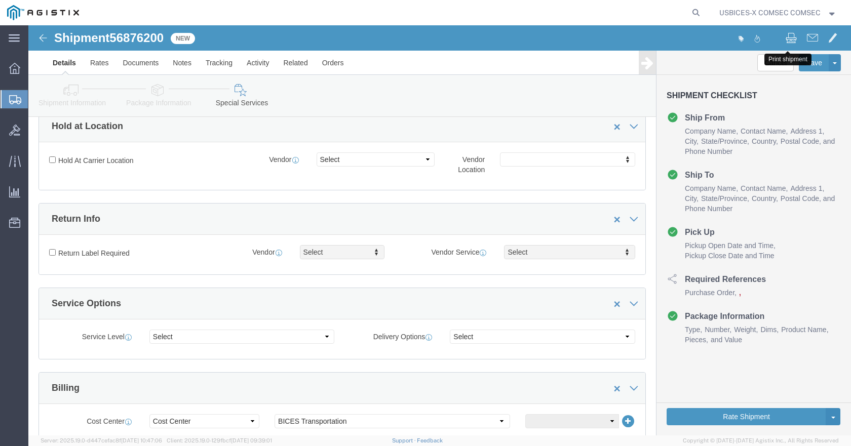
click span
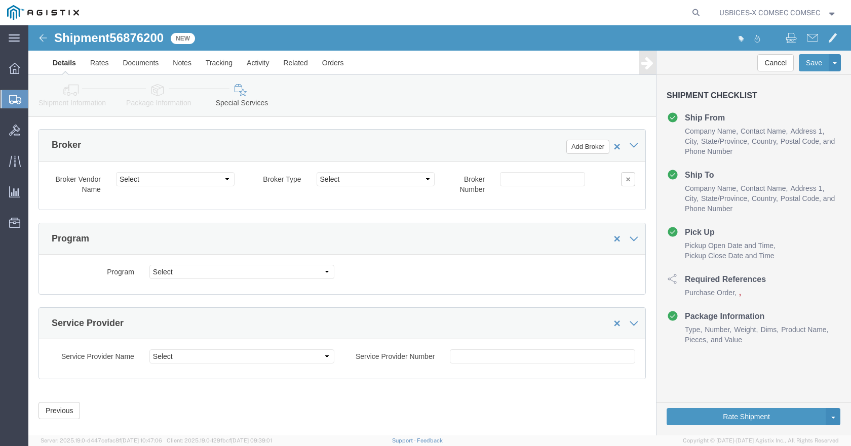
scroll to position [1527, 0]
click button "Rate Shipment"
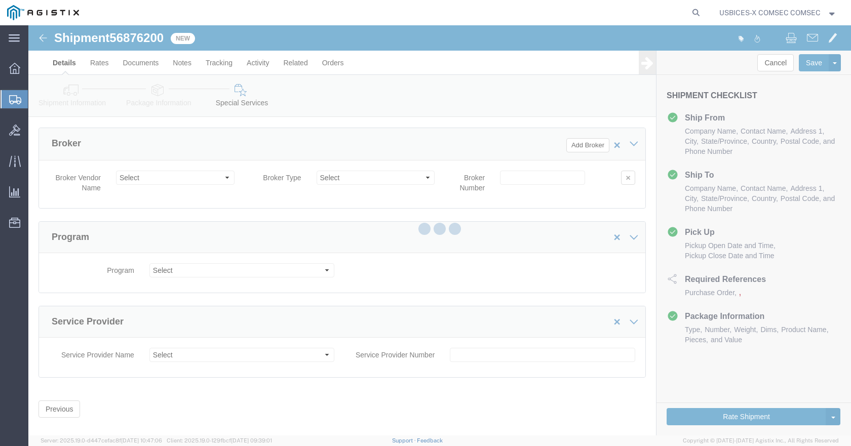
select select
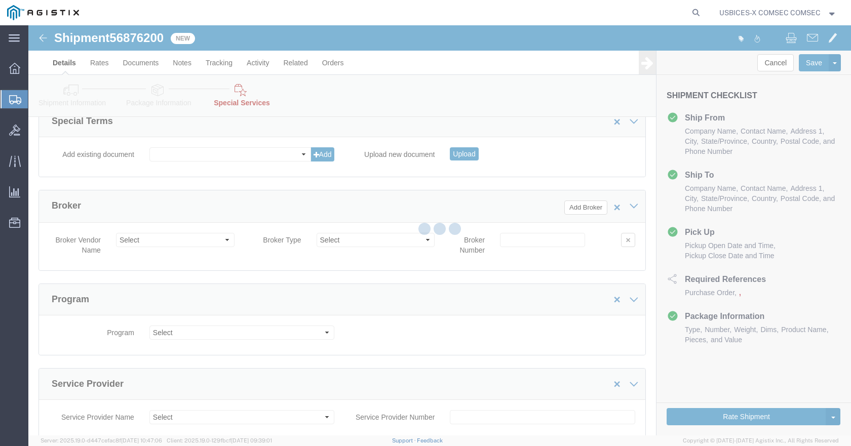
select select "COSTCENTER"
select select "43968"
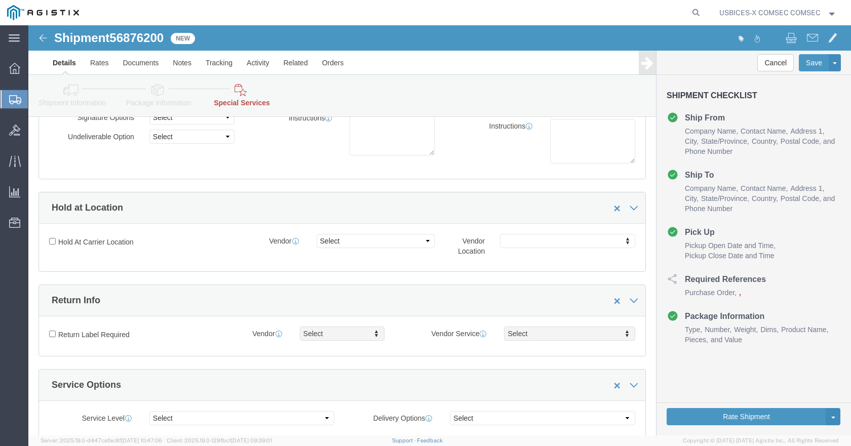
scroll to position [0, 0]
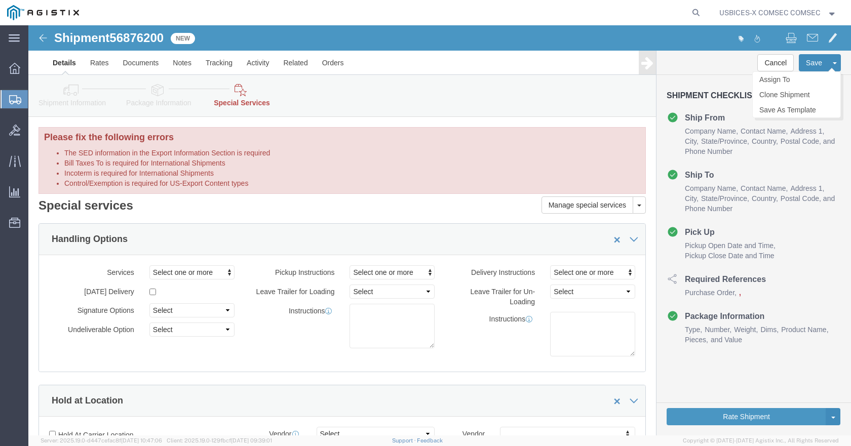
click button "Save"
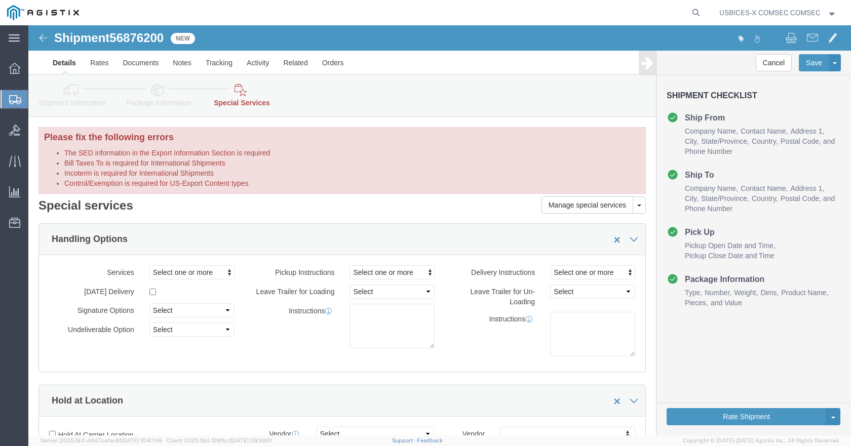
click at [20, 97] on icon at bounding box center [15, 99] width 12 height 9
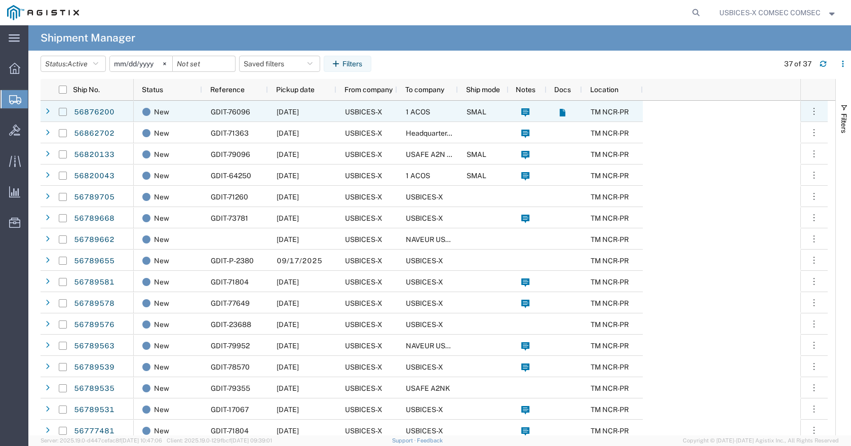
click at [62, 110] on input "Press Space to toggle row selection (unchecked)" at bounding box center [63, 112] width 8 height 8
checkbox input "true"
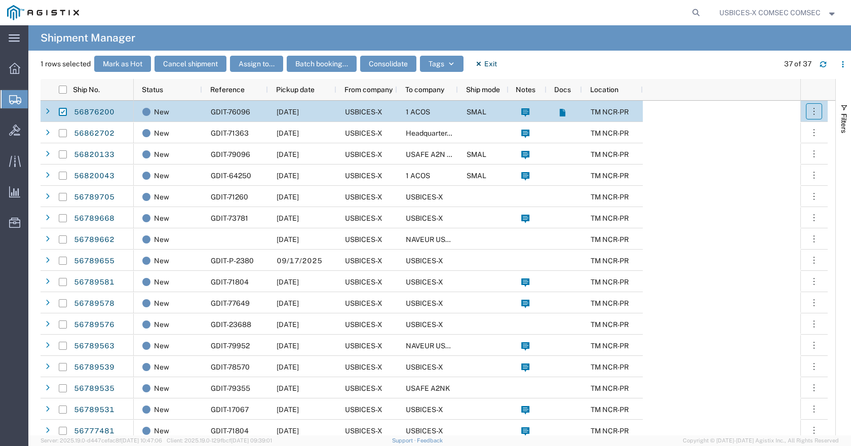
click at [817, 108] on icon "button" at bounding box center [814, 111] width 10 height 10
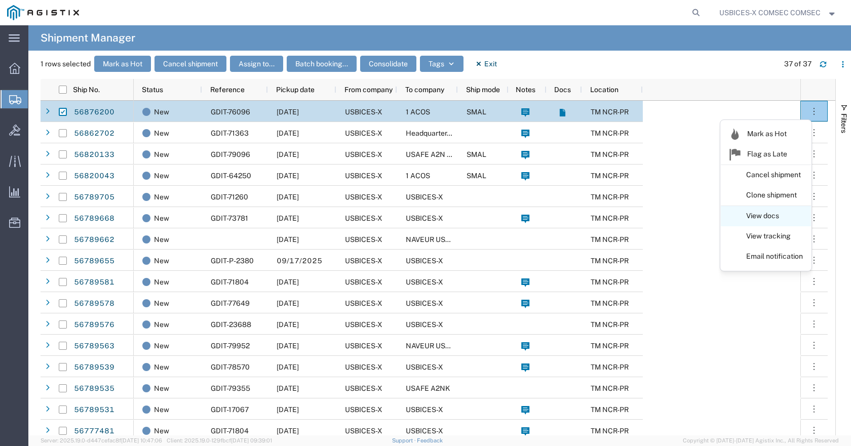
click at [753, 221] on link "View docs" at bounding box center [766, 216] width 90 height 18
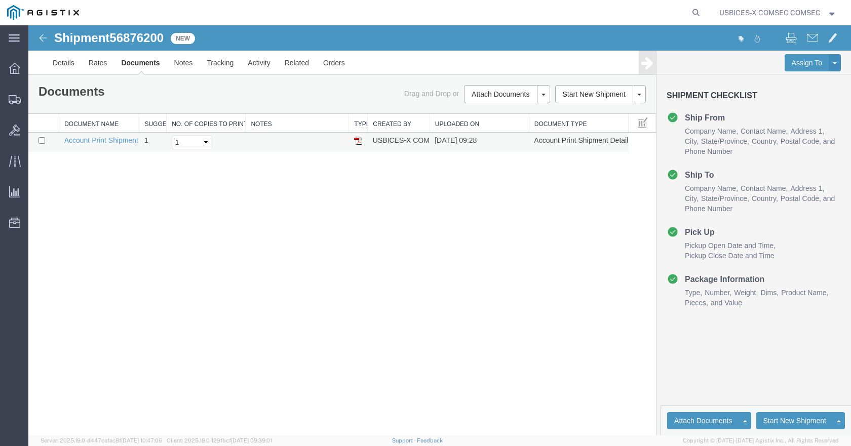
click at [358, 140] on img at bounding box center [358, 141] width 8 height 8
drag, startPoint x: 111, startPoint y: 140, endPoint x: 206, endPoint y: 191, distance: 107.9
click at [111, 140] on link "Account Print Shipment Details" at bounding box center [113, 140] width 98 height 8
click at [30, 128] on span "Bids" at bounding box center [31, 130] width 7 height 20
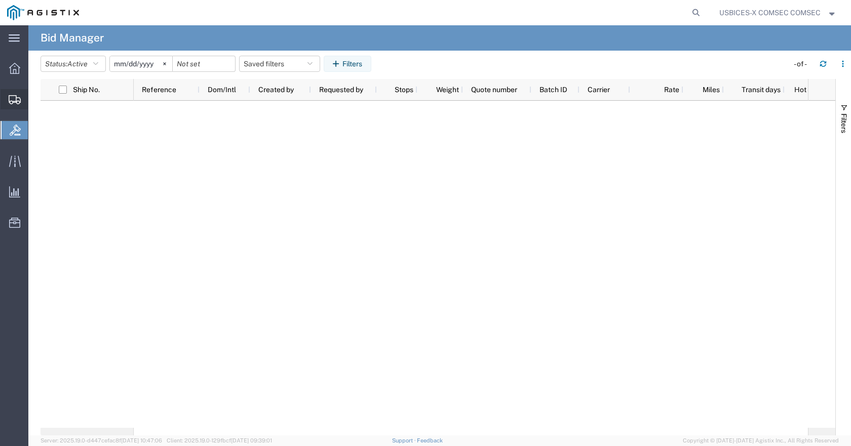
click at [0, 0] on span "Shipment Manager" at bounding box center [0, 0] width 0 height 0
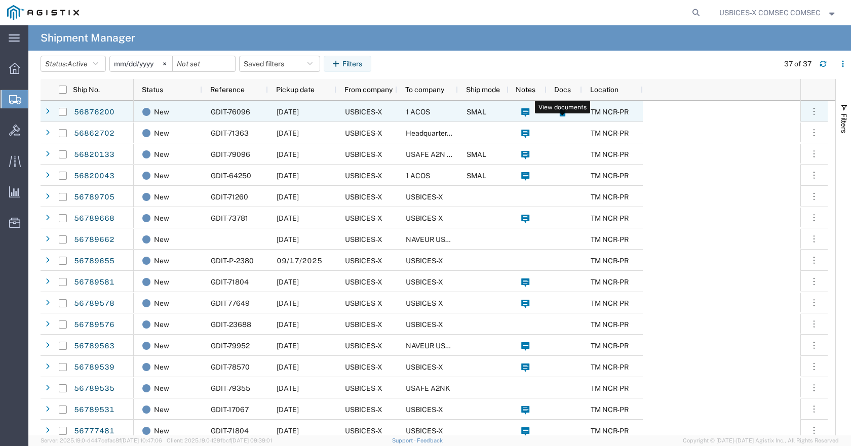
click at [563, 113] on icon at bounding box center [562, 113] width 6 height 8
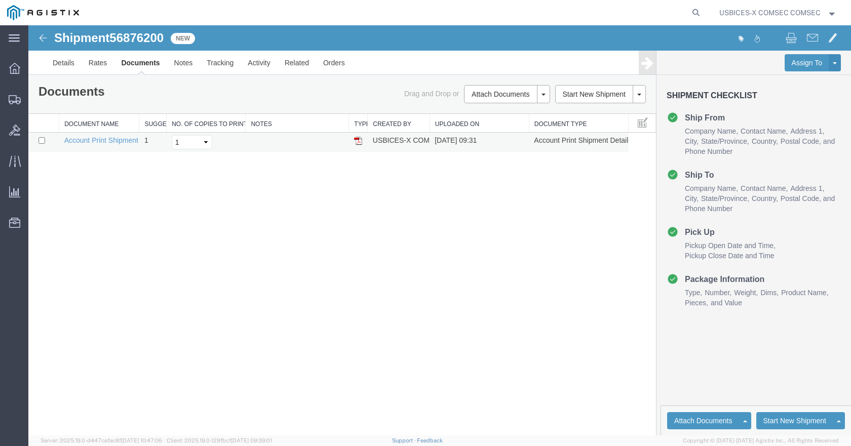
click at [360, 139] on img at bounding box center [358, 141] width 8 height 8
click at [102, 140] on link "Account Print Shipment Details" at bounding box center [113, 140] width 98 height 8
click at [35, 102] on span "Shipments" at bounding box center [31, 99] width 7 height 20
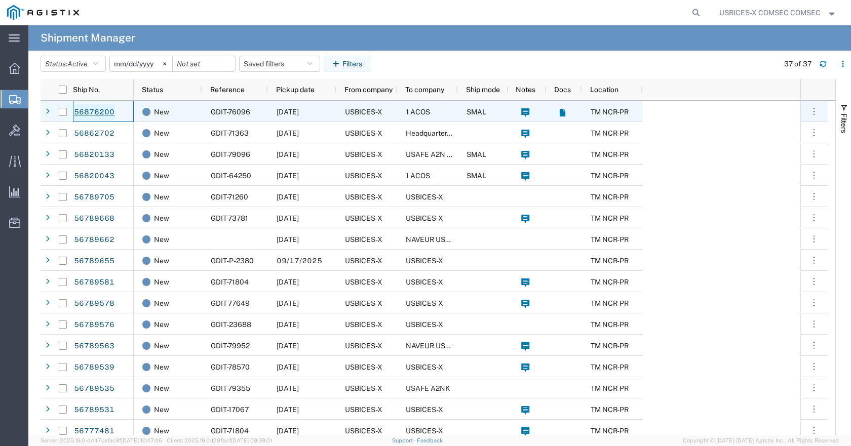
click at [87, 108] on link "56876200" at bounding box center [94, 112] width 42 height 16
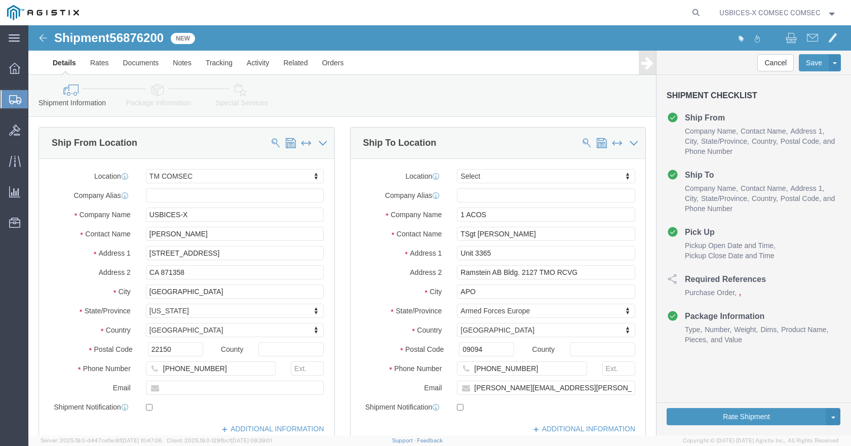
select select "59251"
select select
click icon
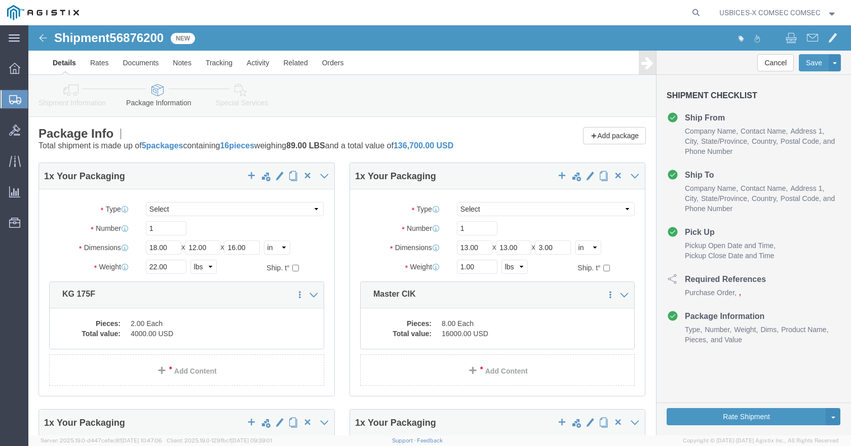
click link "Special Services"
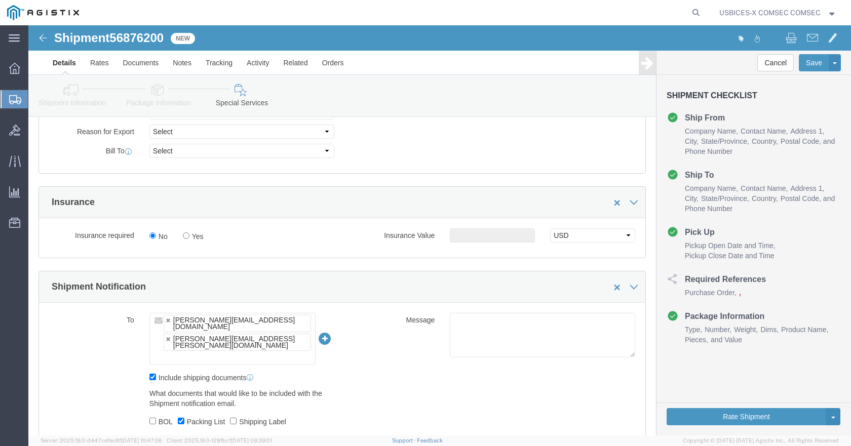
scroll to position [557, 0]
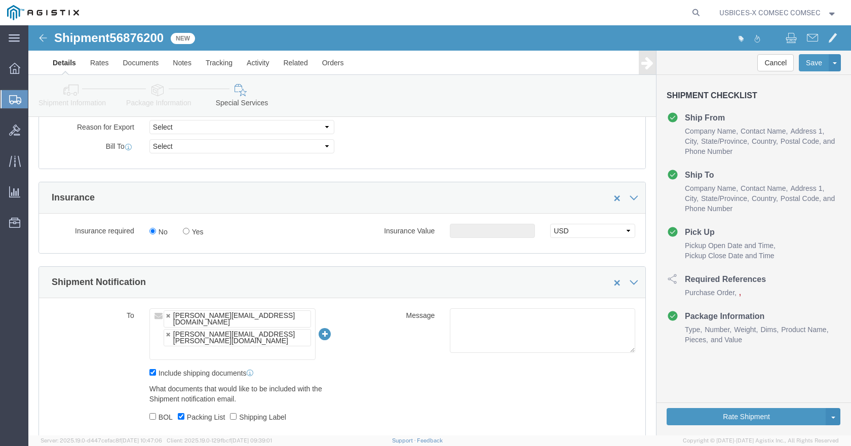
click label "BOL"
click input "BOL"
checkbox input "true"
click input "Shipping Label"
checkbox input "true"
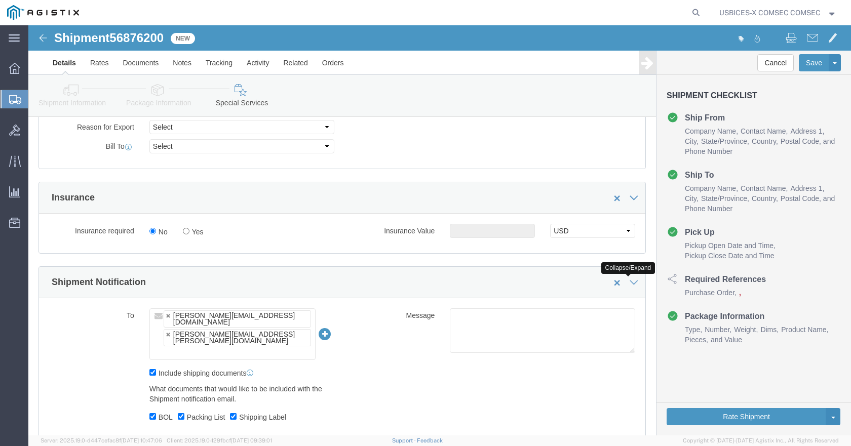
click link
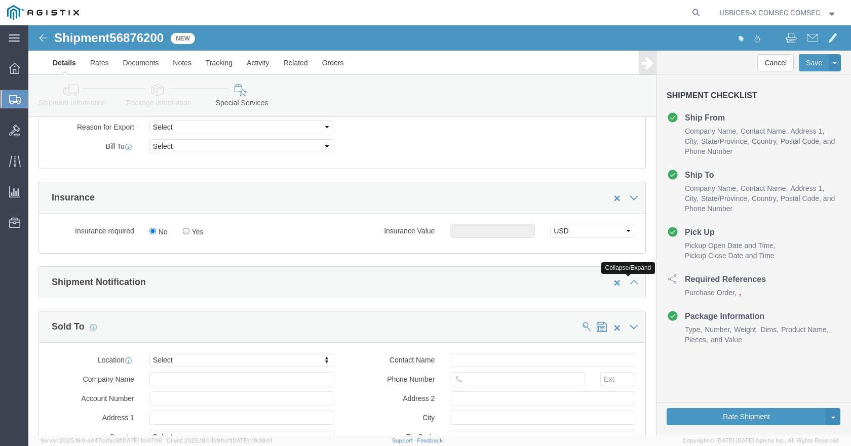
click link
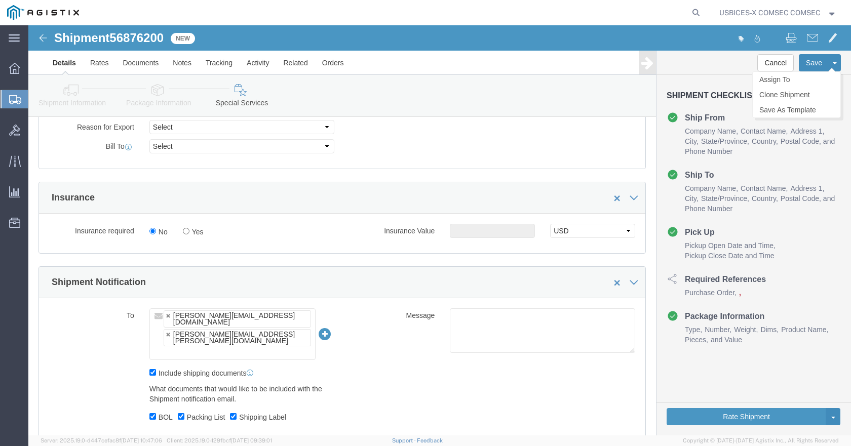
click button "Save"
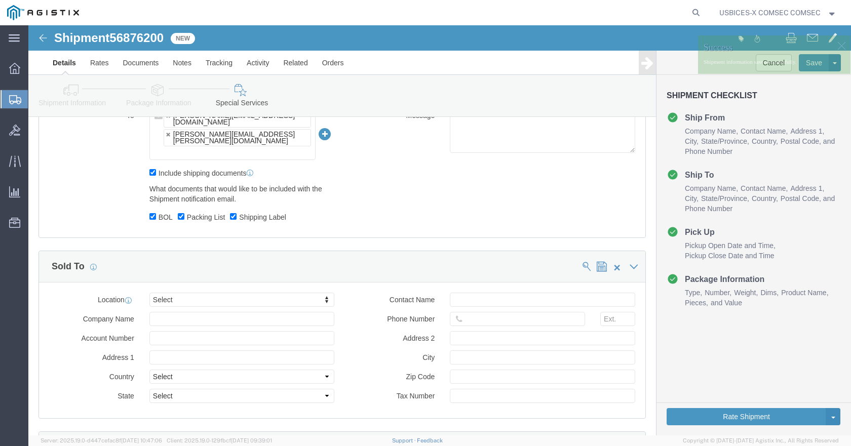
scroll to position [811, 0]
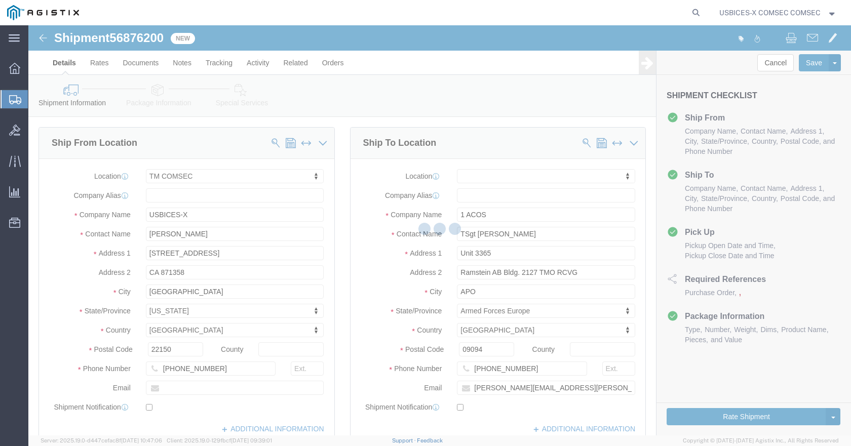
select select "59251"
select select
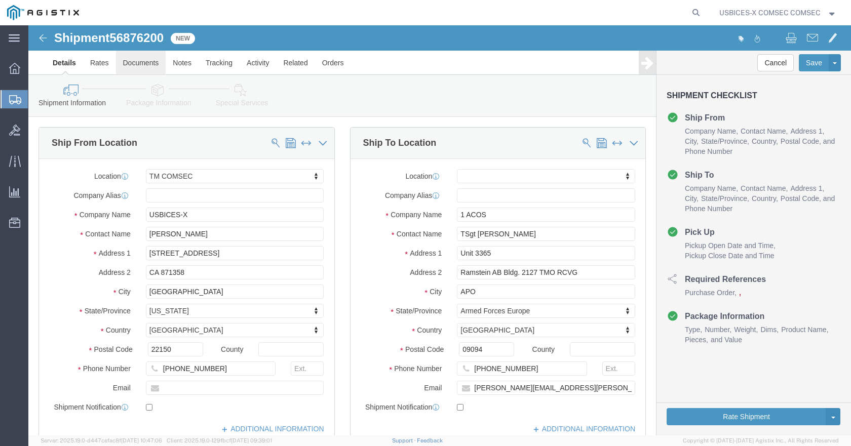
click link "Documents"
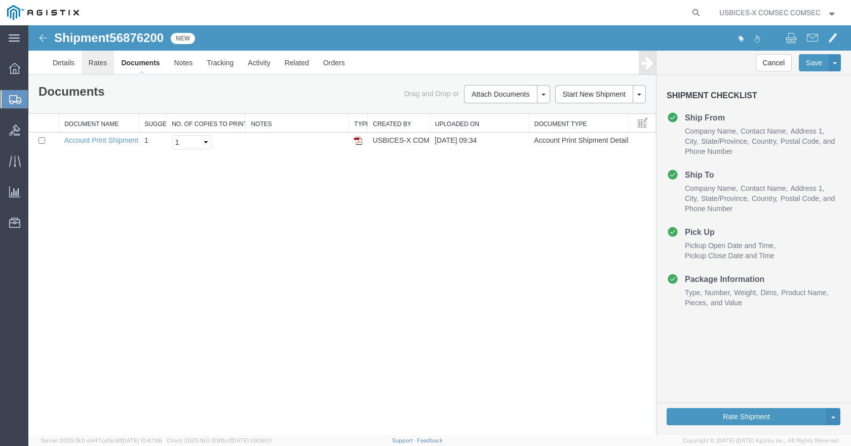
click at [101, 63] on link "Rates" at bounding box center [98, 63] width 33 height 24
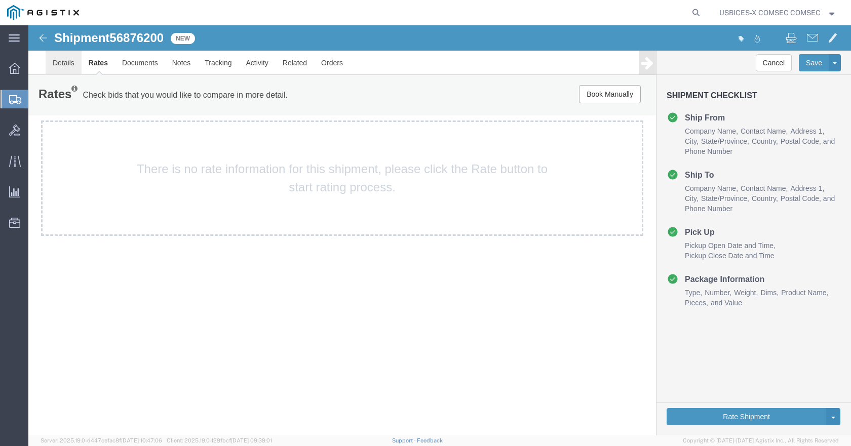
click at [62, 70] on link "Details" at bounding box center [64, 63] width 36 height 24
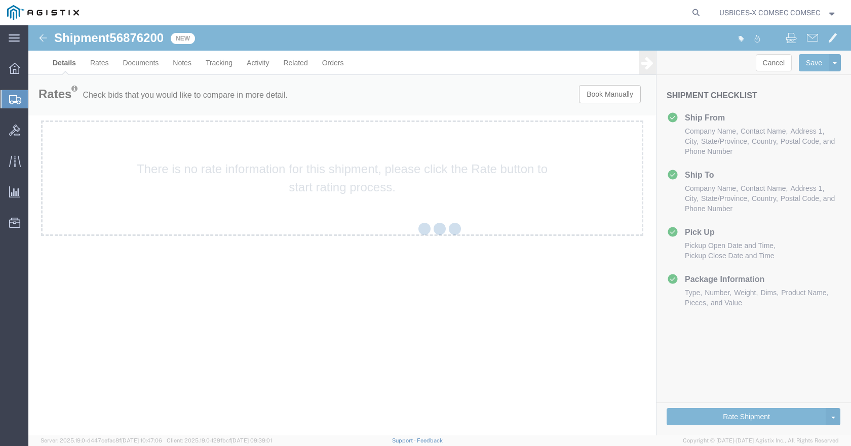
select select "59251"
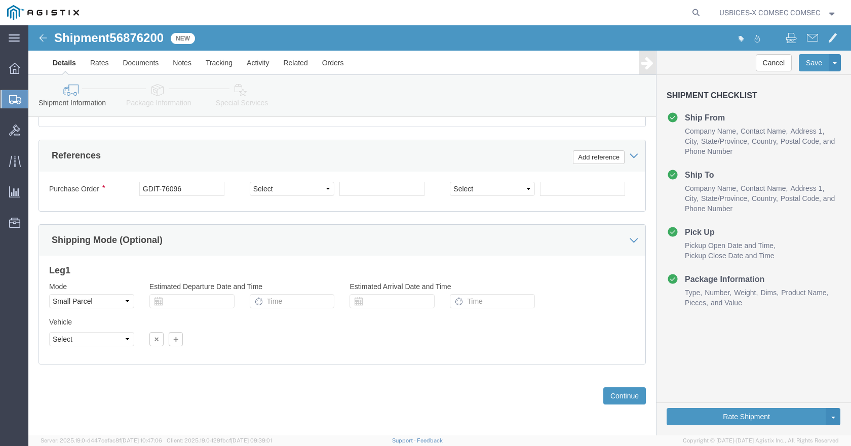
scroll to position [641, 0]
click select "Select Account Type Activity ID Airline Appointment Number ASN Batch Request # …"
click button "Continue"
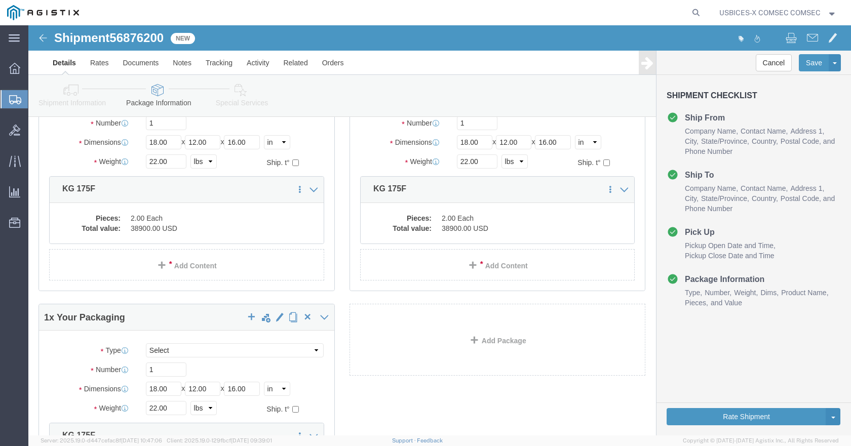
scroll to position [525, 0]
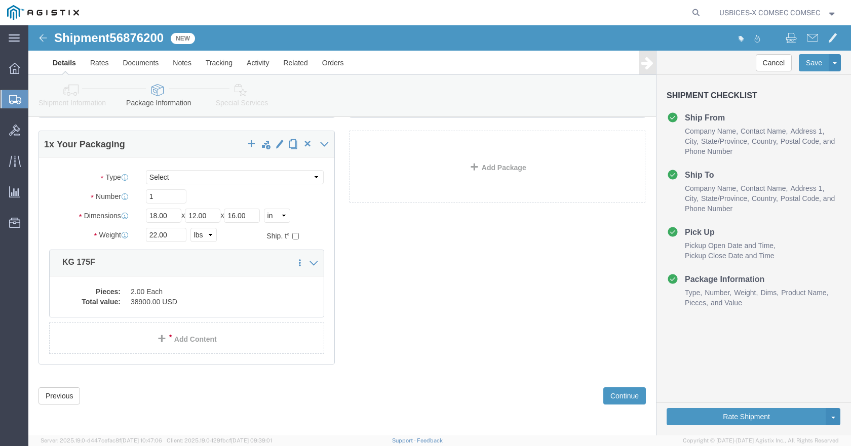
click link "Special Services"
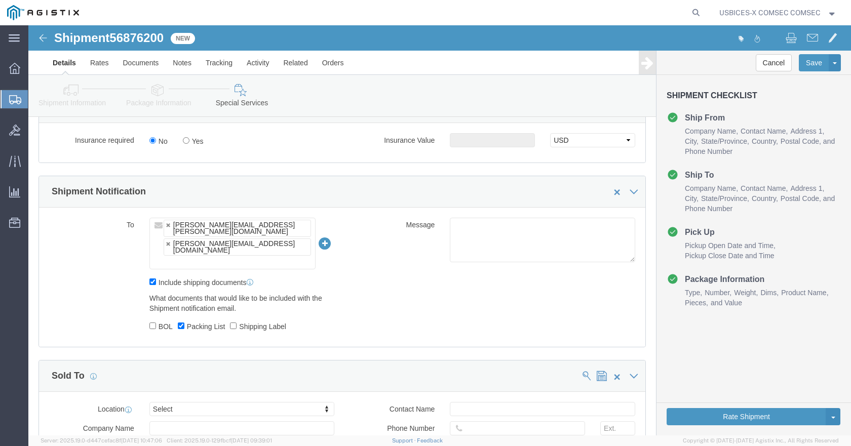
scroll to position [615, 0]
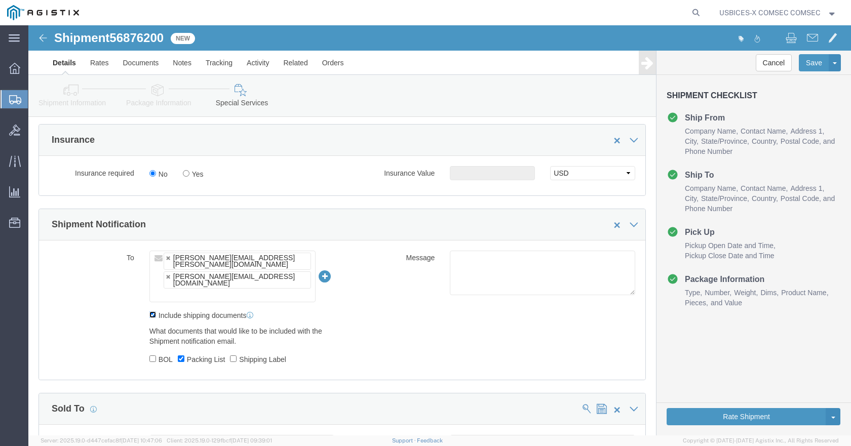
click input "Include shipping documents"
checkbox input "false"
click input "BOL"
checkbox input "true"
click button "Save"
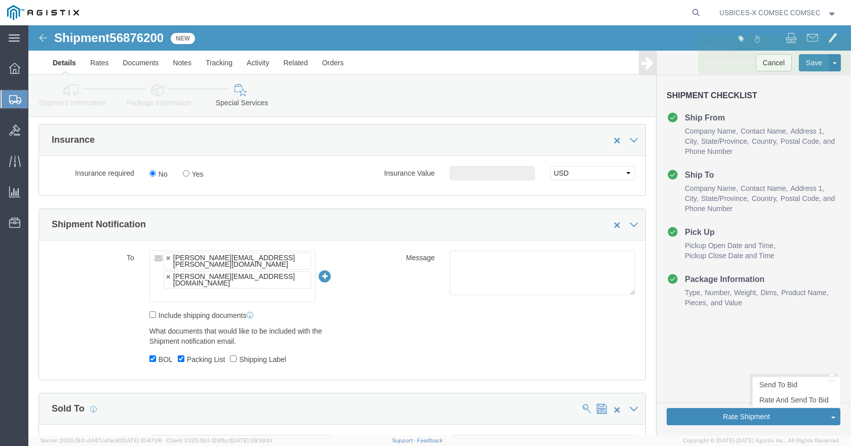
click button "Rate Shipment"
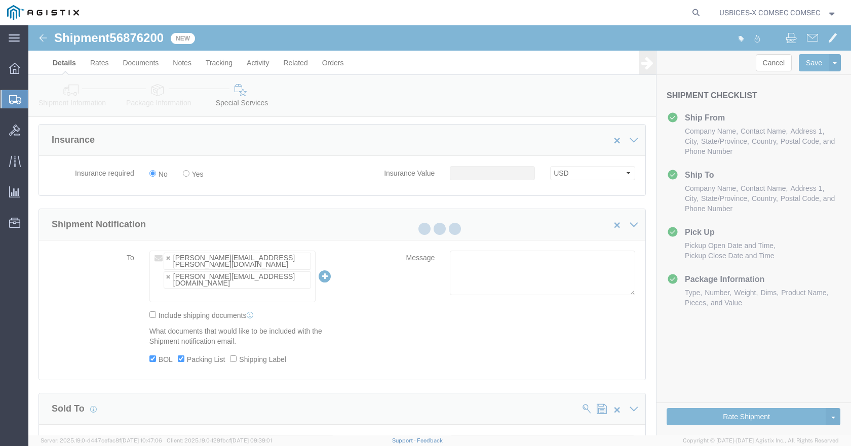
select select
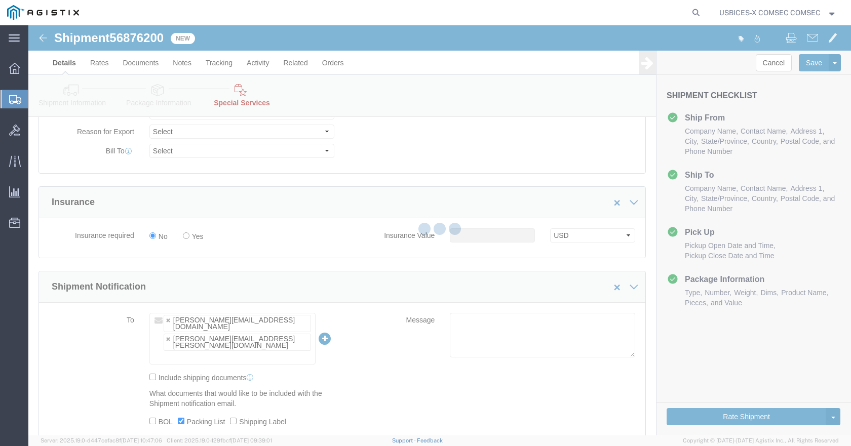
select select "COSTCENTER"
select select "43968"
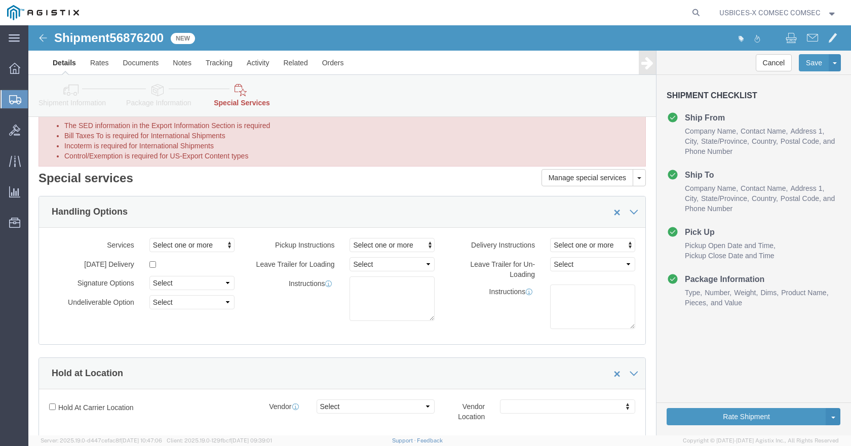
scroll to position [0, 0]
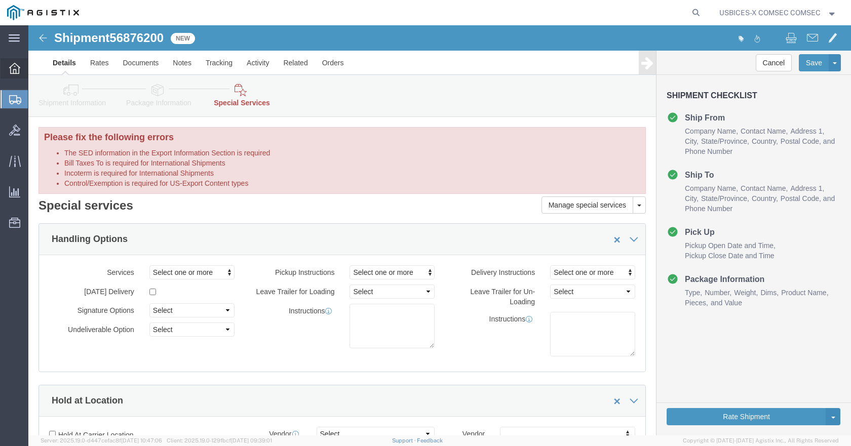
click at [18, 73] on icon at bounding box center [14, 68] width 11 height 11
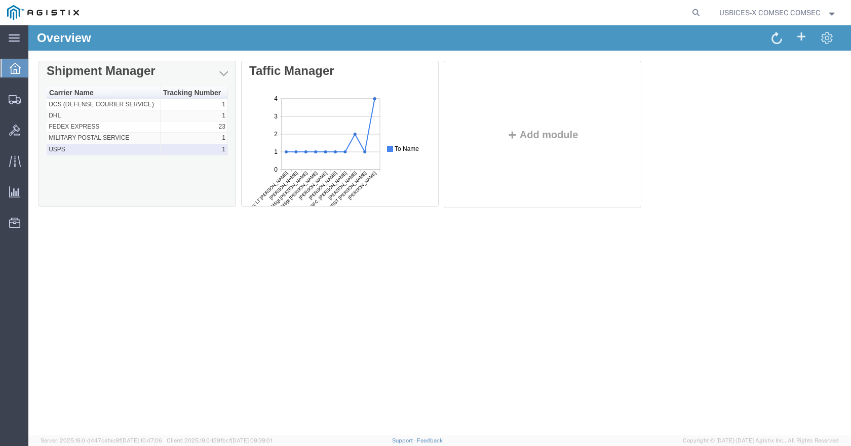
click at [124, 149] on td "USPS" at bounding box center [104, 149] width 114 height 11
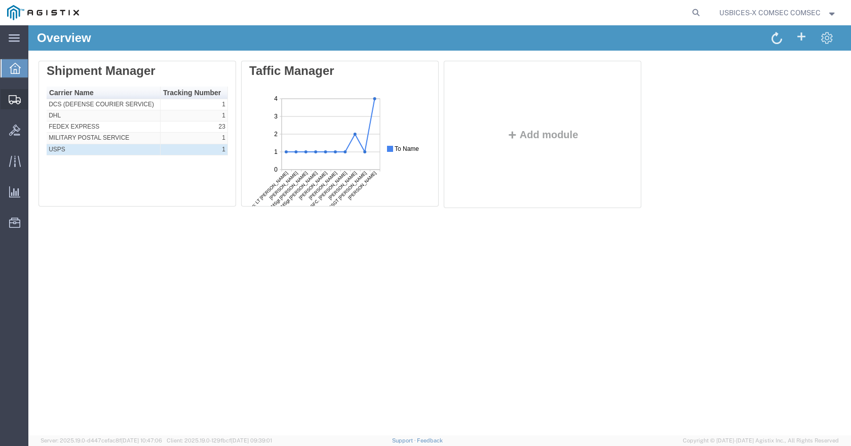
click at [34, 105] on span "Shipments" at bounding box center [31, 99] width 7 height 20
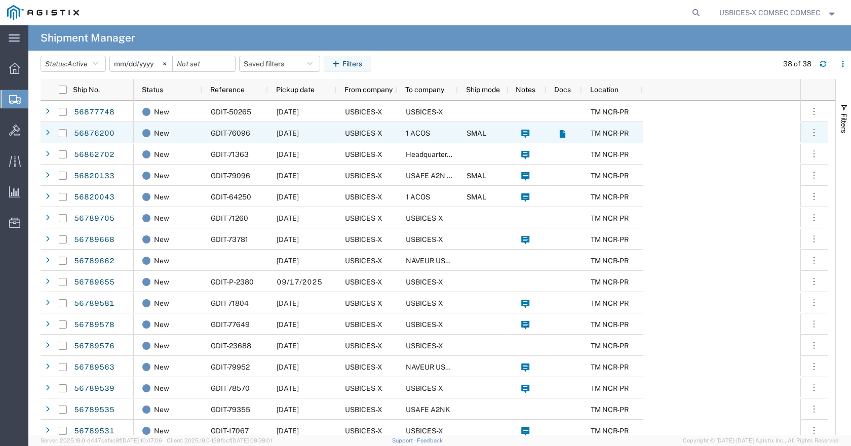
click at [472, 137] on span "SMAL" at bounding box center [477, 133] width 20 height 8
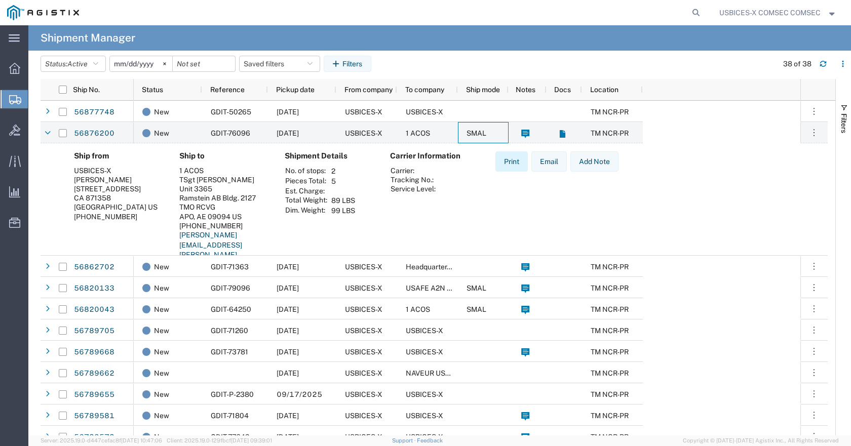
click at [516, 158] on button "Print" at bounding box center [512, 162] width 32 height 20
click at [36, 98] on span "Shipments" at bounding box center [32, 99] width 8 height 20
click at [561, 138] on icon at bounding box center [562, 134] width 6 height 8
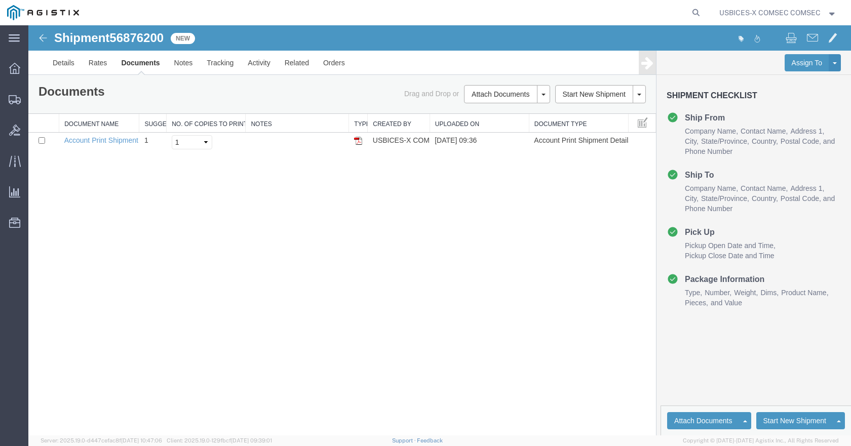
drag, startPoint x: 355, startPoint y: 140, endPoint x: 301, endPoint y: 172, distance: 63.2
click at [355, 140] on img at bounding box center [358, 141] width 8 height 8
